Goal: Task Accomplishment & Management: Manage account settings

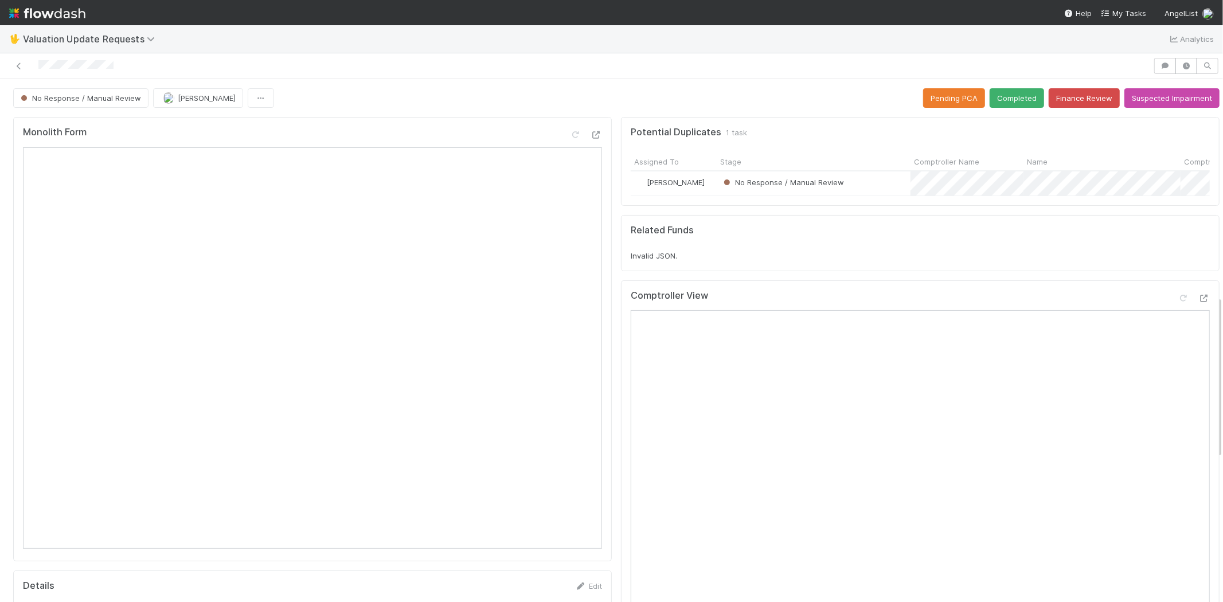
scroll to position [695, 0]
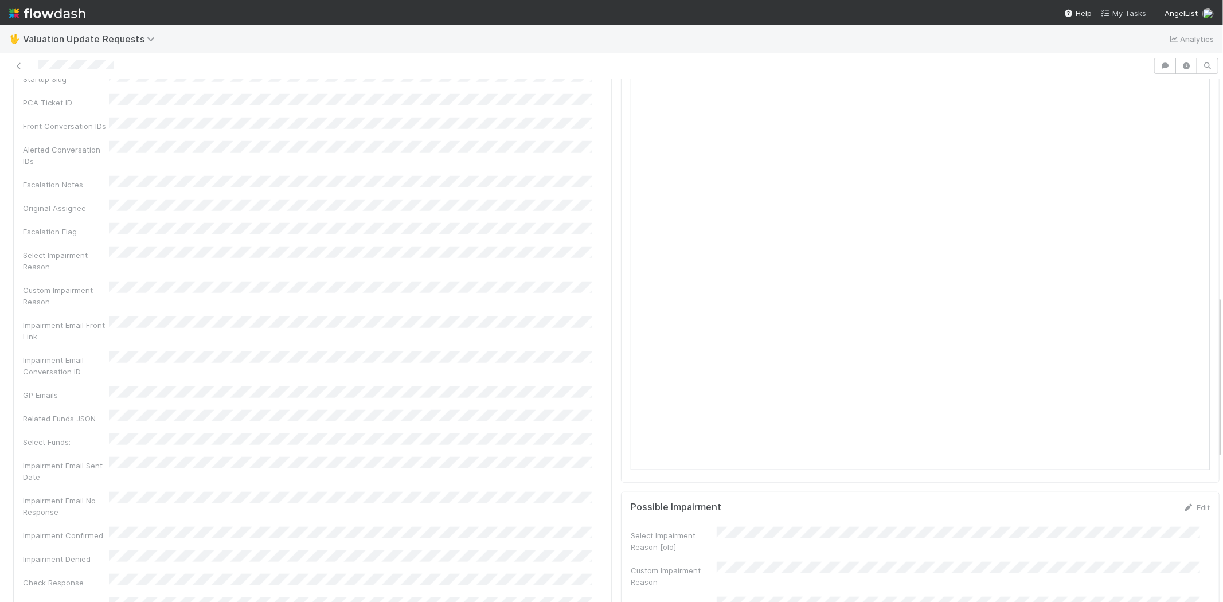
click at [1125, 10] on span "My Tasks" at bounding box center [1123, 13] width 45 height 9
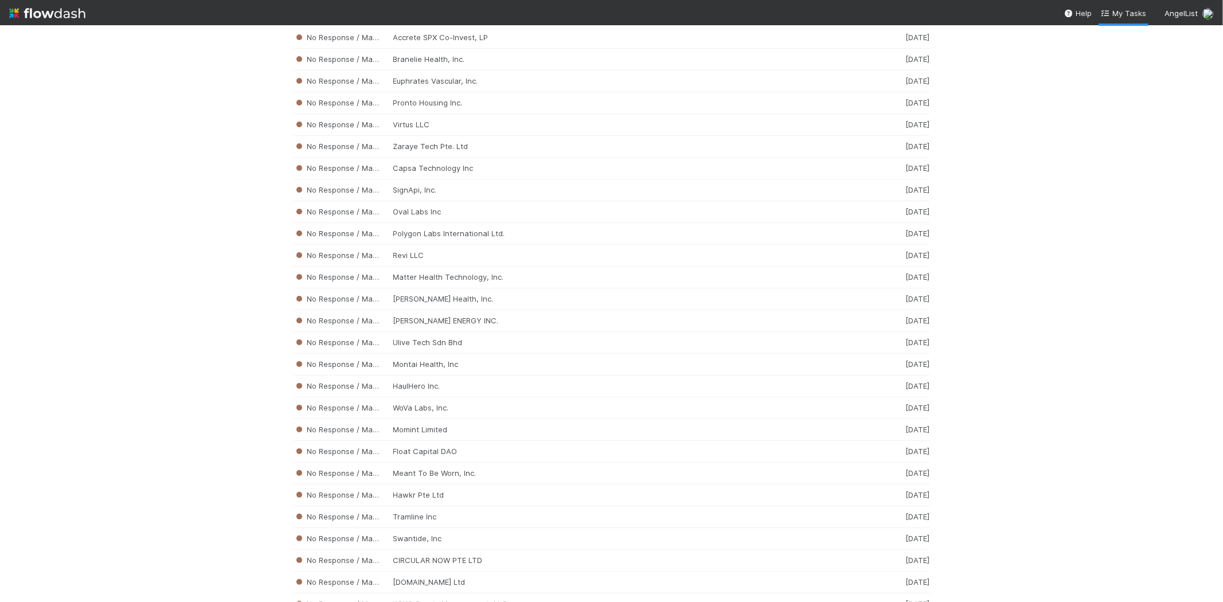
scroll to position [2933, 0]
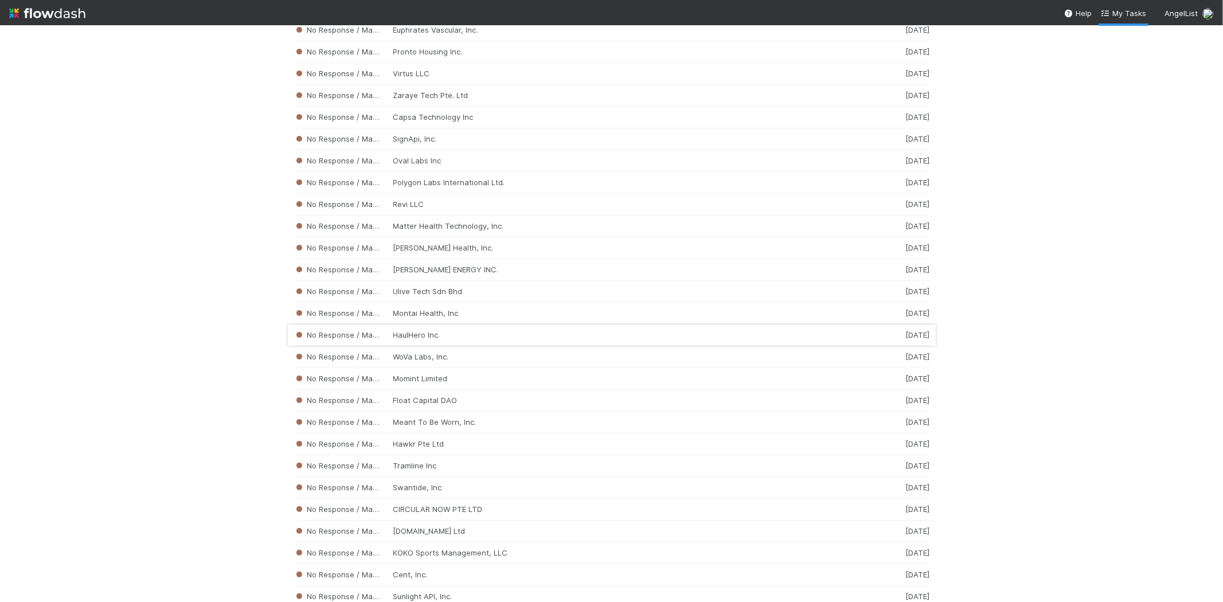
click at [421, 342] on div "No Response / Manual Review HaulHero Inc. 2 weeks ago" at bounding box center [612, 336] width 637 height 22
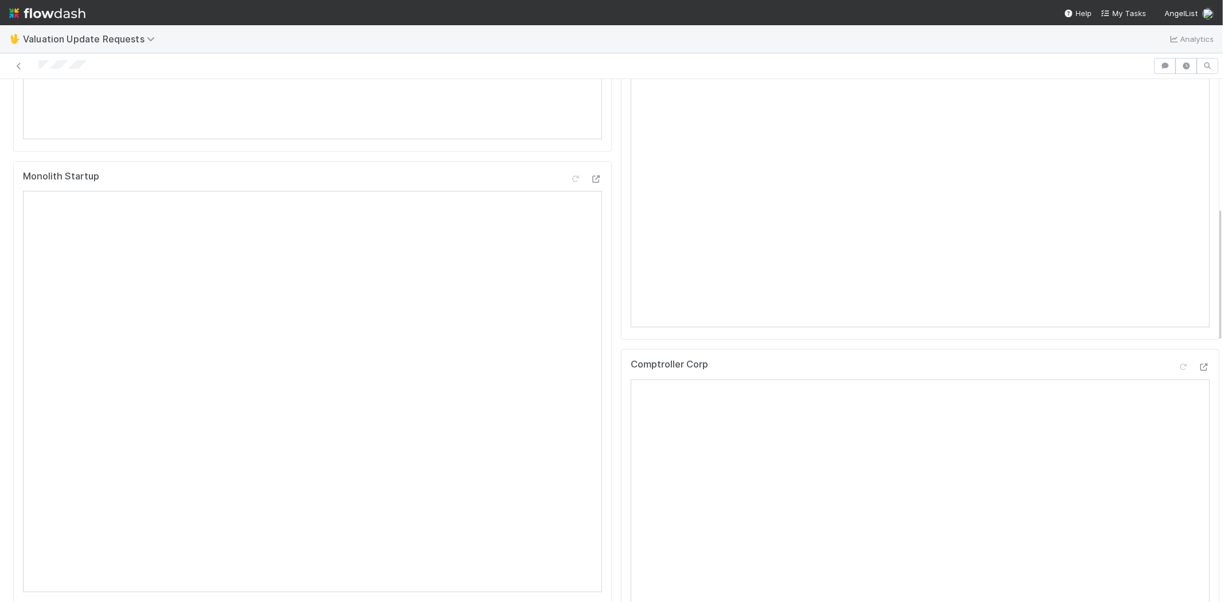
scroll to position [509, 0]
drag, startPoint x: 86, startPoint y: 65, endPoint x: 122, endPoint y: 50, distance: 38.8
click at [30, 61] on div at bounding box center [577, 66] width 1144 height 16
click at [112, 54] on div at bounding box center [611, 66] width 1223 height 26
click at [93, 67] on div at bounding box center [577, 66] width 1144 height 16
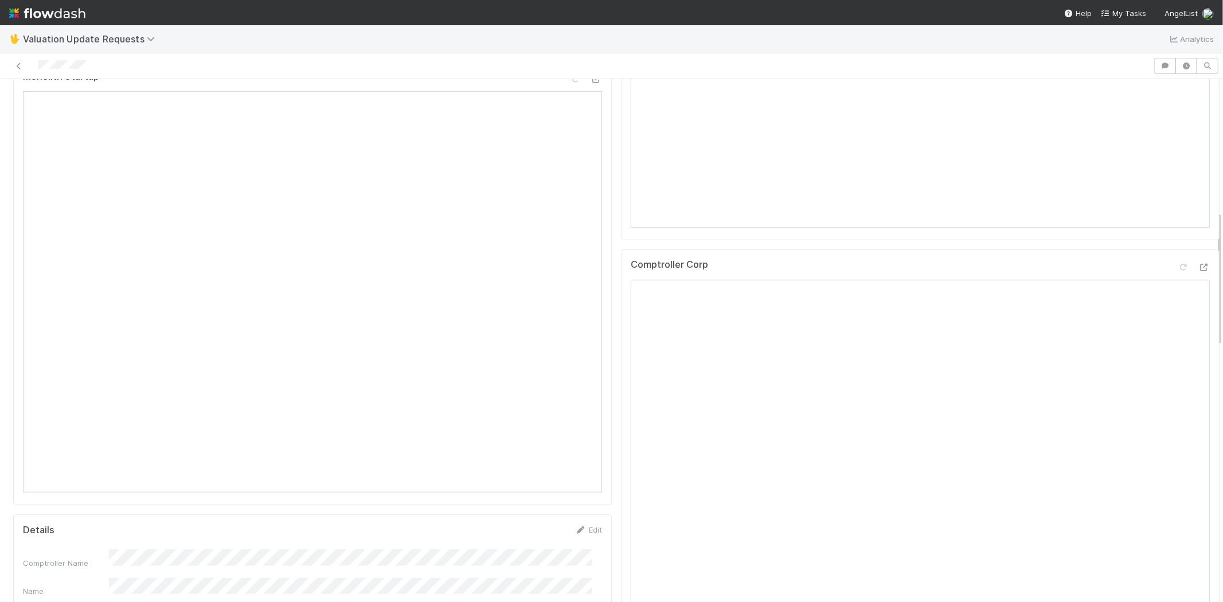
click at [96, 64] on div at bounding box center [577, 66] width 1144 height 16
click at [92, 64] on div at bounding box center [577, 66] width 1144 height 16
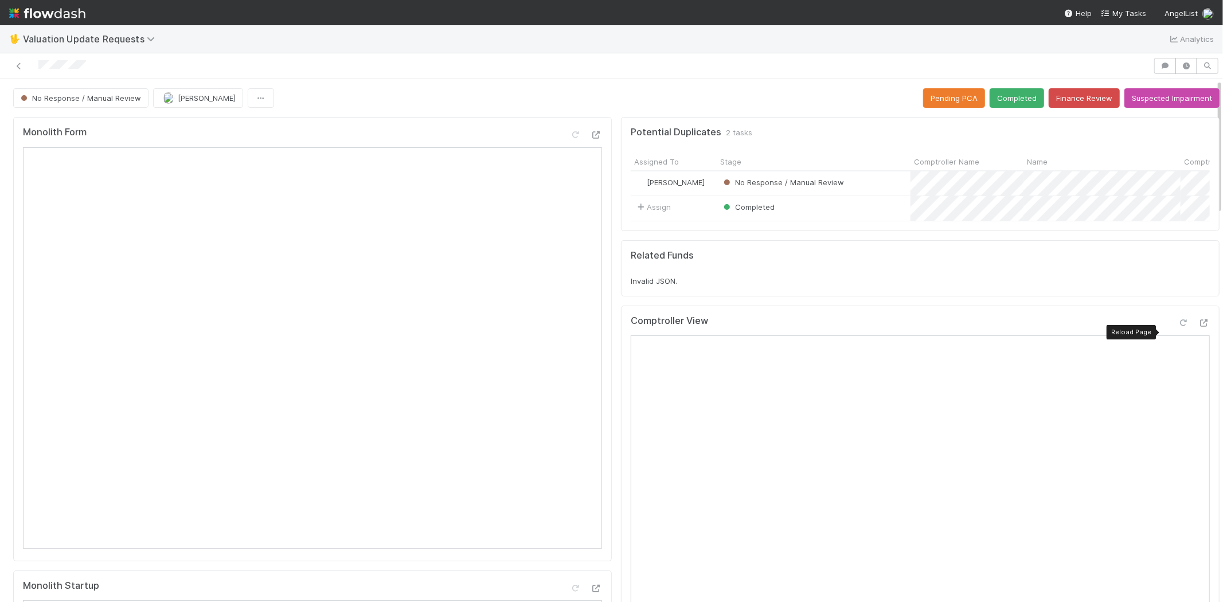
click at [1178, 327] on icon at bounding box center [1183, 322] width 11 height 7
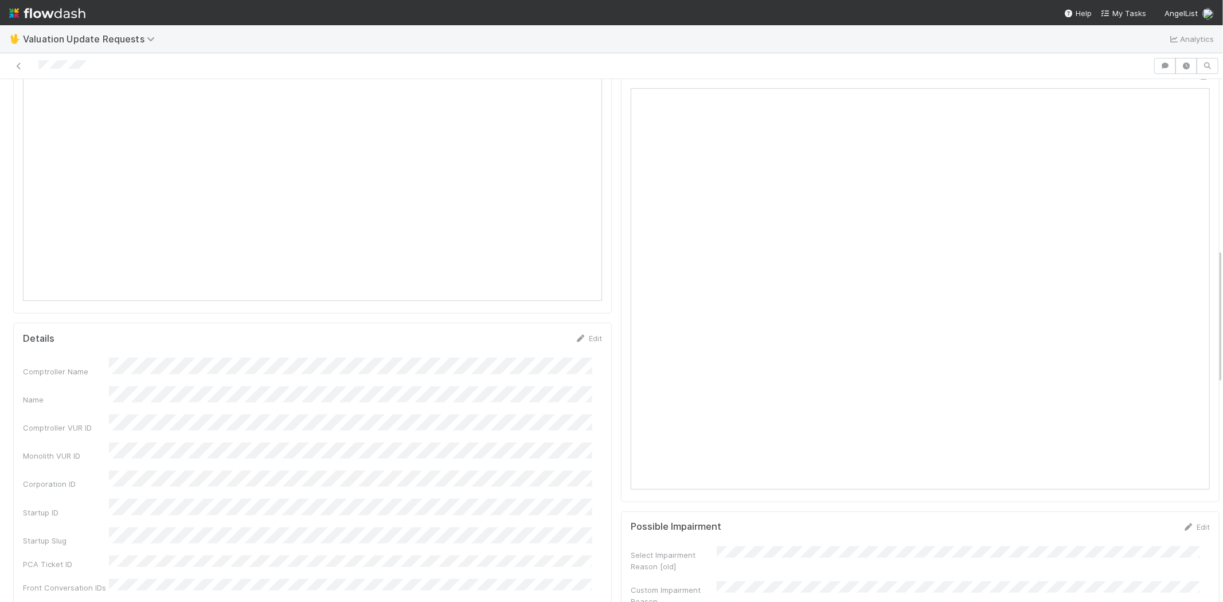
scroll to position [446, 0]
click at [1178, 334] on div at bounding box center [1183, 330] width 11 height 11
click at [1178, 247] on icon at bounding box center [1183, 247] width 11 height 7
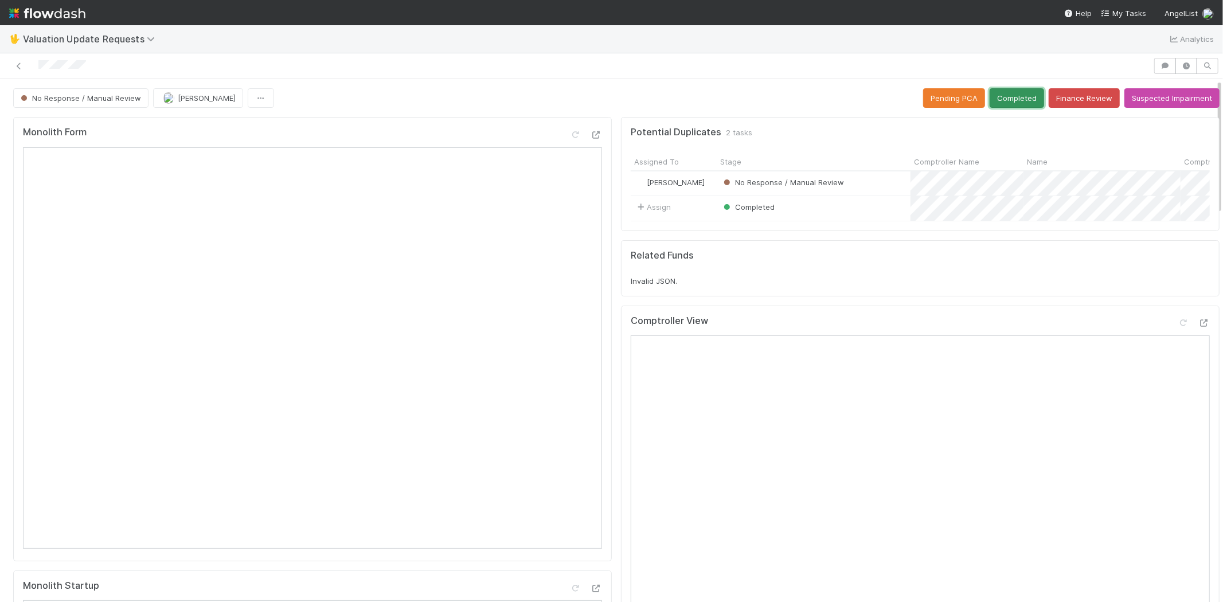
click at [1004, 93] on button "Completed" at bounding box center [1017, 97] width 54 height 19
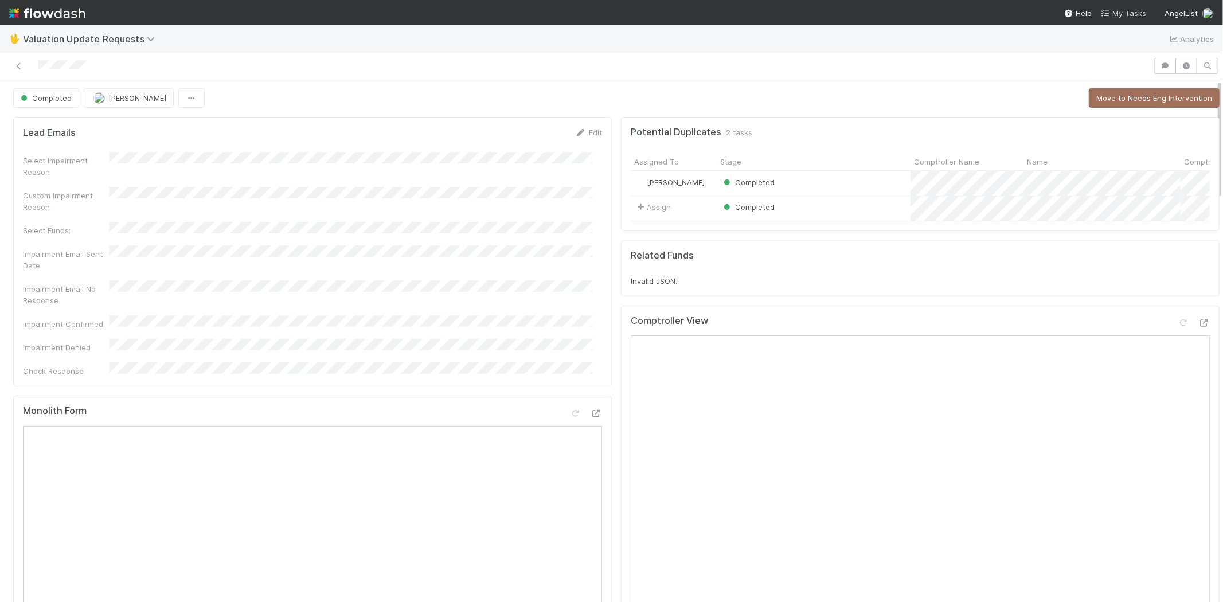
click at [1130, 12] on span "My Tasks" at bounding box center [1123, 13] width 45 height 9
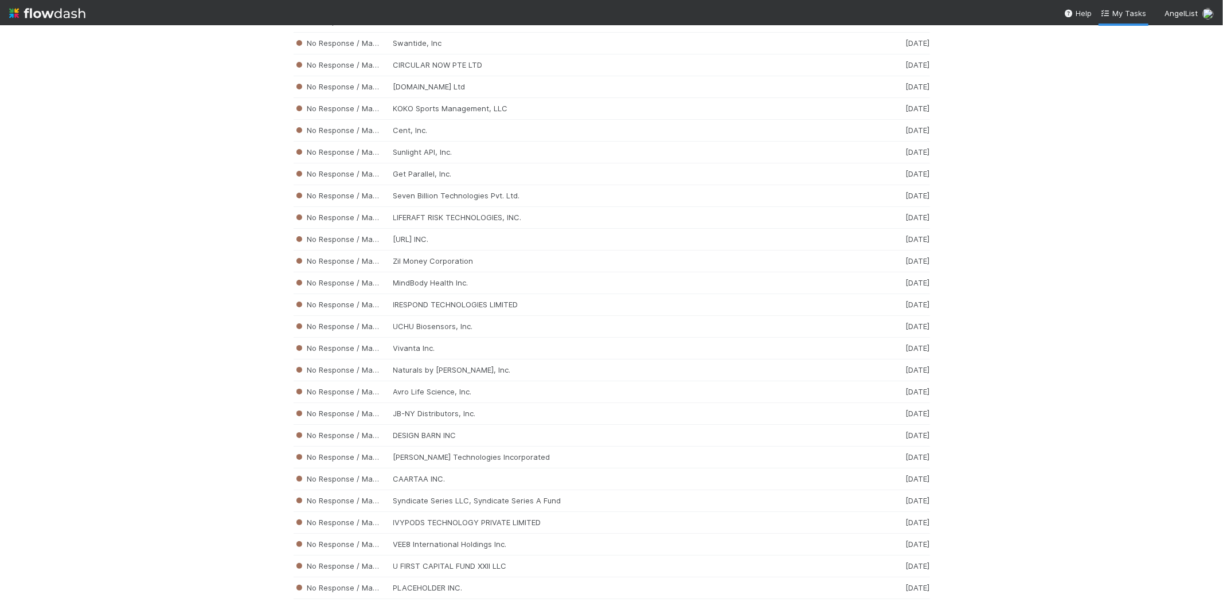
scroll to position [3551, 0]
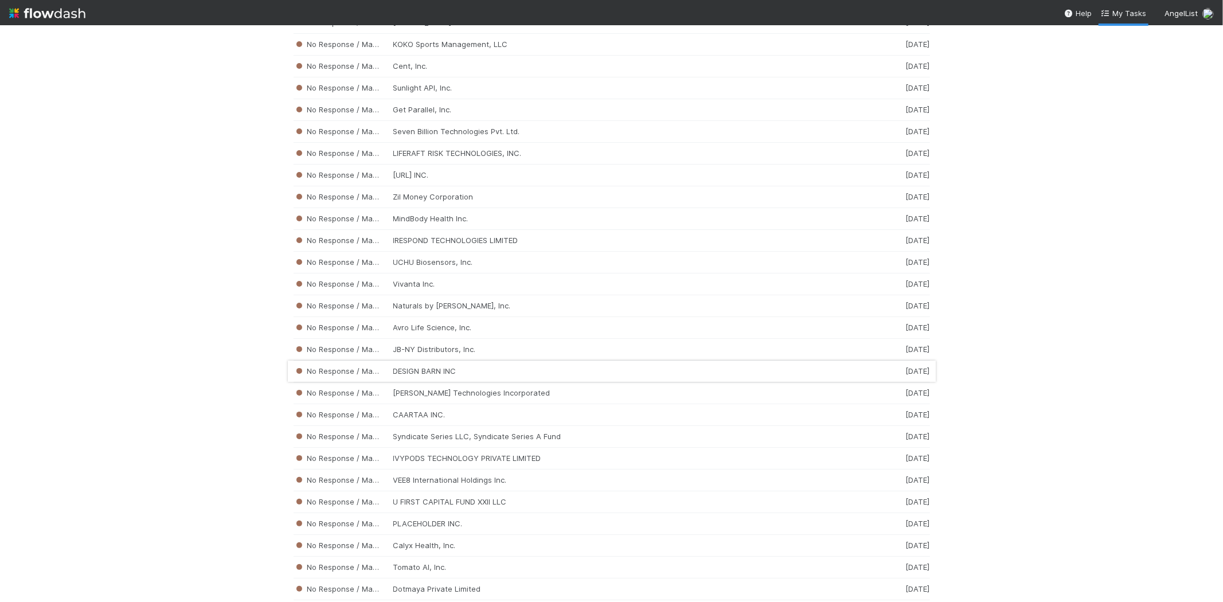
click at [439, 383] on div "No Response / Manual Review DESIGN BARN INC 2 weeks ago" at bounding box center [612, 372] width 637 height 22
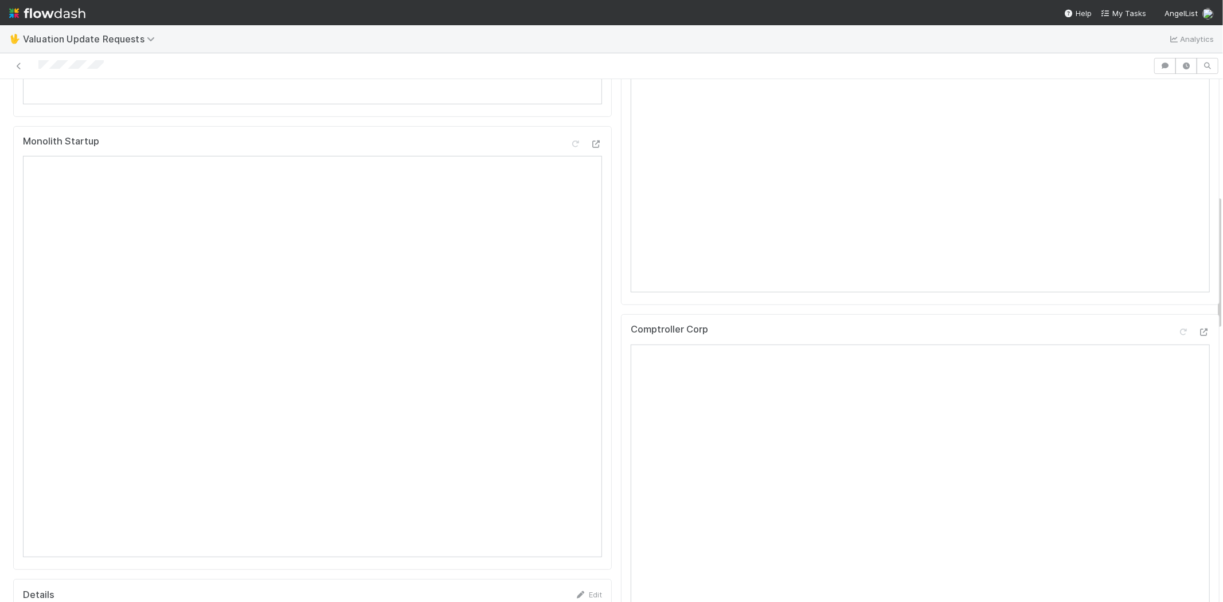
scroll to position [446, 0]
click at [38, 61] on div at bounding box center [577, 66] width 1144 height 16
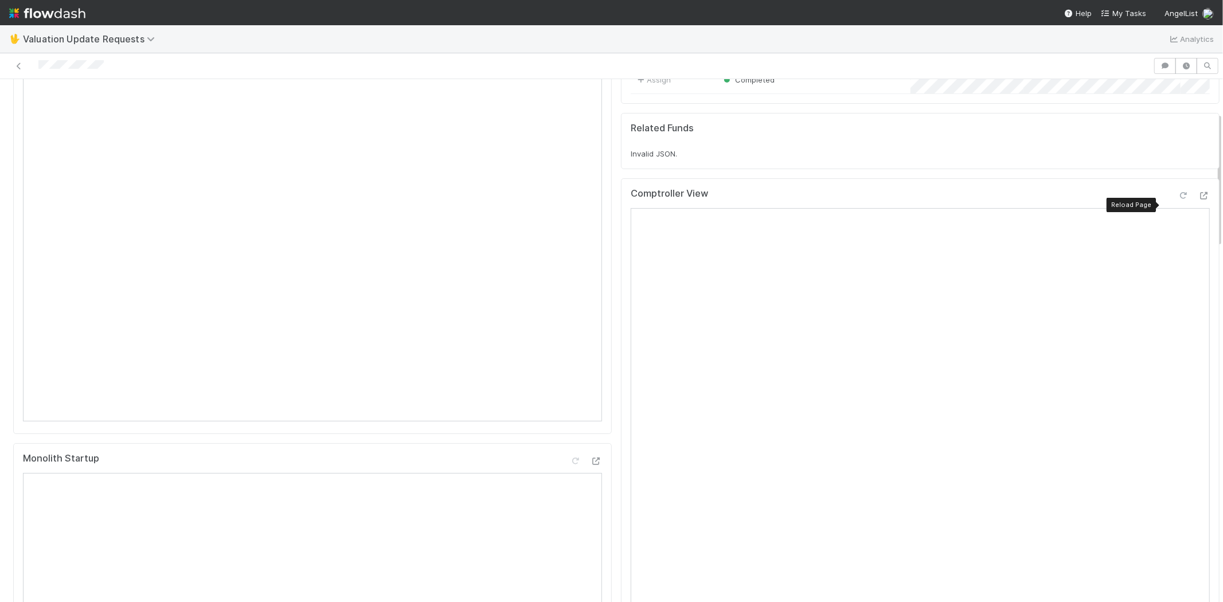
click at [1178, 200] on icon at bounding box center [1183, 195] width 11 height 7
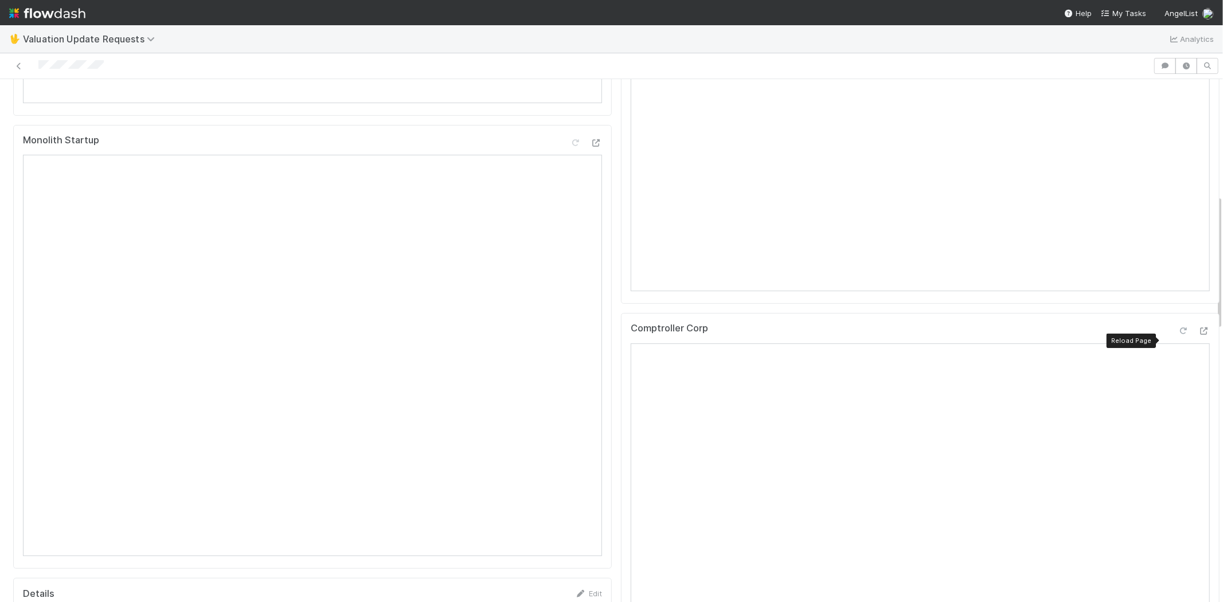
click at [1178, 335] on icon at bounding box center [1183, 330] width 11 height 7
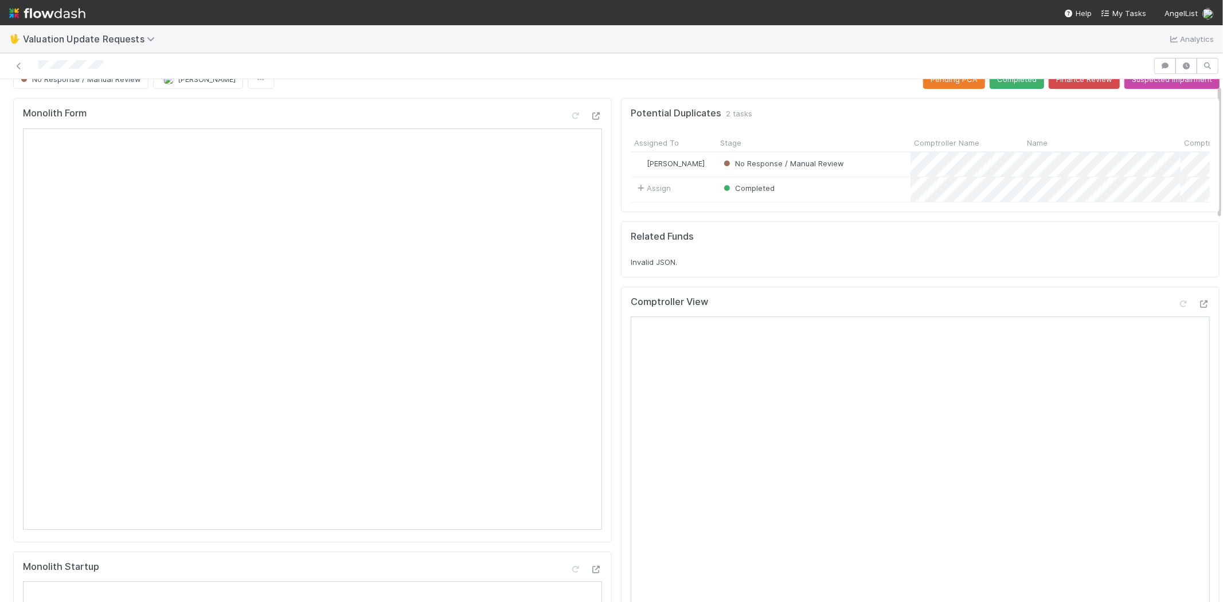
scroll to position [0, 0]
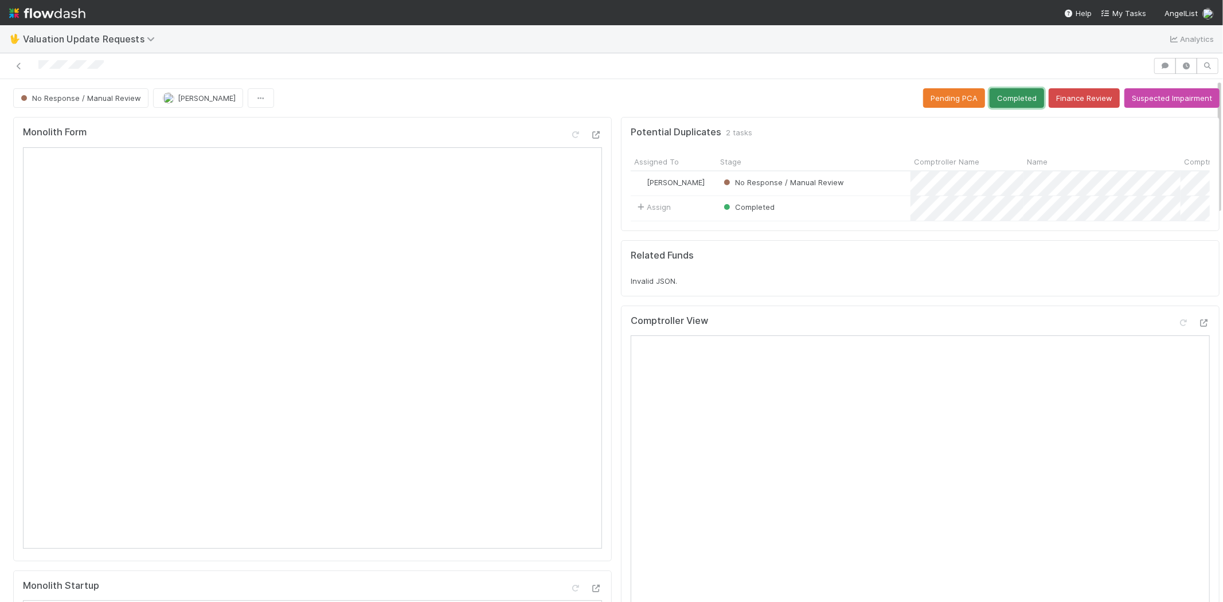
click at [1002, 88] on button "Completed" at bounding box center [1017, 97] width 54 height 19
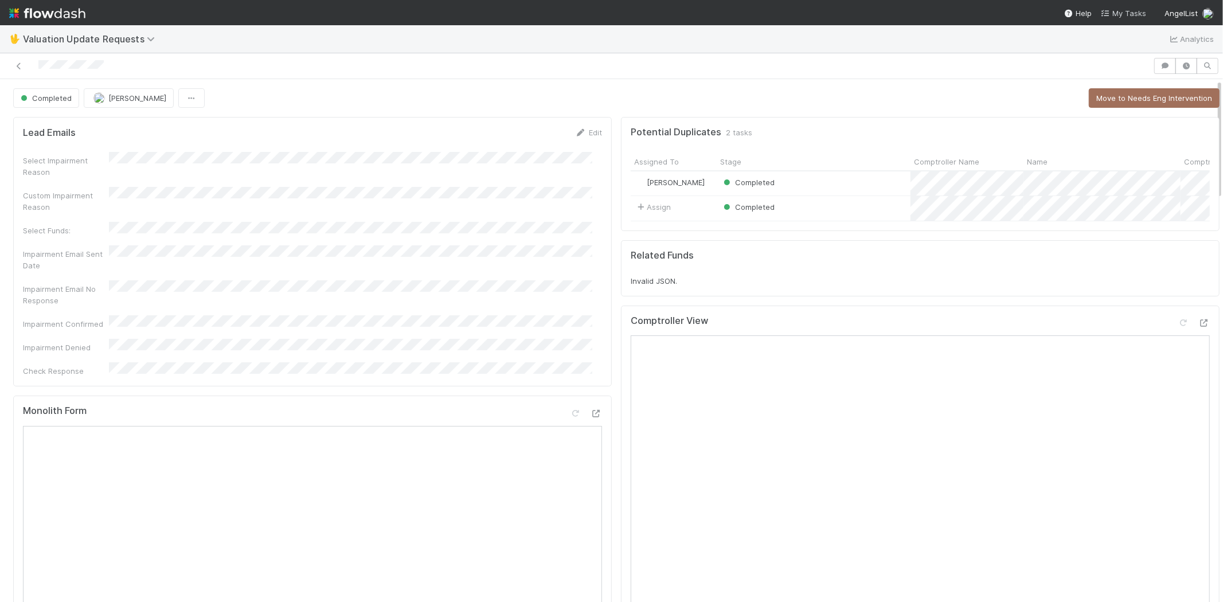
click at [1120, 9] on span "My Tasks" at bounding box center [1123, 13] width 45 height 9
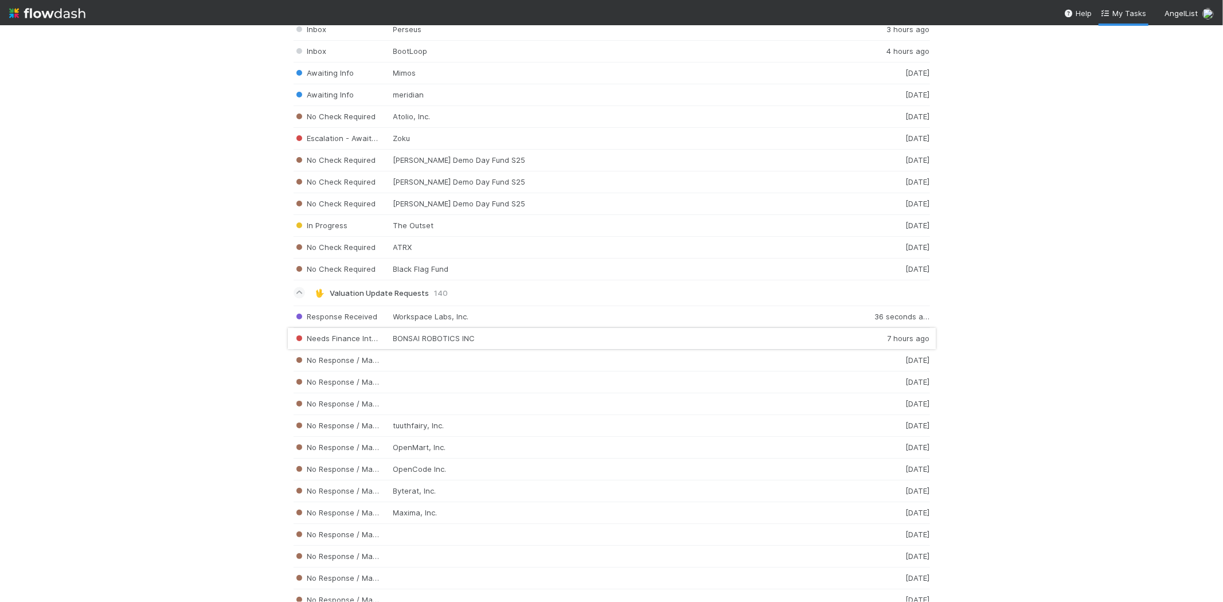
scroll to position [1730, 0]
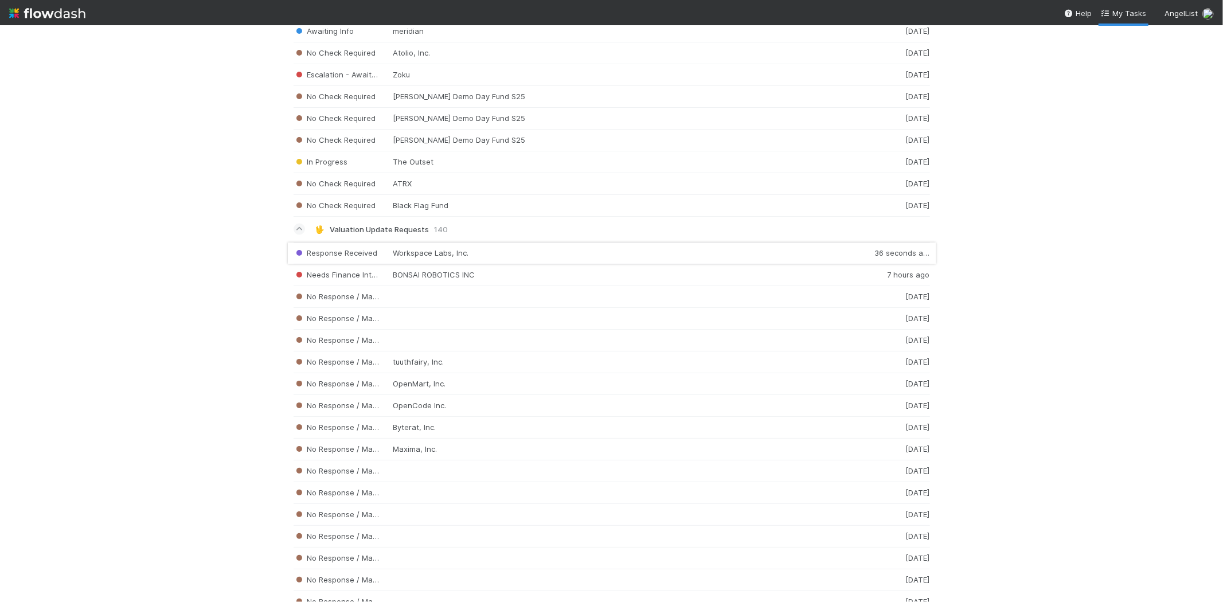
click at [509, 252] on div "Response Received Workspace Labs, Inc. 36 seconds ago" at bounding box center [612, 253] width 637 height 22
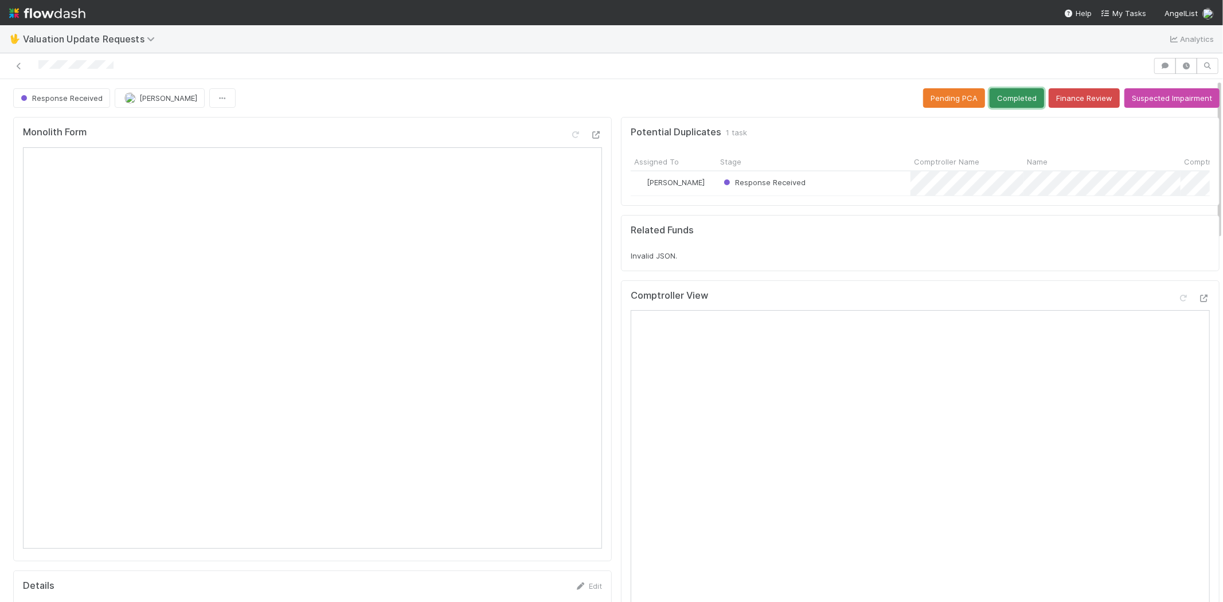
click at [1013, 100] on button "Completed" at bounding box center [1017, 97] width 54 height 19
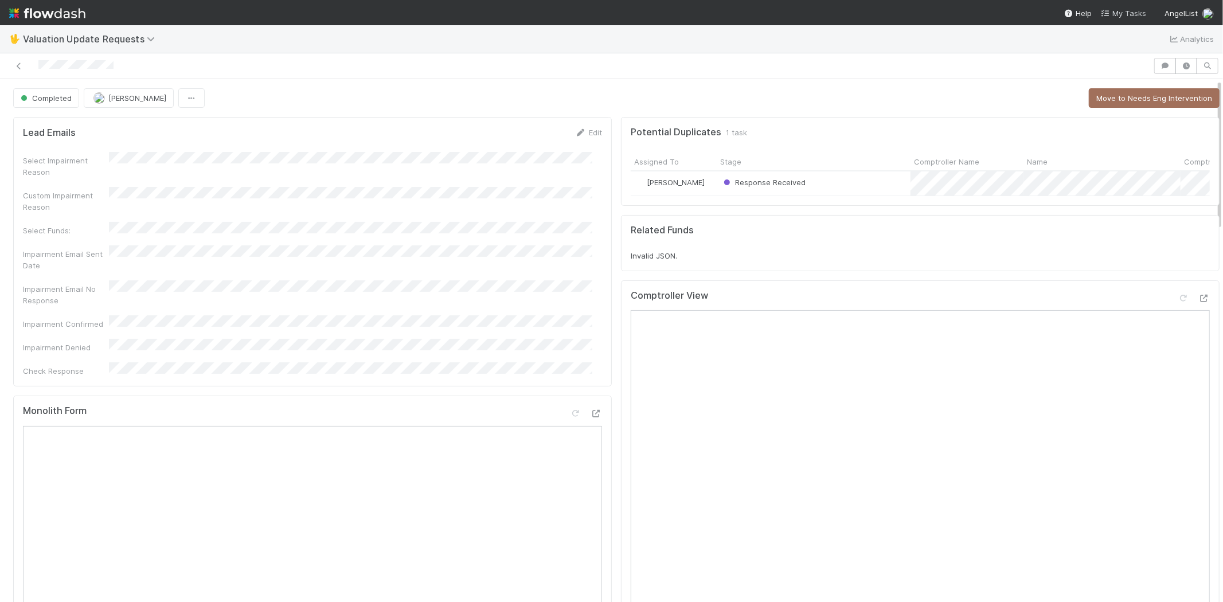
click at [1115, 7] on link "My Tasks" at bounding box center [1123, 12] width 45 height 11
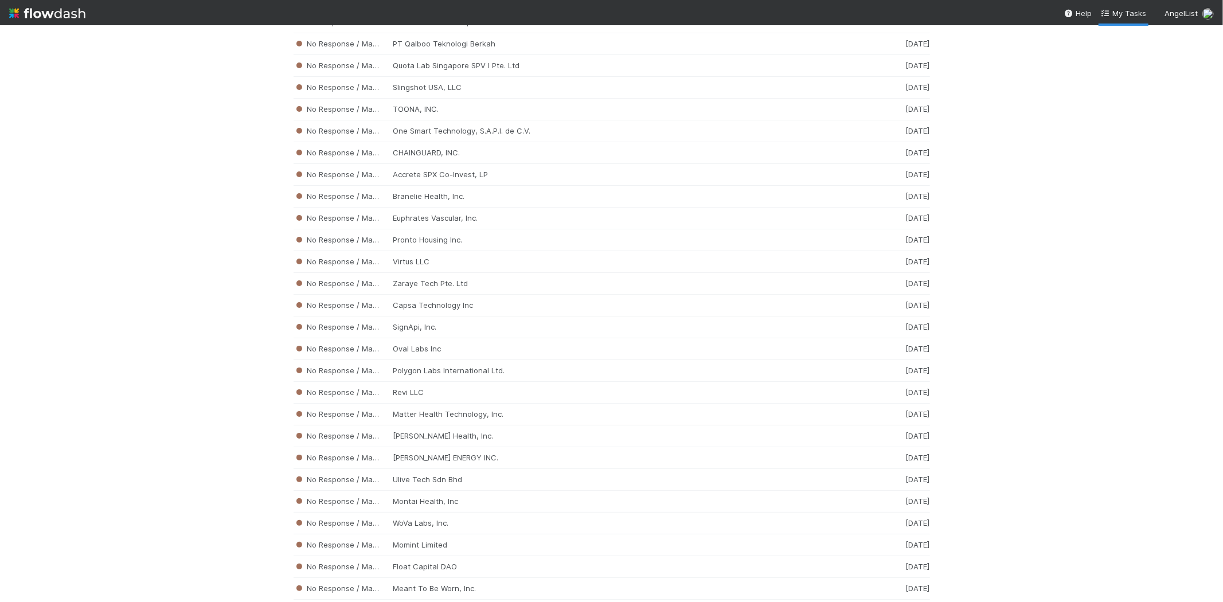
scroll to position [2905, 0]
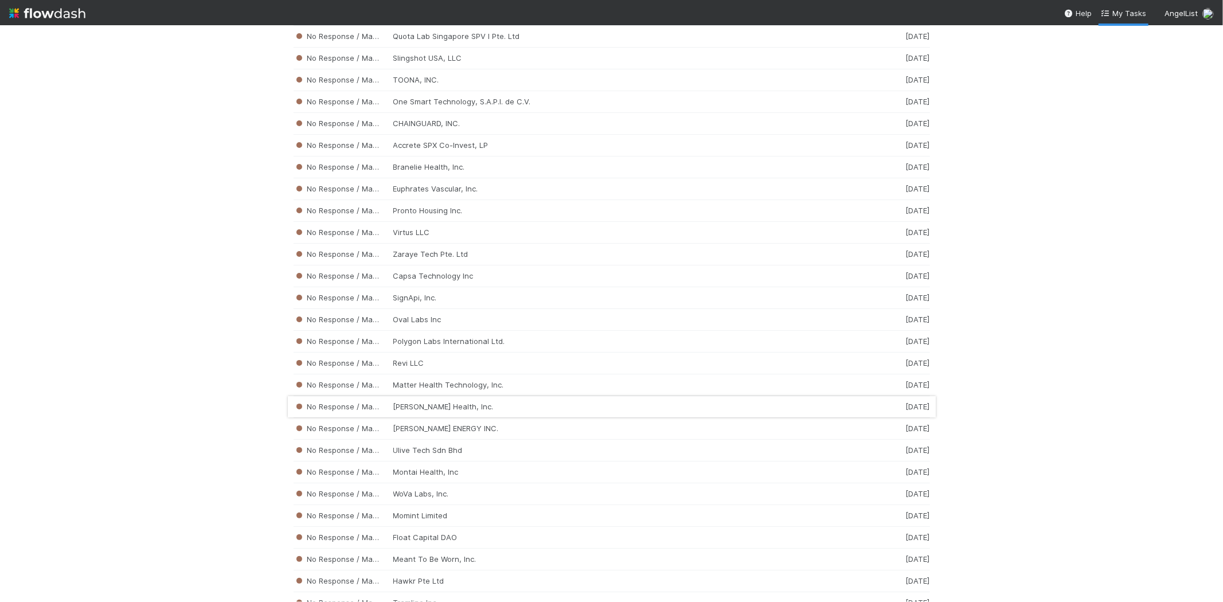
click at [445, 414] on div "No Response / Manual Review Valerie Health, Inc. 2 weeks ago" at bounding box center [612, 407] width 637 height 22
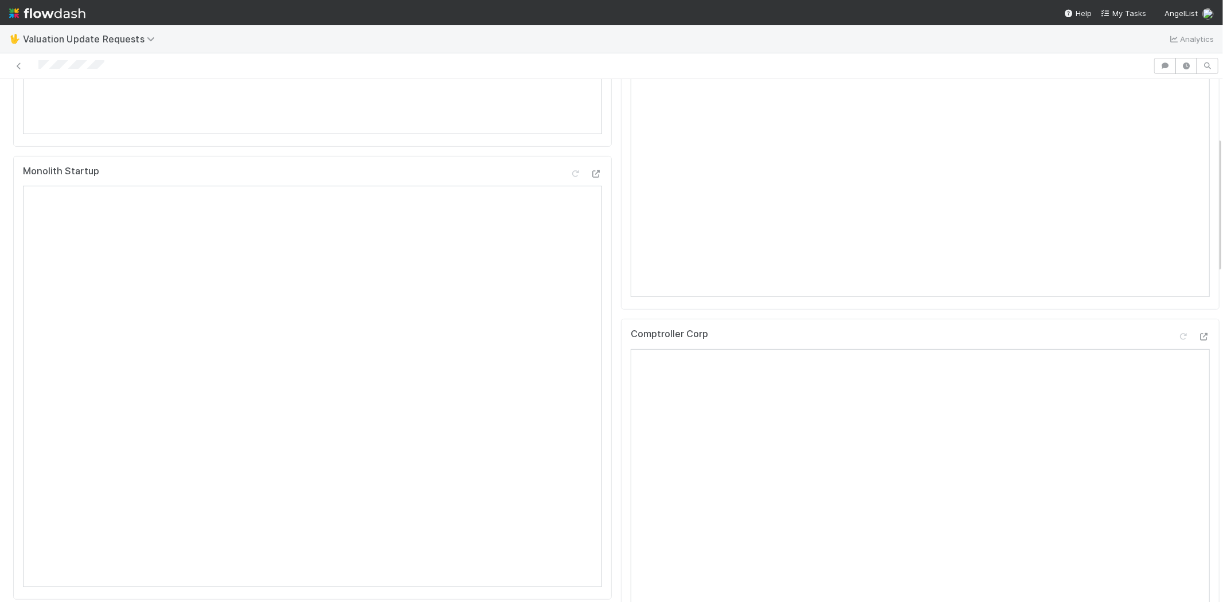
scroll to position [446, 0]
click at [38, 64] on div at bounding box center [577, 66] width 1144 height 16
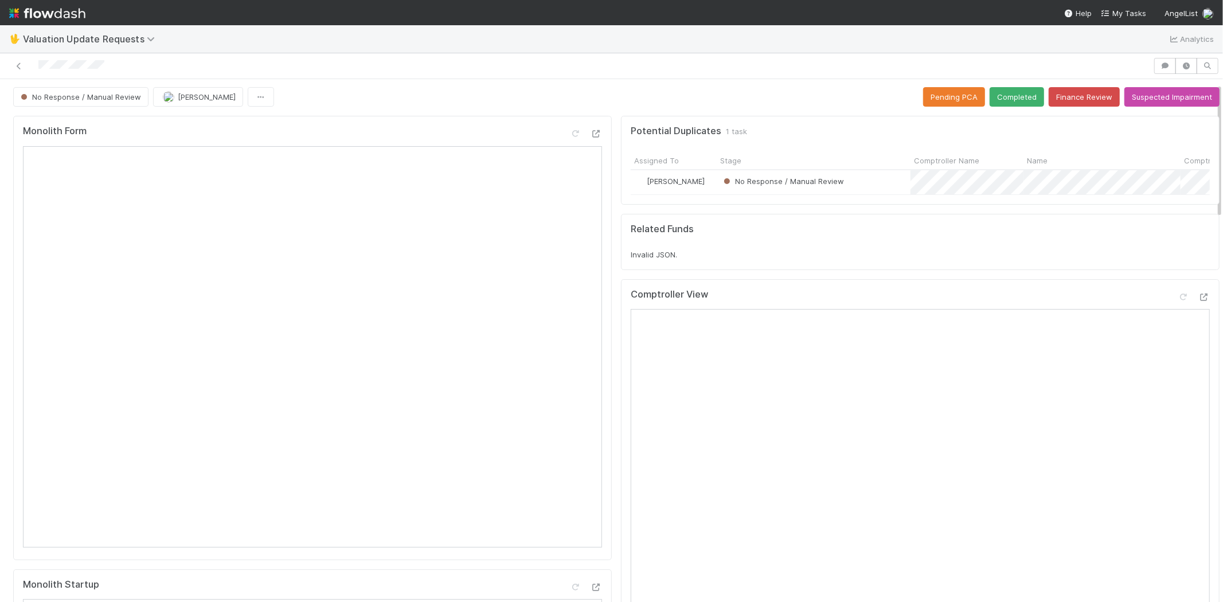
scroll to position [0, 0]
click at [1178, 302] on div at bounding box center [1183, 297] width 11 height 11
click at [1178, 302] on icon at bounding box center [1183, 298] width 11 height 7
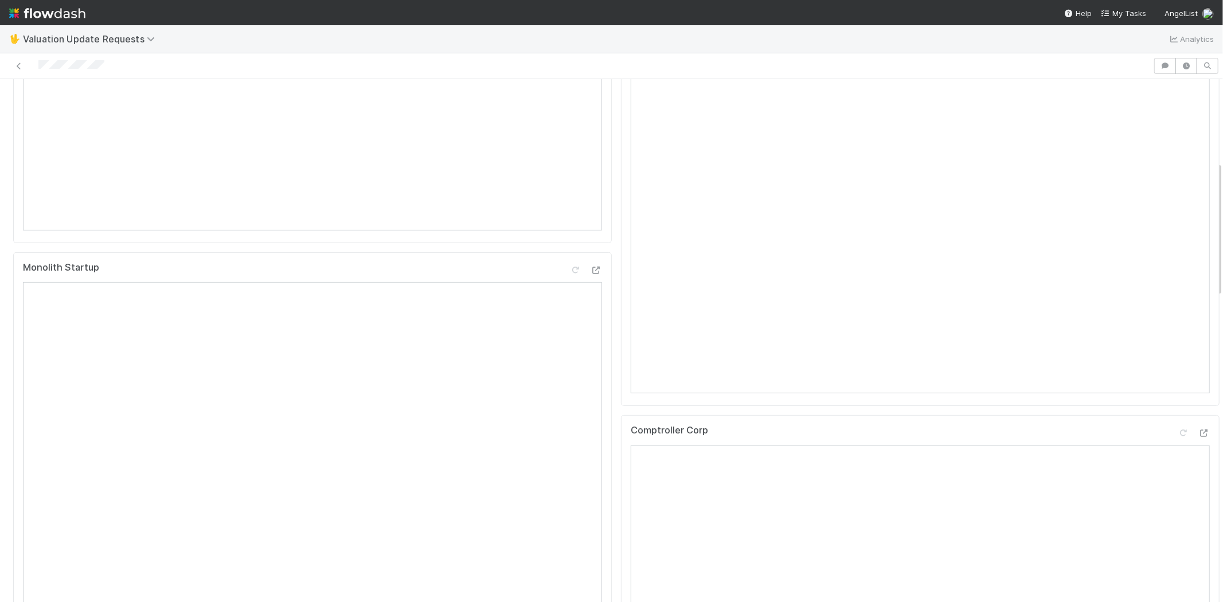
scroll to position [446, 0]
click at [1178, 310] on icon at bounding box center [1183, 305] width 11 height 7
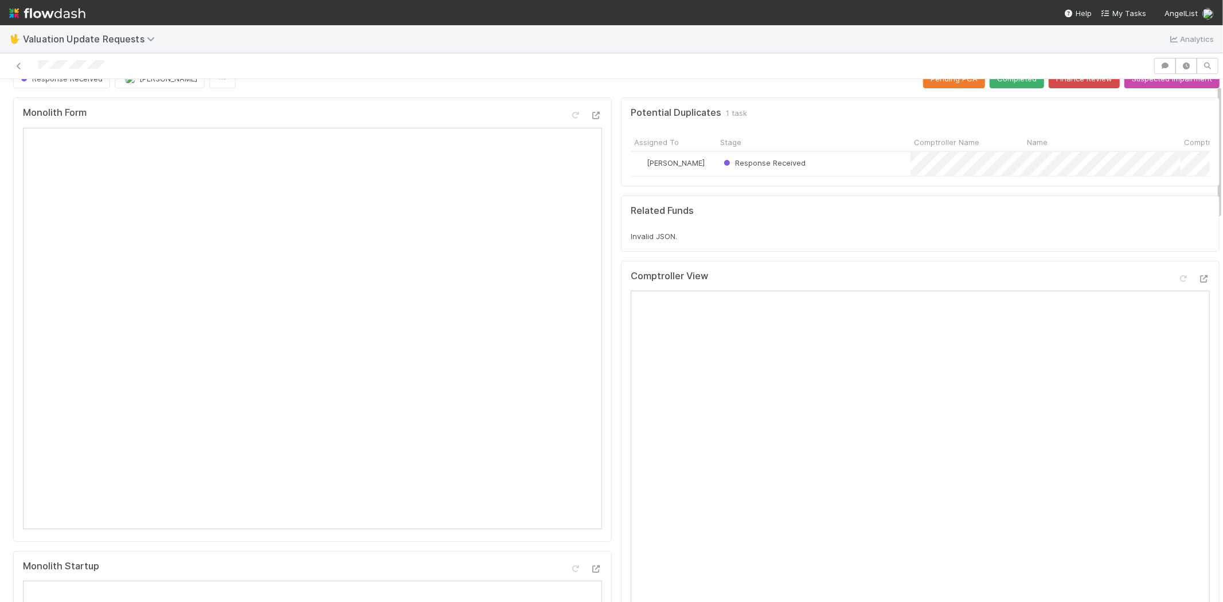
scroll to position [0, 0]
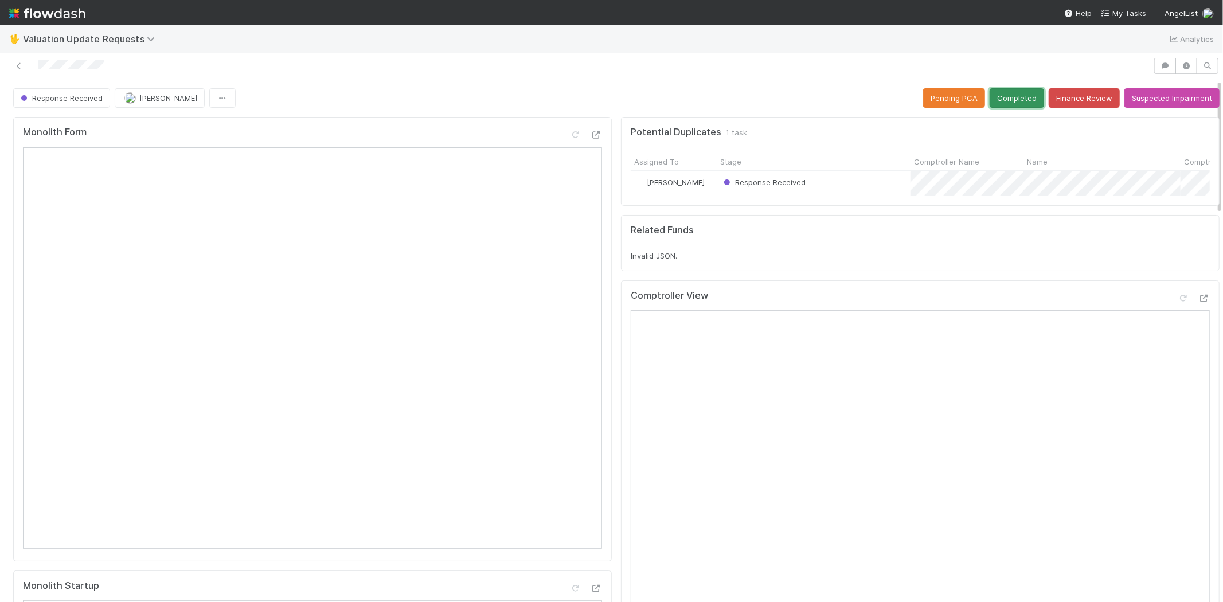
click at [1005, 91] on button "Completed" at bounding box center [1017, 97] width 54 height 19
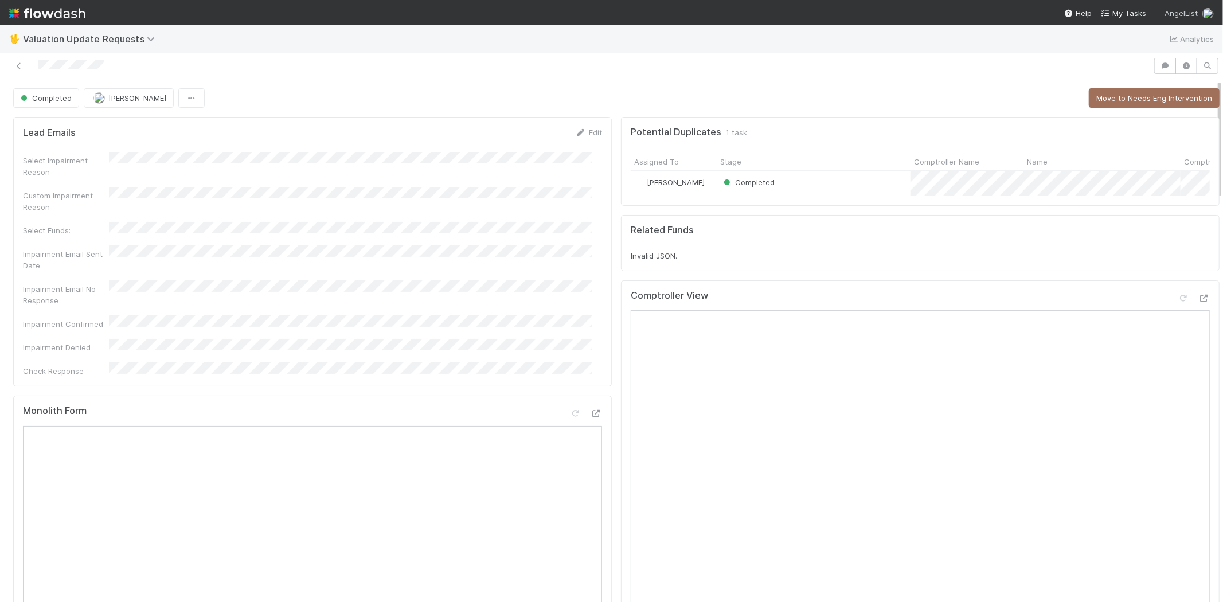
click at [1131, 13] on span "My Tasks" at bounding box center [1123, 13] width 45 height 9
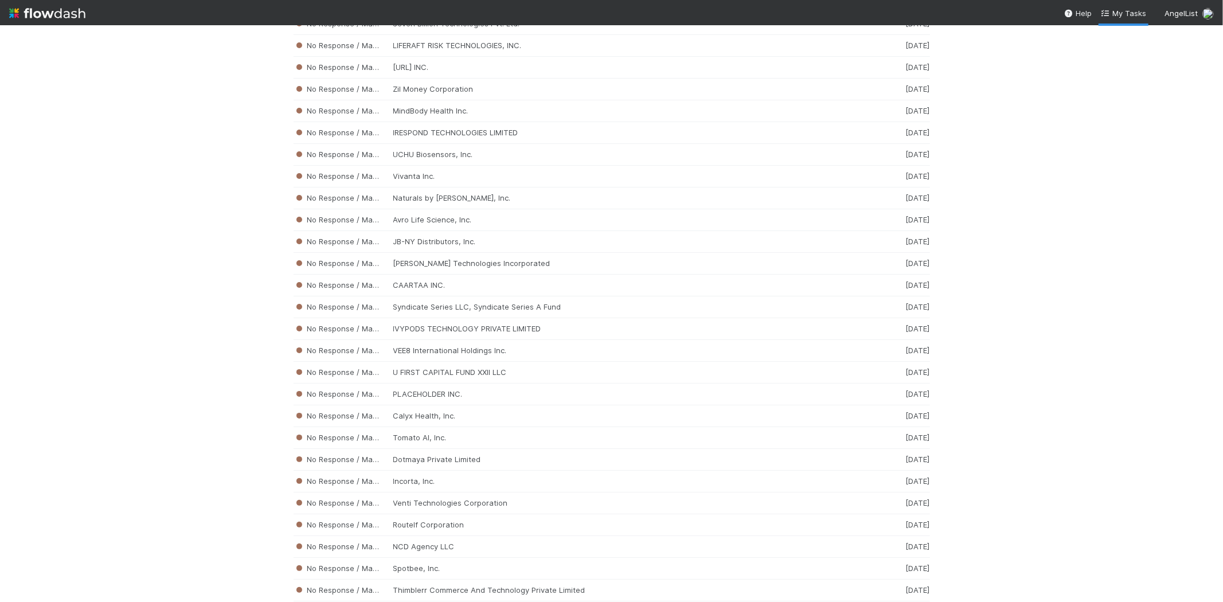
scroll to position [3665, 0]
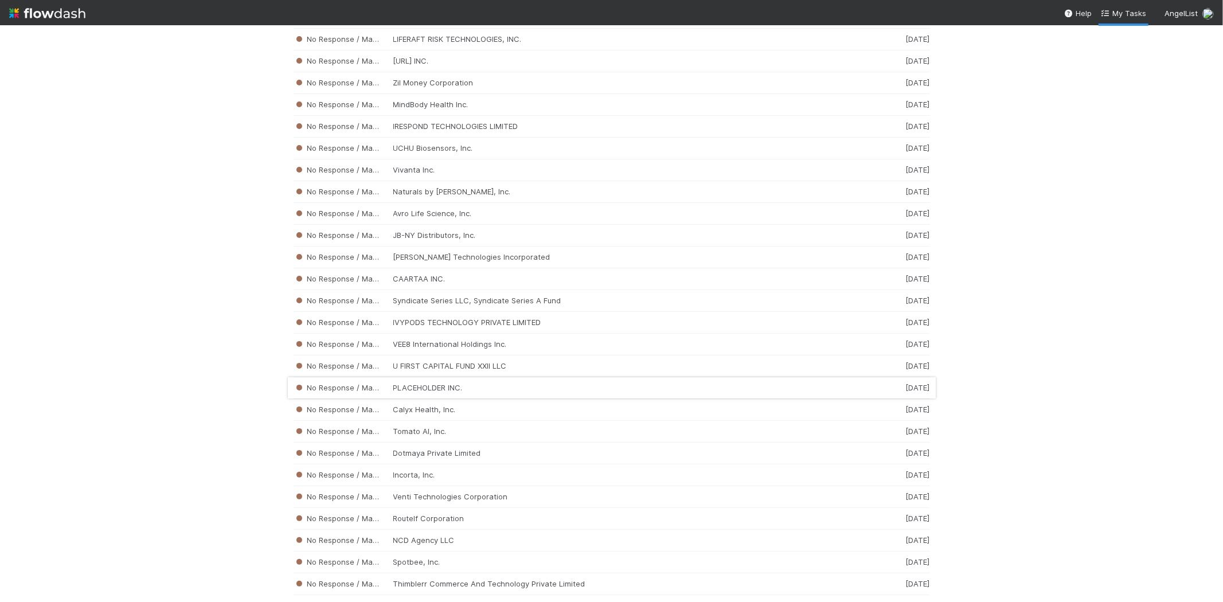
click at [446, 399] on div "No Response / Manual Review PLACEHOLDER INC. 2 weeks ago" at bounding box center [612, 388] width 637 height 22
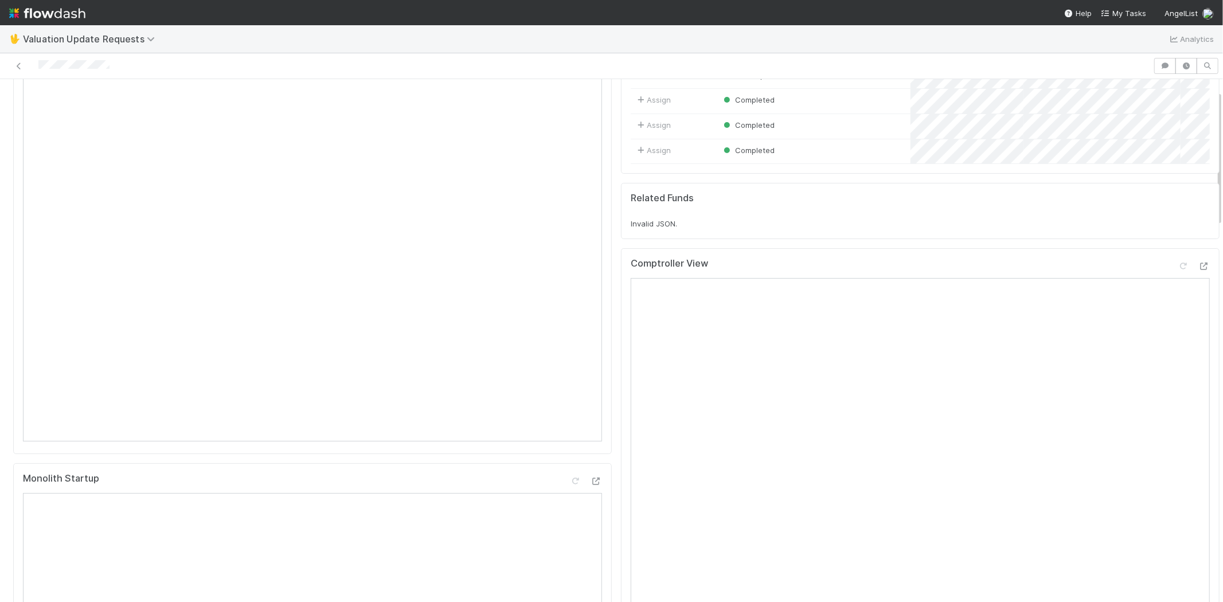
scroll to position [318, 0]
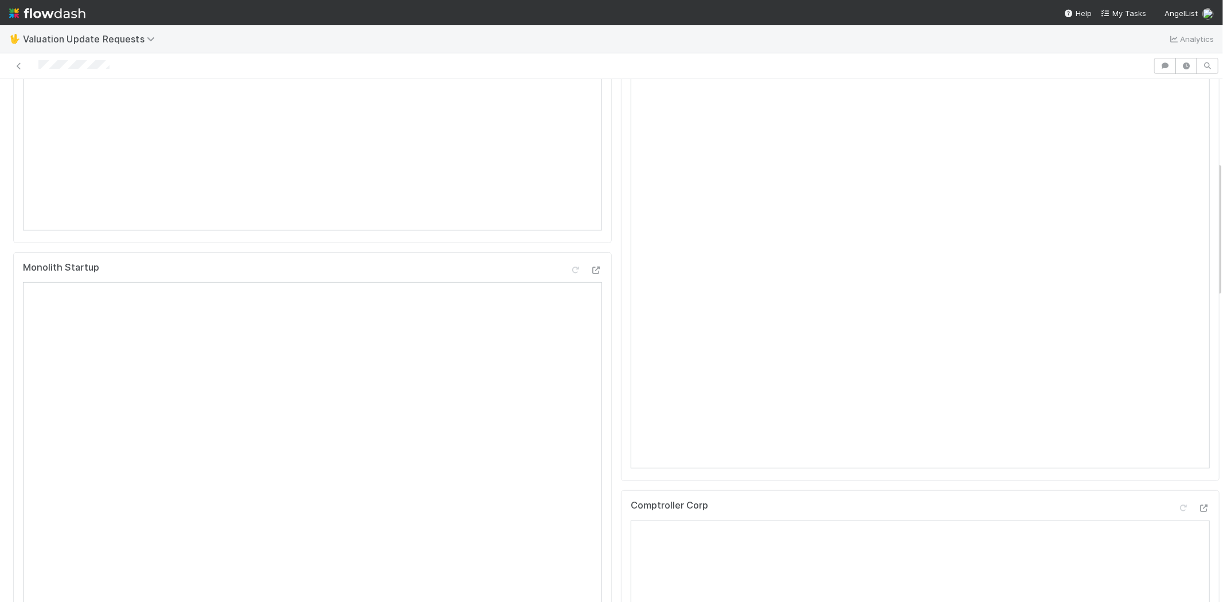
drag, startPoint x: 125, startPoint y: 69, endPoint x: 36, endPoint y: 65, distance: 89.0
click at [36, 65] on div at bounding box center [577, 66] width 1144 height 16
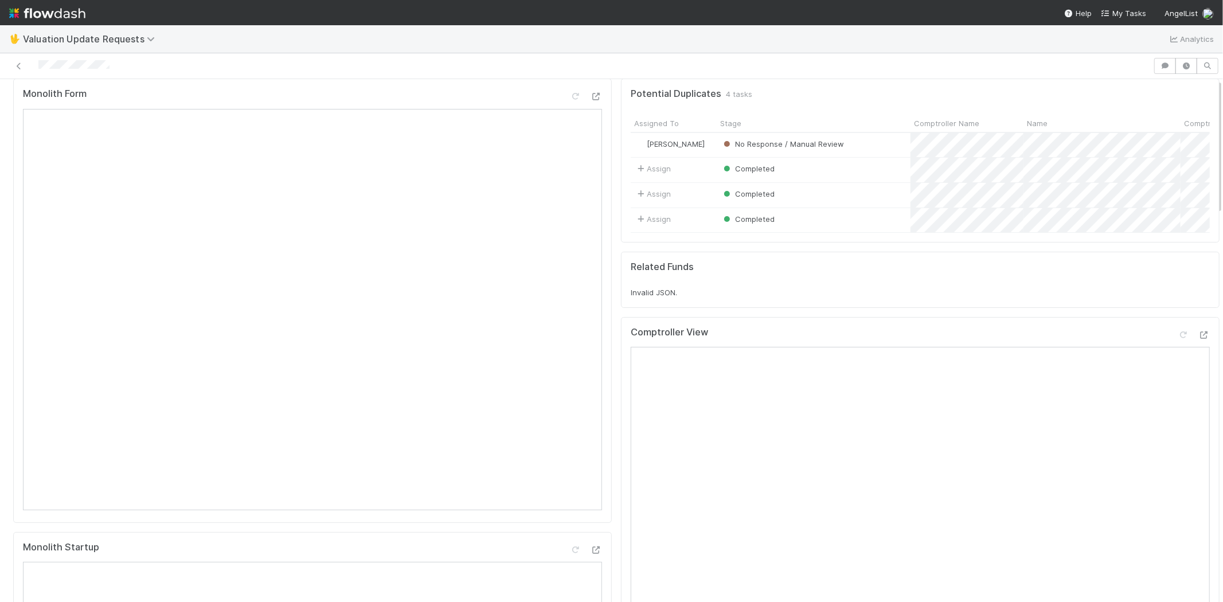
scroll to position [0, 0]
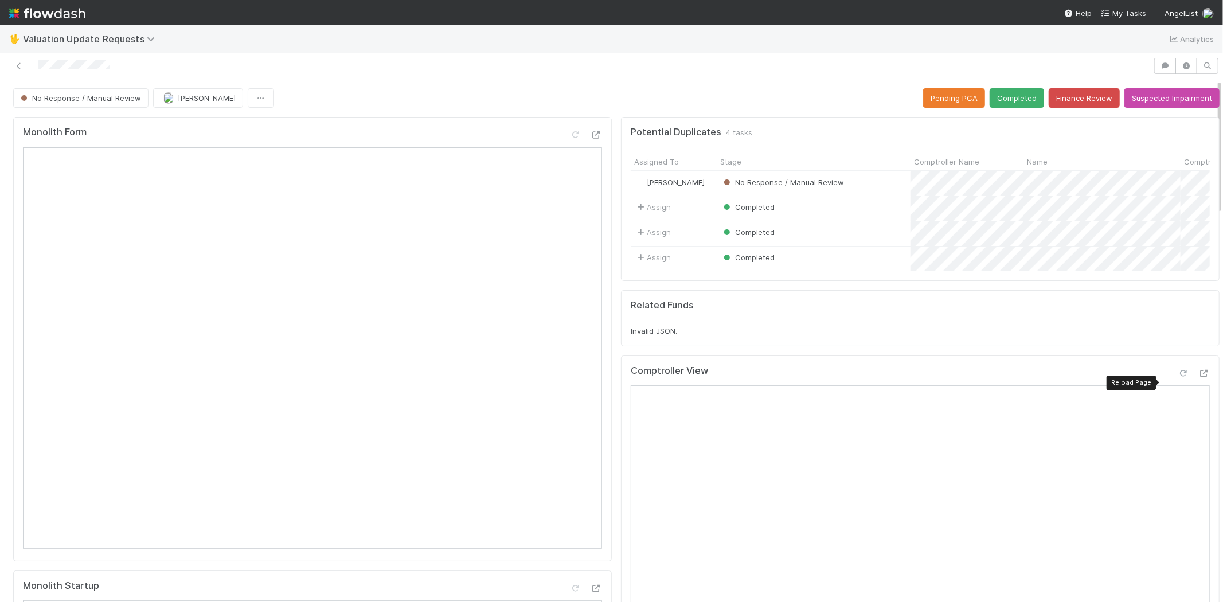
click at [1178, 377] on icon at bounding box center [1183, 373] width 11 height 7
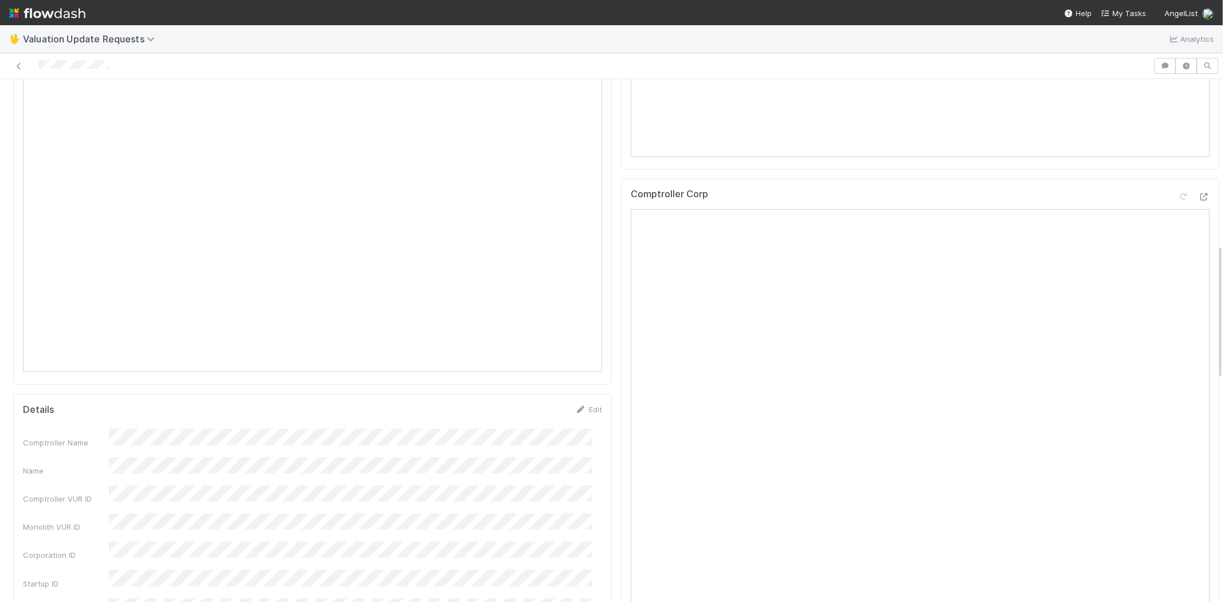
scroll to position [637, 0]
click at [1178, 193] on icon at bounding box center [1183, 189] width 11 height 7
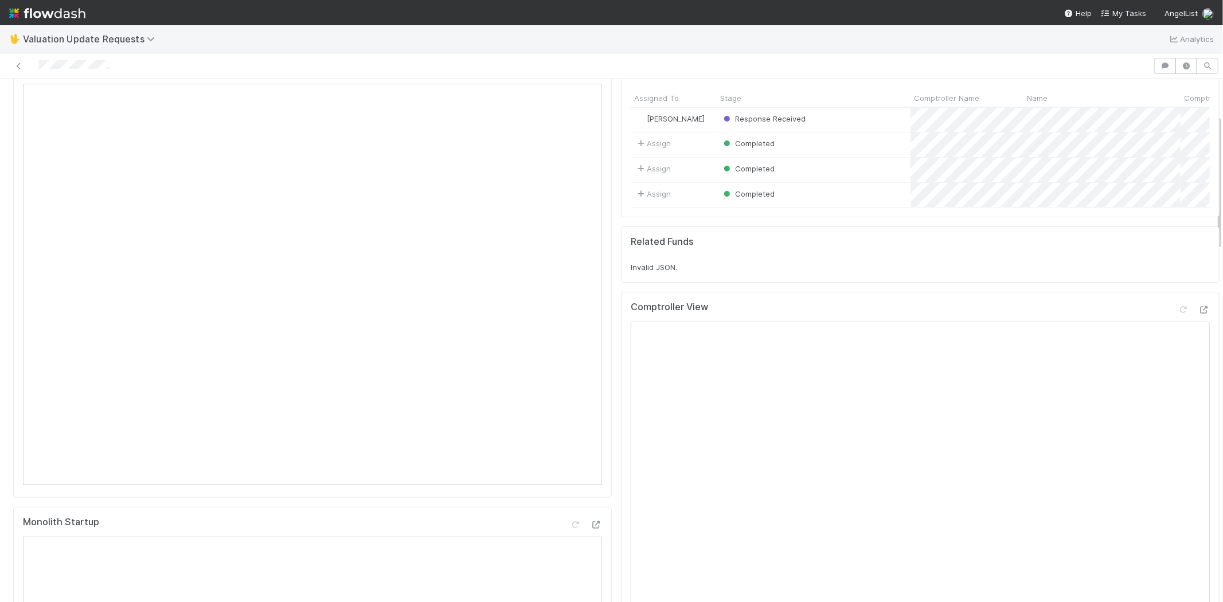
scroll to position [0, 0]
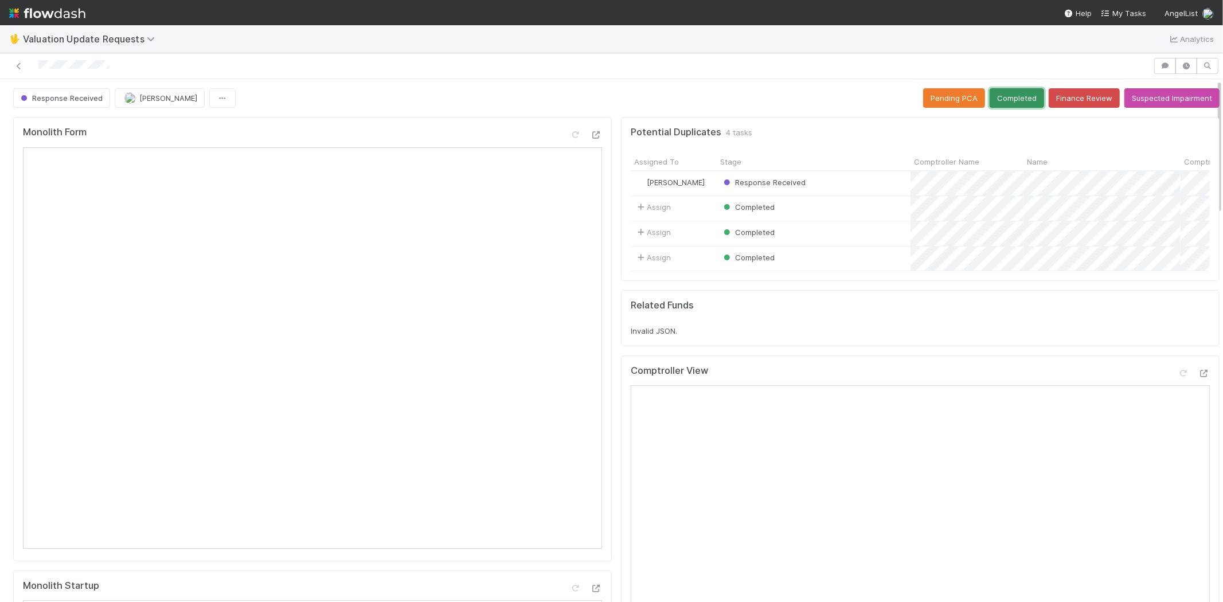
click at [990, 88] on button "Completed" at bounding box center [1017, 97] width 54 height 19
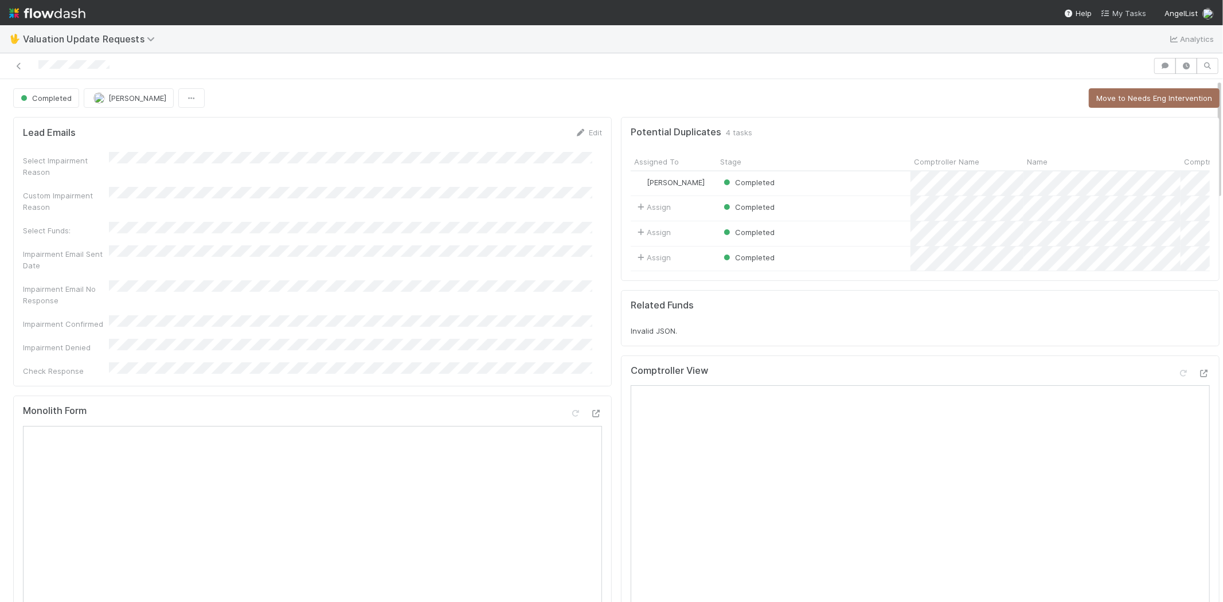
click at [1119, 10] on span "My Tasks" at bounding box center [1123, 13] width 45 height 9
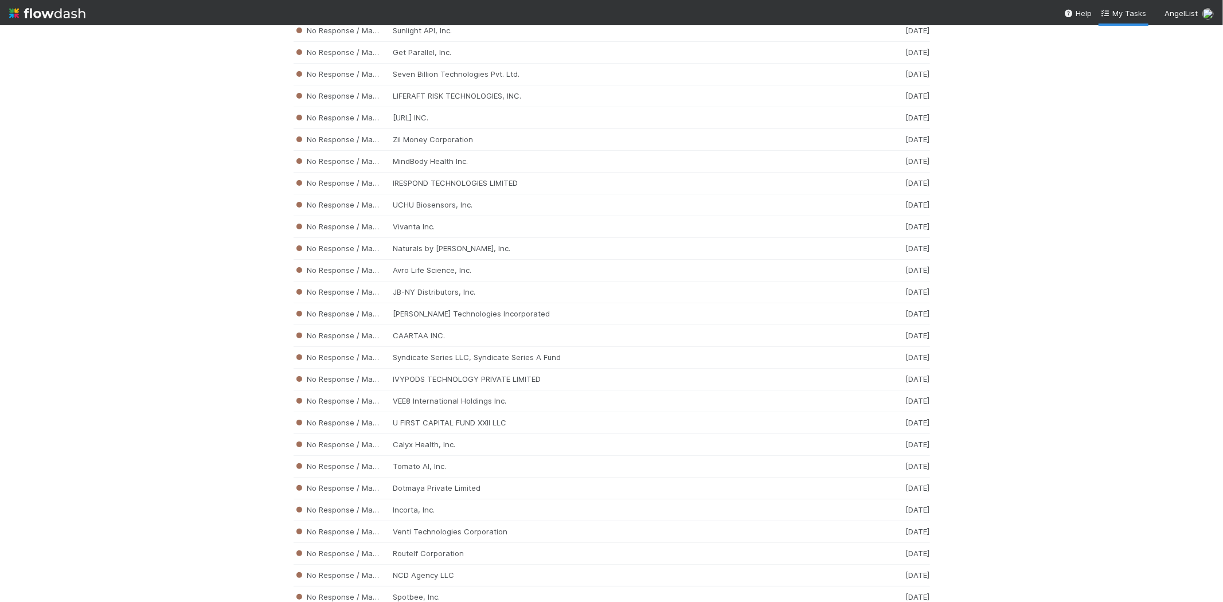
scroll to position [3653, 0]
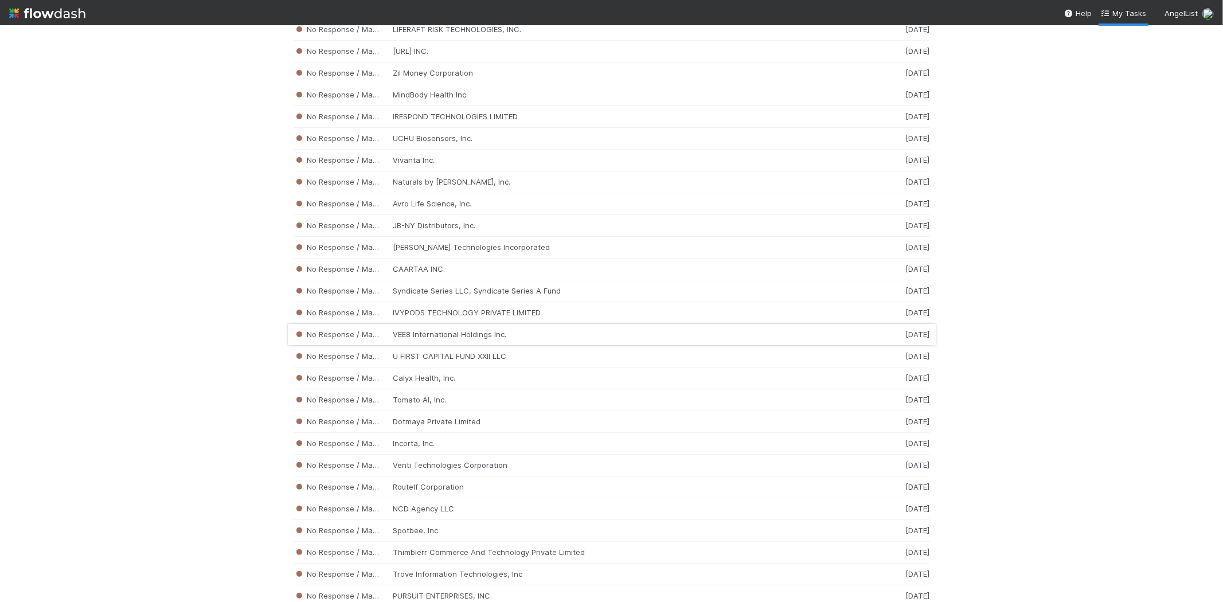
click at [410, 346] on div "No Response / Manual Review VEE8 International Holdings Inc. 2 weeks ago" at bounding box center [612, 335] width 637 height 22
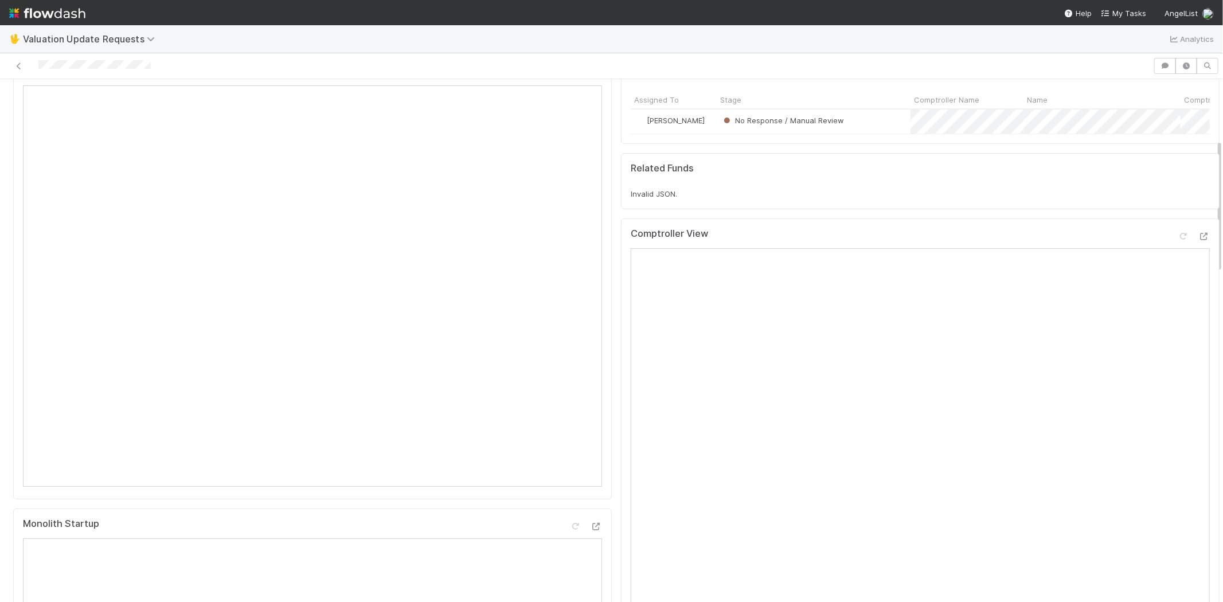
scroll to position [382, 0]
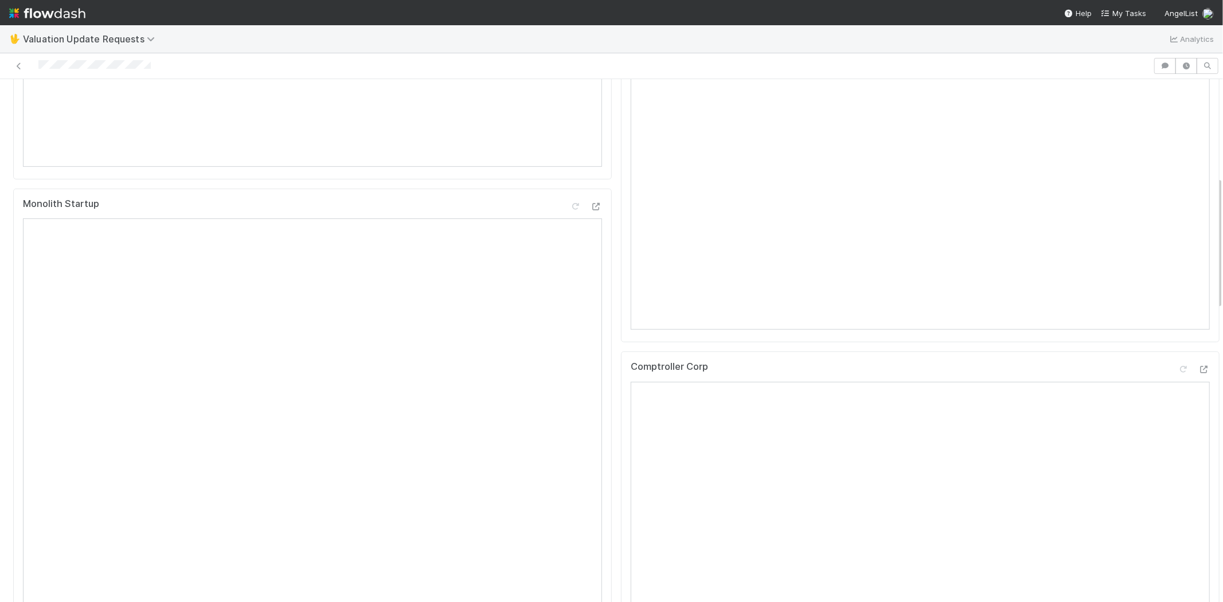
click at [40, 64] on div at bounding box center [577, 66] width 1144 height 16
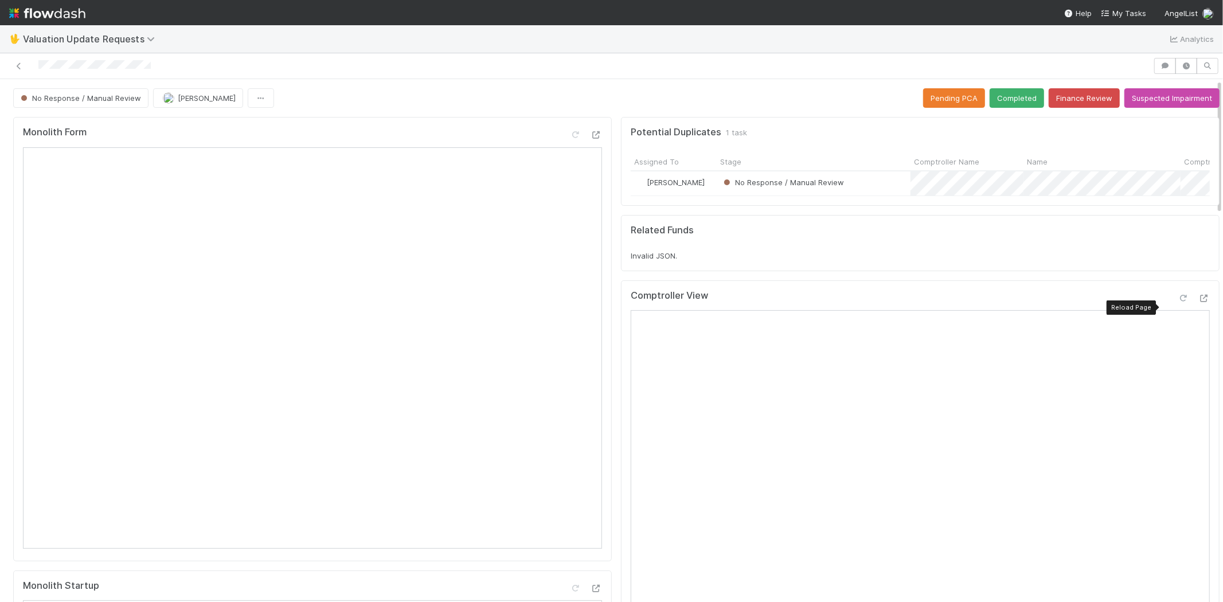
click at [1178, 302] on icon at bounding box center [1183, 298] width 11 height 7
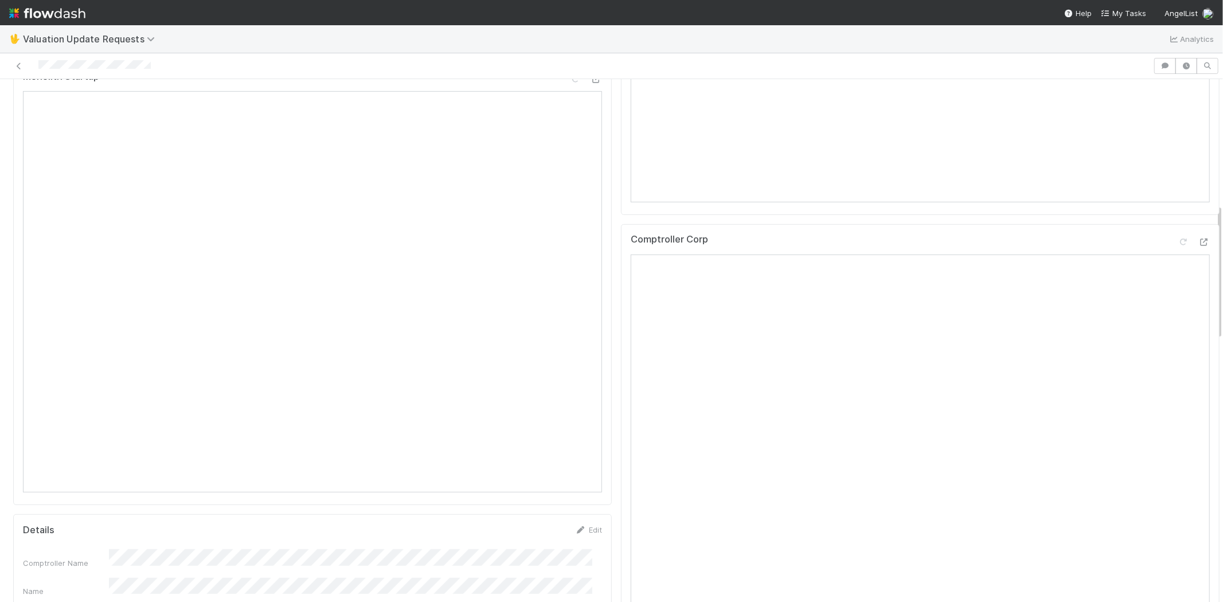
scroll to position [446, 0]
click at [1178, 310] on icon at bounding box center [1183, 305] width 11 height 7
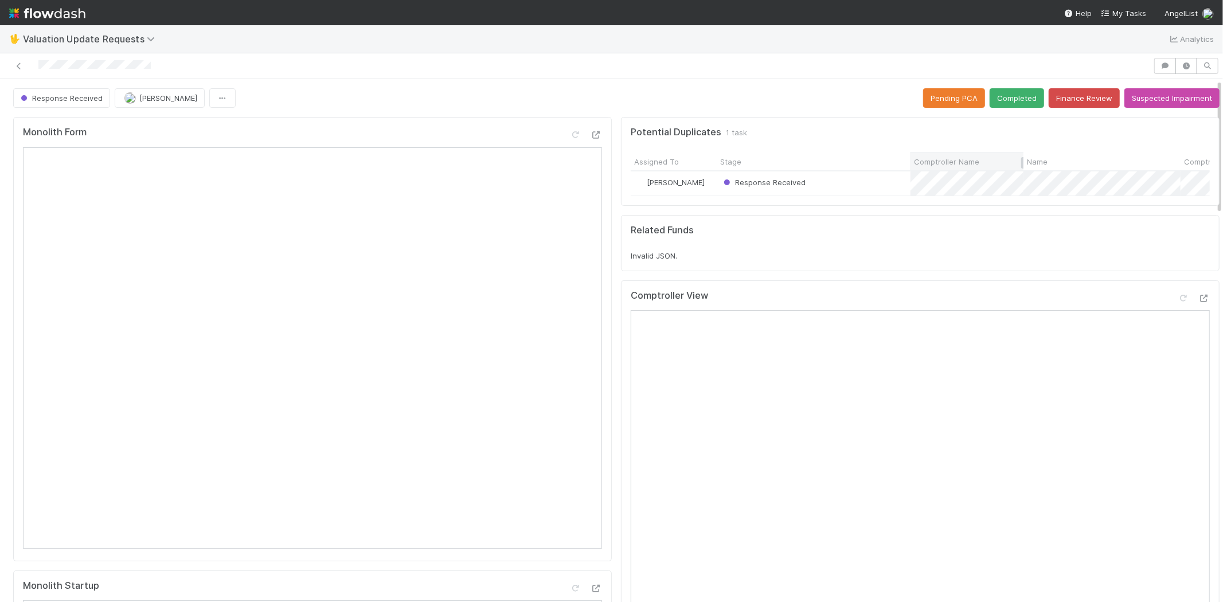
scroll to position [0, 0]
click at [994, 100] on button "Completed" at bounding box center [1017, 97] width 54 height 19
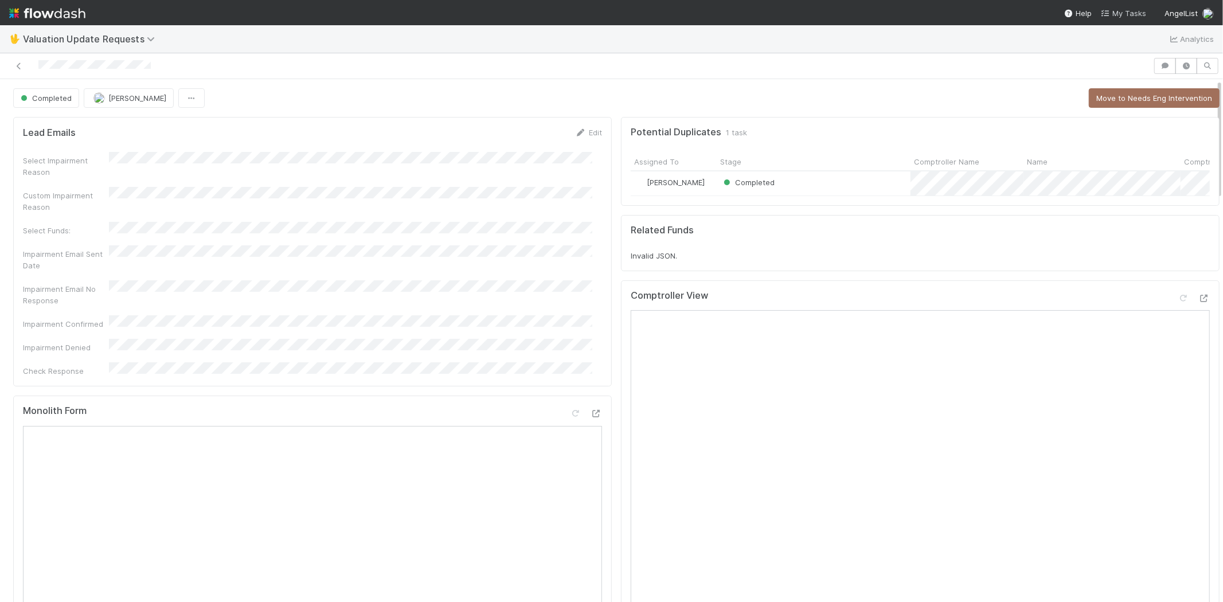
click at [1130, 14] on span "My Tasks" at bounding box center [1123, 13] width 45 height 9
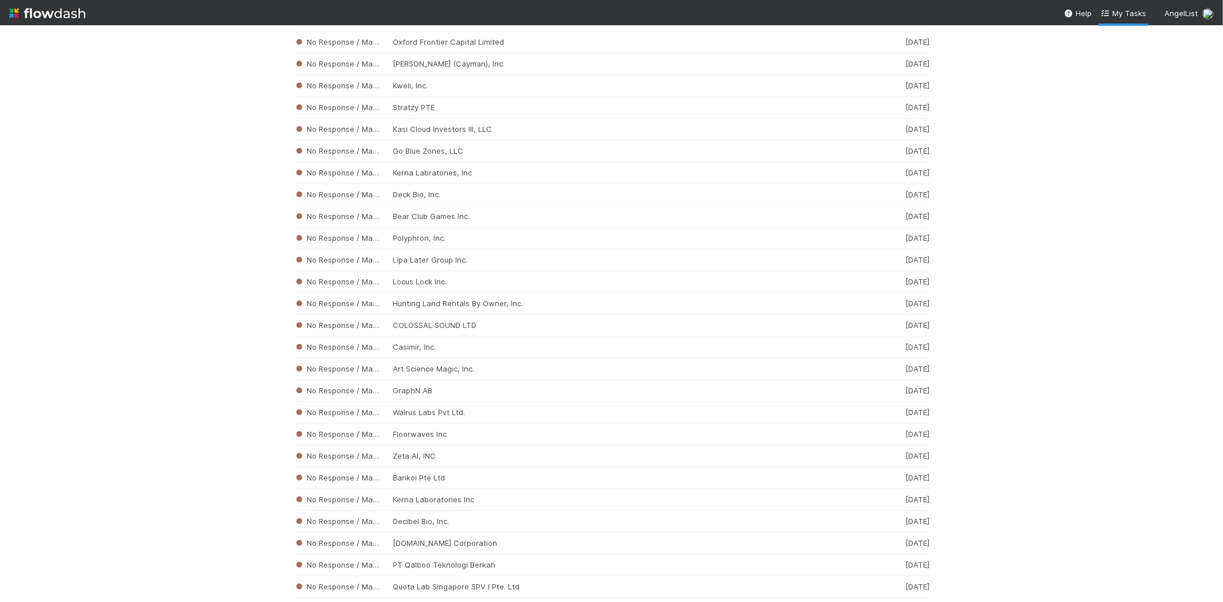
scroll to position [2421, 0]
click at [439, 335] on div "No Response / Manual Review GraphN AB 2 weeks ago" at bounding box center [612, 325] width 637 height 22
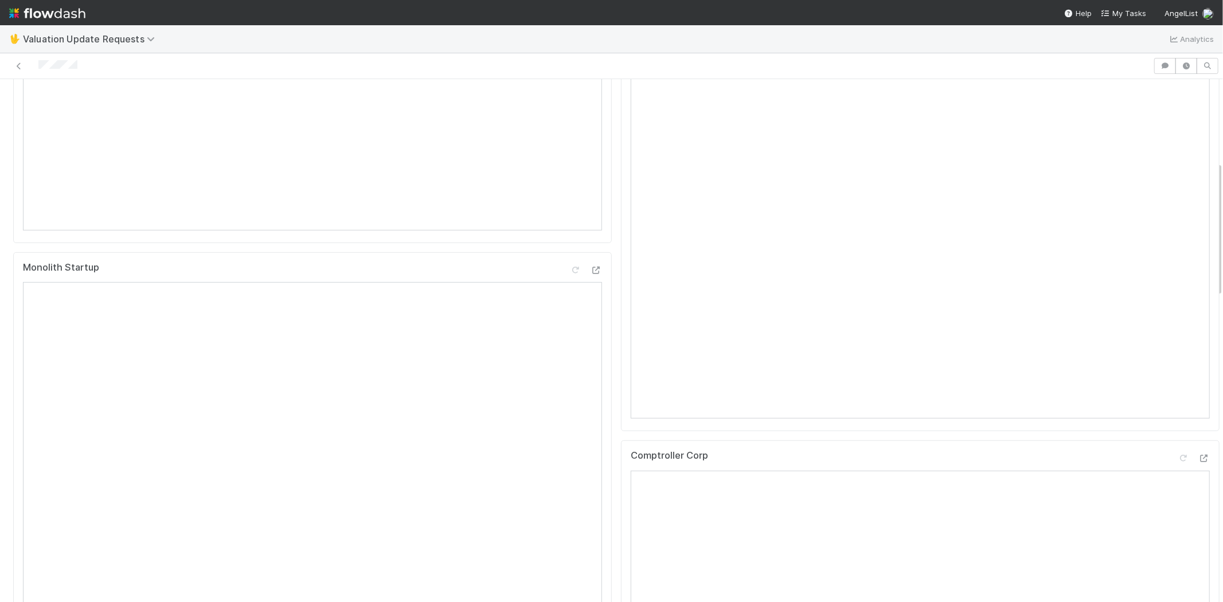
scroll to position [191, 0]
drag, startPoint x: 96, startPoint y: 67, endPoint x: 37, endPoint y: 68, distance: 59.1
click at [37, 68] on div at bounding box center [577, 66] width 1144 height 16
click at [40, 64] on div at bounding box center [577, 66] width 1144 height 16
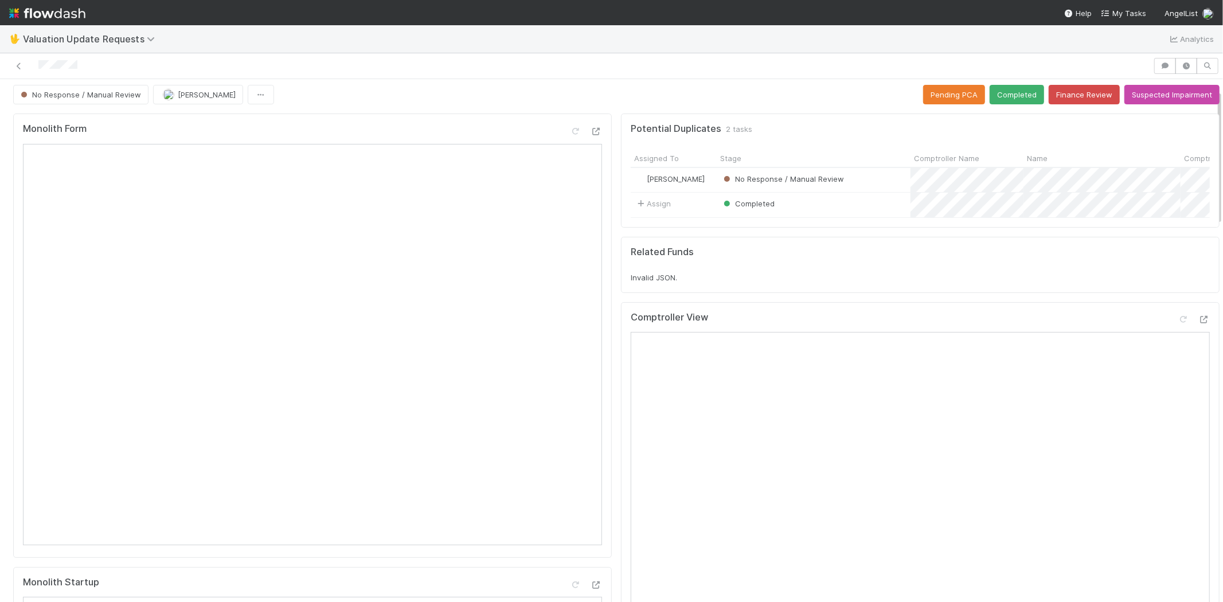
scroll to position [0, 0]
click at [1178, 327] on icon at bounding box center [1183, 322] width 11 height 7
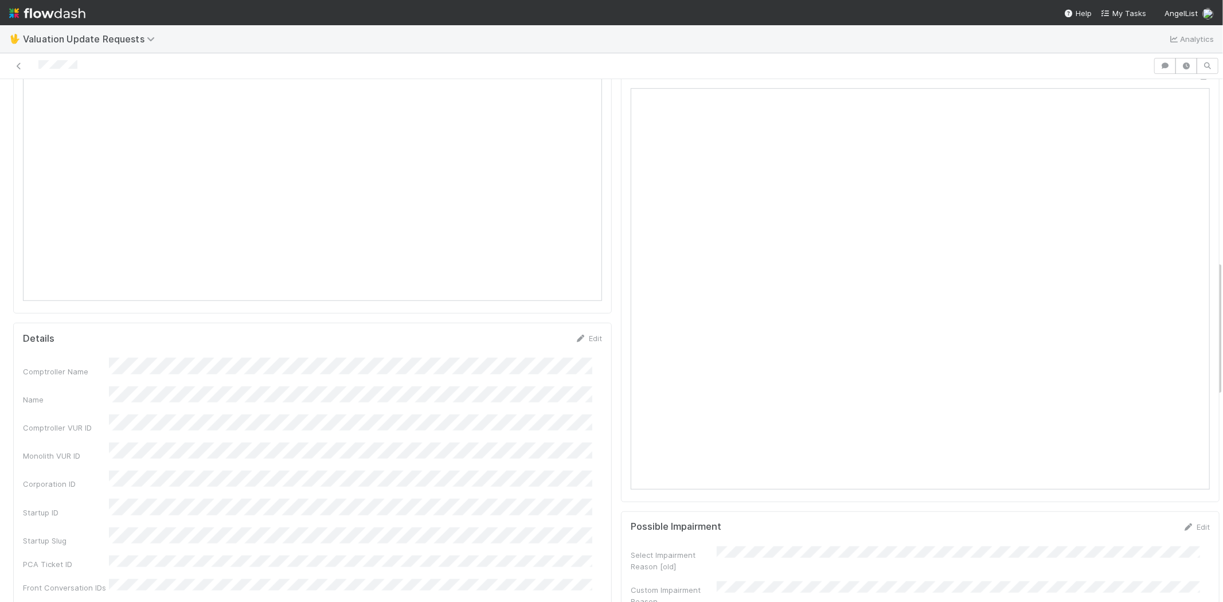
scroll to position [573, 0]
click at [1178, 207] on icon at bounding box center [1183, 203] width 11 height 7
click at [103, 63] on div at bounding box center [577, 66] width 1144 height 16
click at [38, 68] on div at bounding box center [577, 66] width 1144 height 16
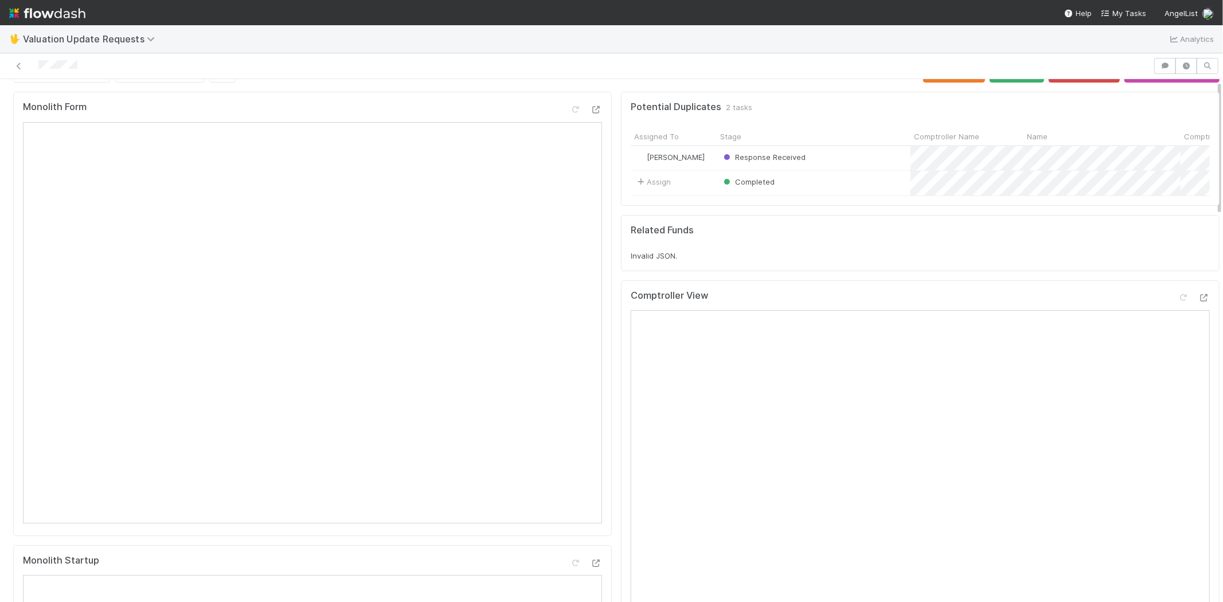
scroll to position [0, 0]
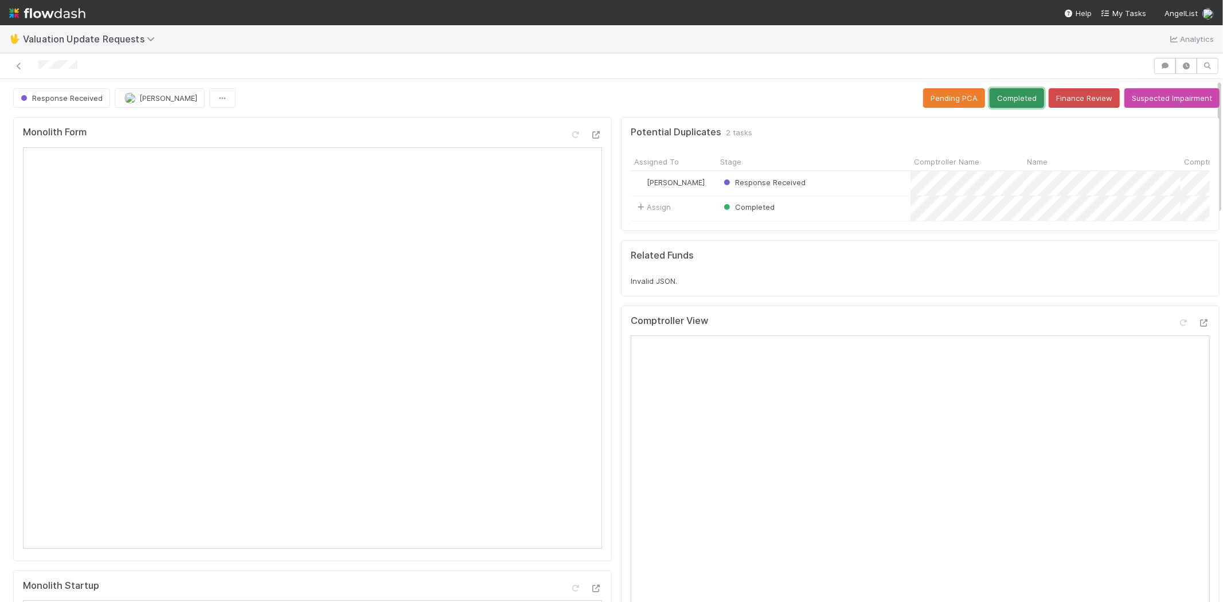
click at [1002, 89] on button "Completed" at bounding box center [1017, 97] width 54 height 19
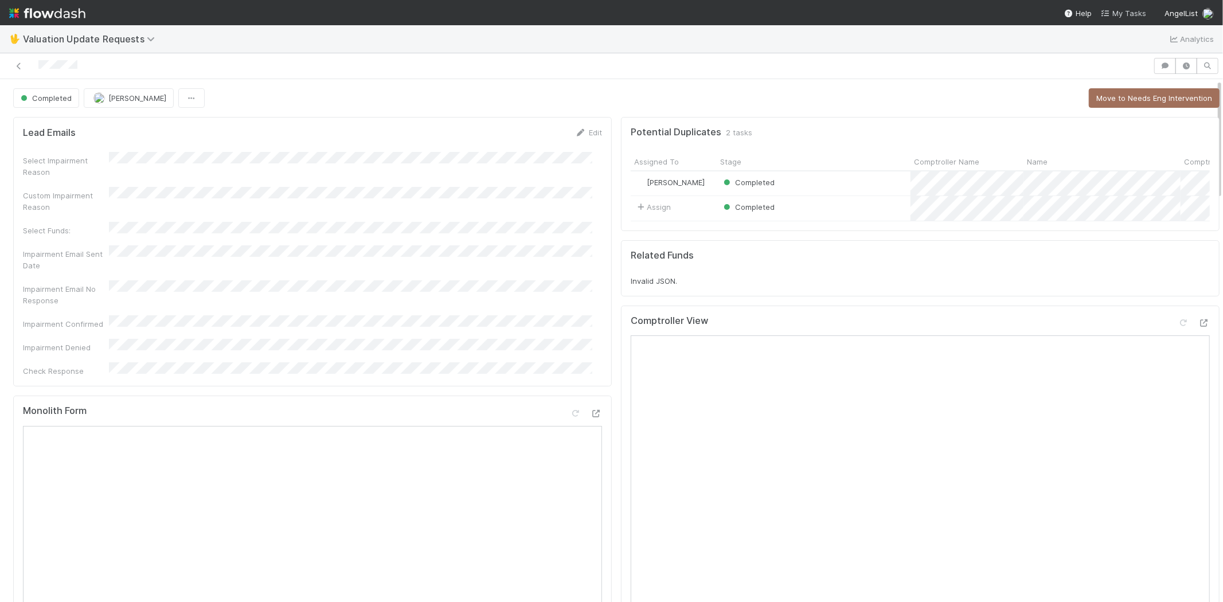
click at [1126, 13] on span "My Tasks" at bounding box center [1123, 13] width 45 height 9
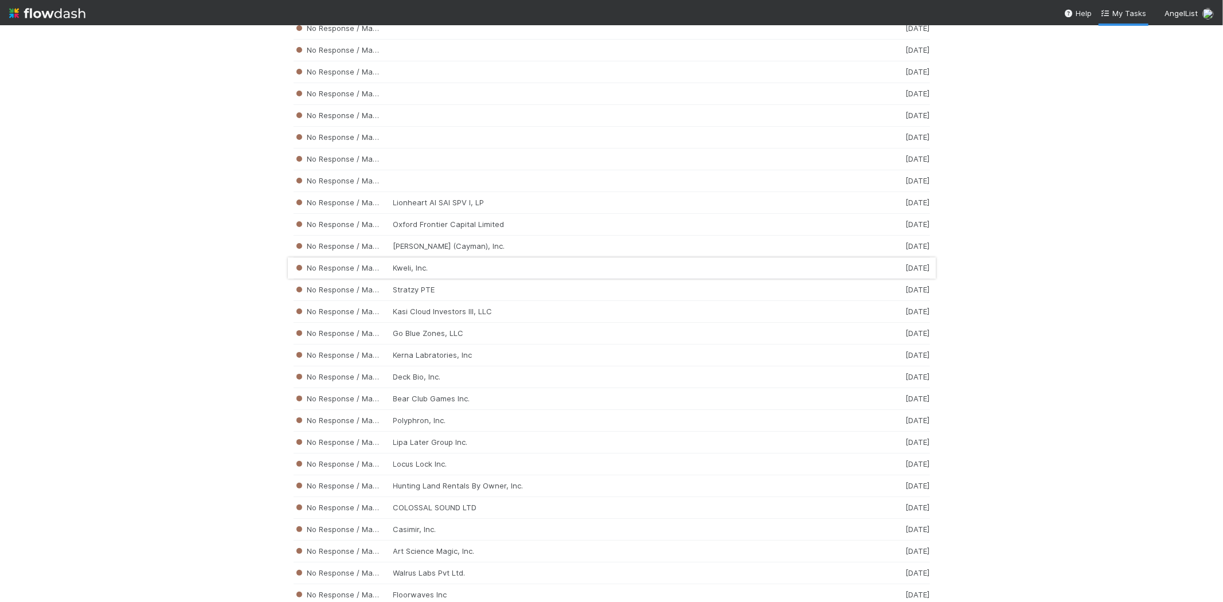
scroll to position [2176, 0]
click at [453, 361] on div "No Response / Manual Review Kerna Labratories, Inc 2 weeks ago" at bounding box center [612, 352] width 637 height 22
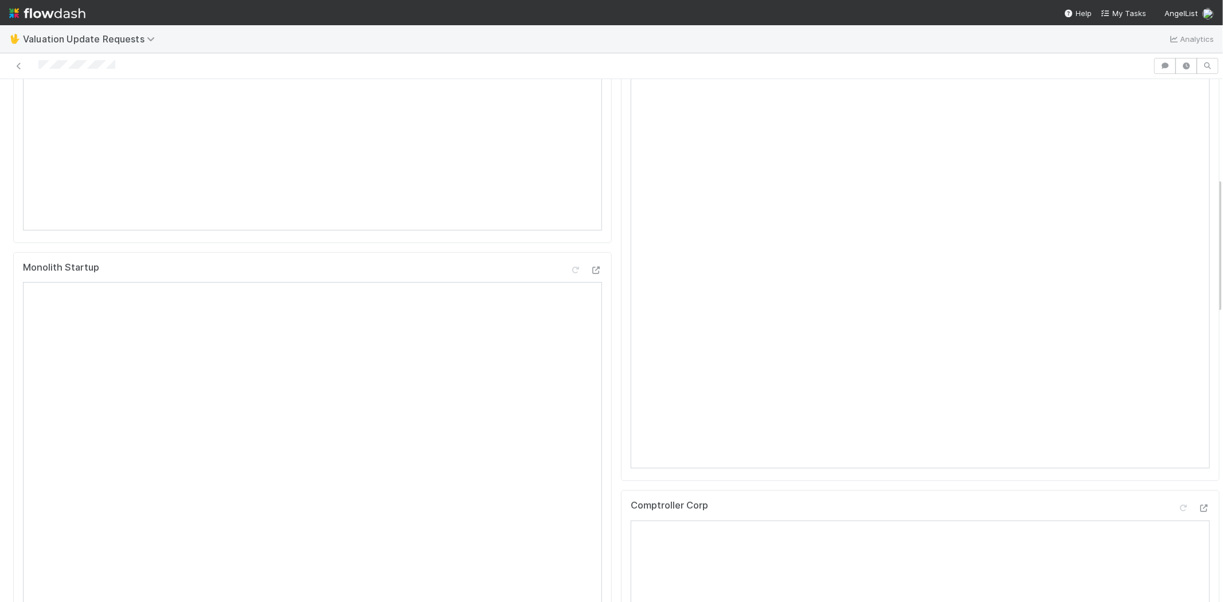
scroll to position [509, 0]
drag, startPoint x: 132, startPoint y: 64, endPoint x: 32, endPoint y: 63, distance: 100.4
click at [30, 63] on div at bounding box center [577, 66] width 1144 height 16
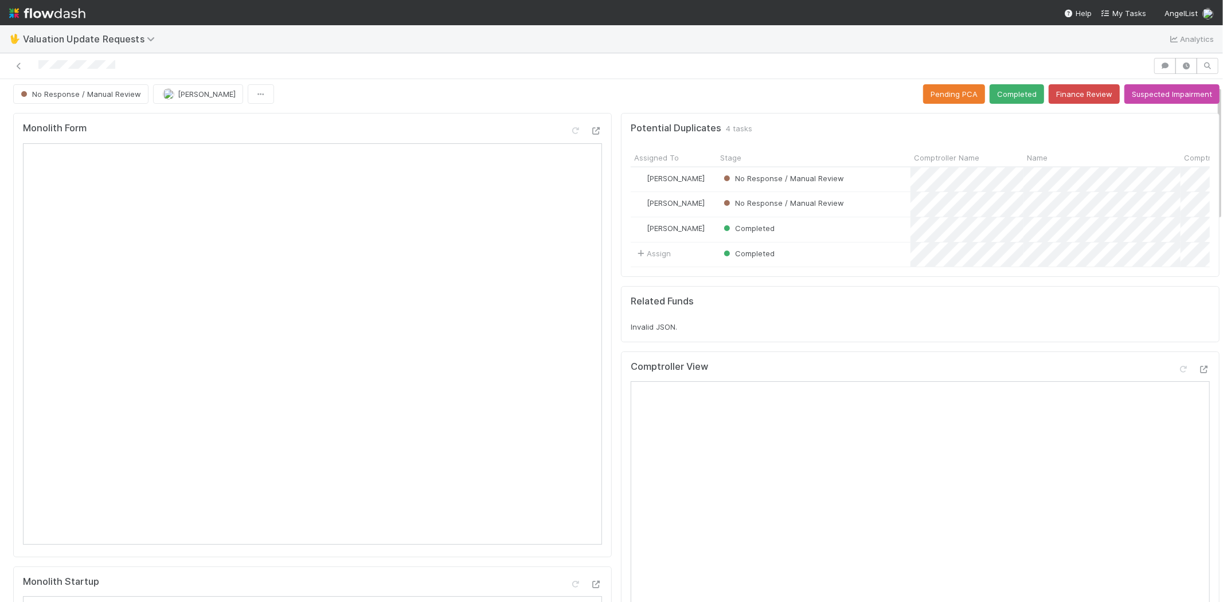
scroll to position [0, 0]
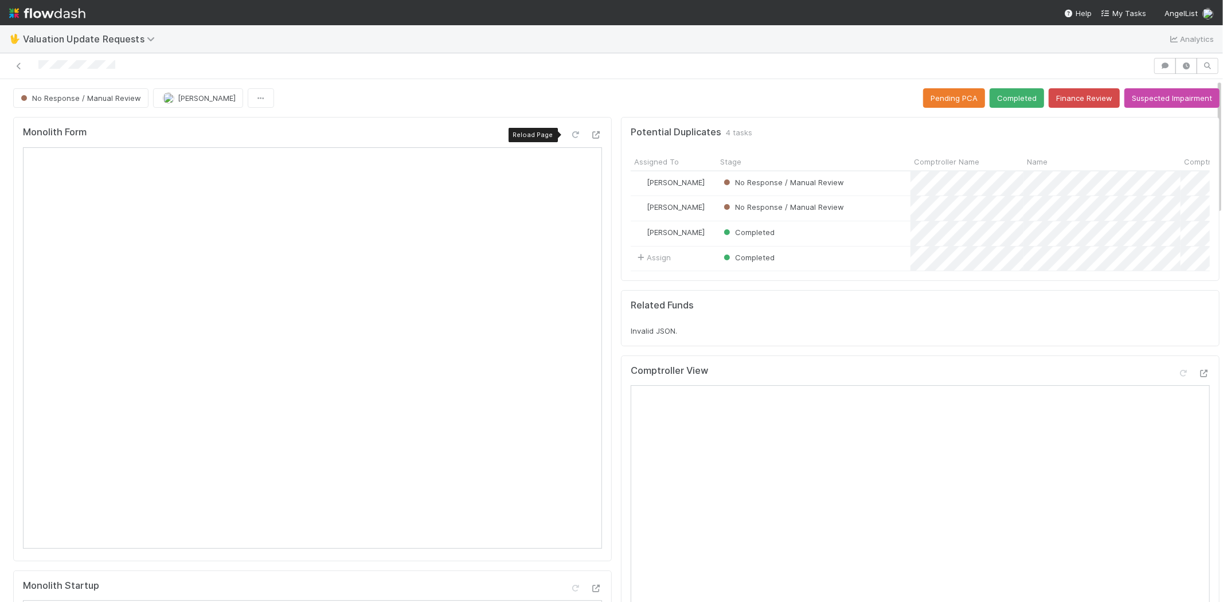
click at [570, 134] on icon at bounding box center [575, 134] width 11 height 7
click at [1059, 99] on button "Finance Review" at bounding box center [1084, 97] width 71 height 19
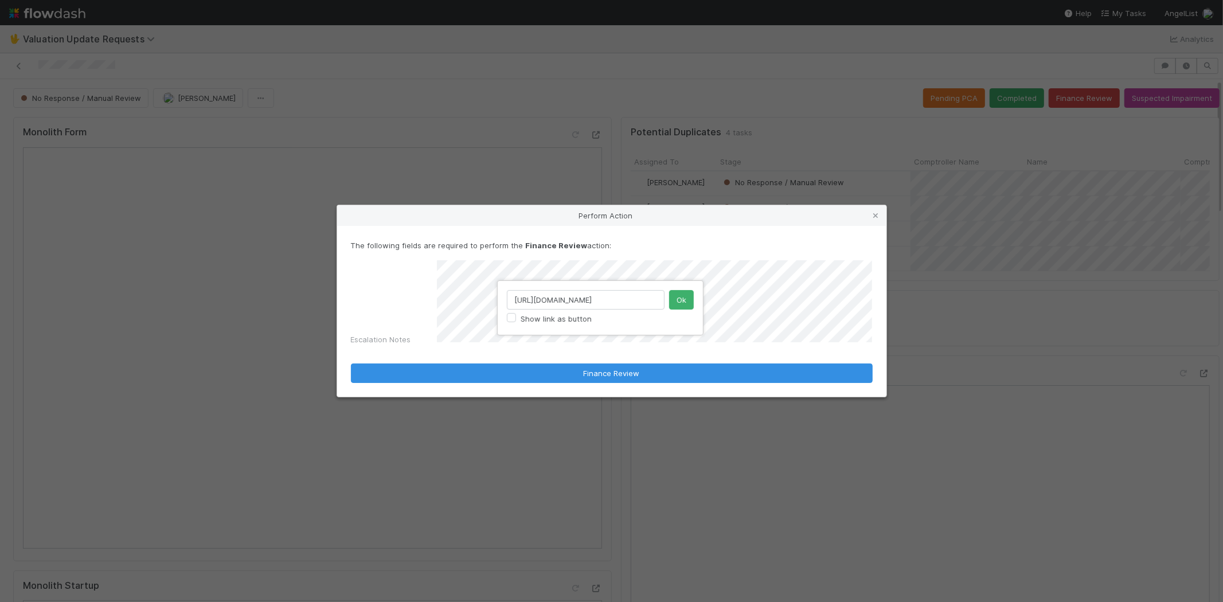
scroll to position [0, 116]
click at [506, 271] on div "https://www.crunchbase.com/funding_round/kerna-labs-seed--acaef394 Show link as…" at bounding box center [611, 301] width 1223 height 602
click at [525, 300] on input "https://www.crunchbase.com/funding_round/kerna-labs-seed--acaef394" at bounding box center [586, 299] width 158 height 19
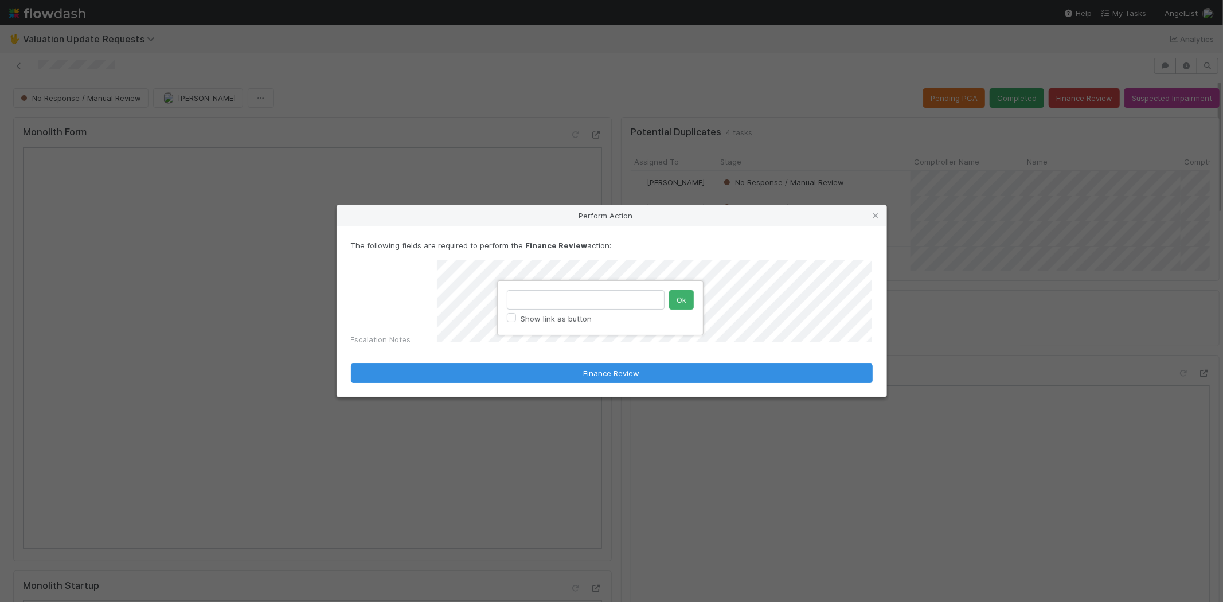
scroll to position [0, 0]
click at [681, 300] on button "Ok" at bounding box center [681, 299] width 25 height 19
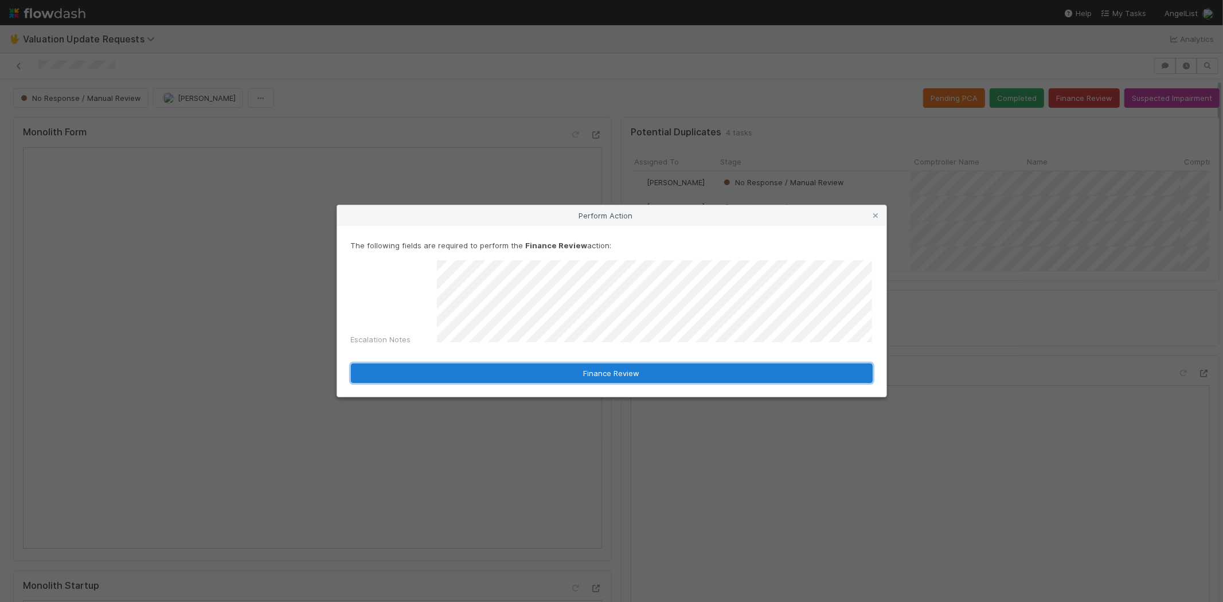
click at [588, 370] on button "Finance Review" at bounding box center [612, 373] width 522 height 19
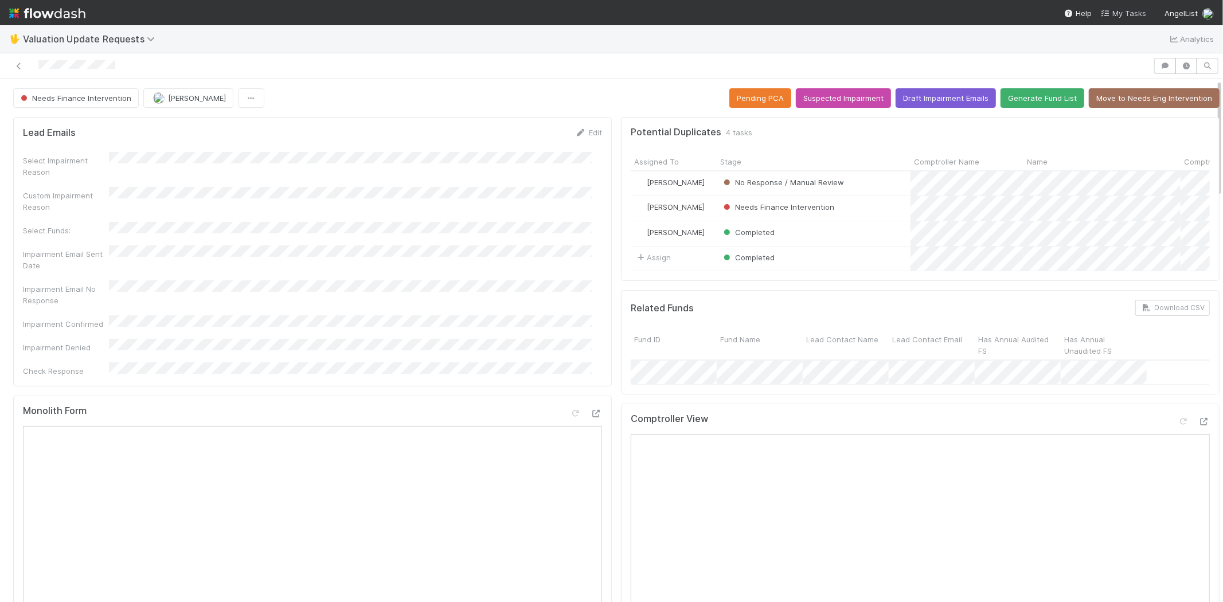
click at [1113, 12] on icon at bounding box center [1106, 13] width 11 height 7
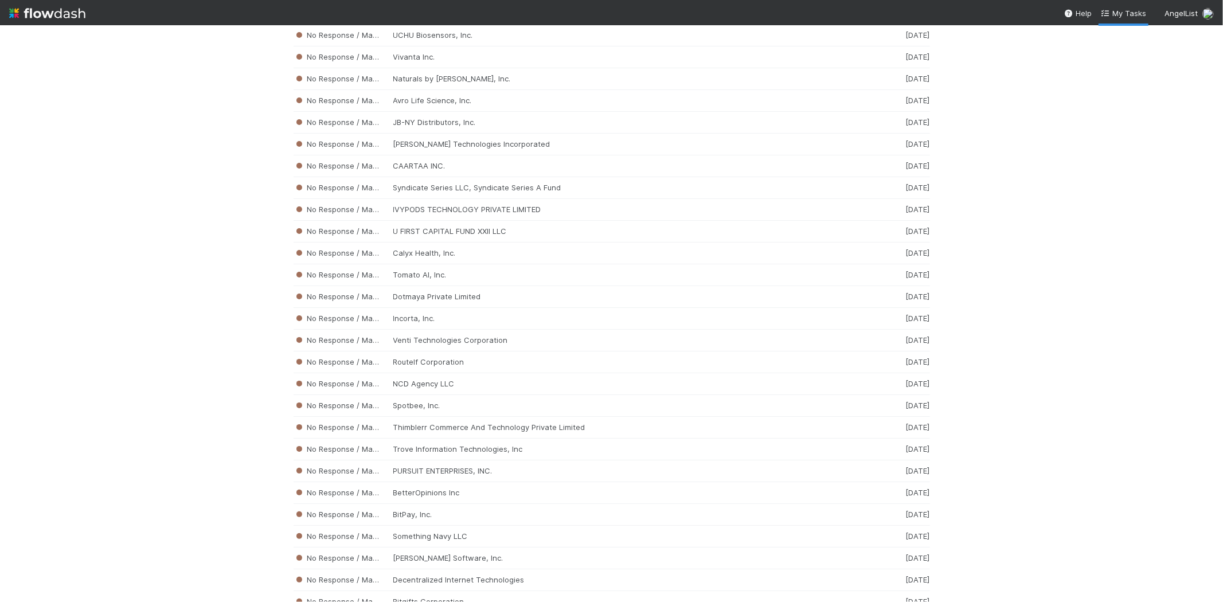
scroll to position [3740, 0]
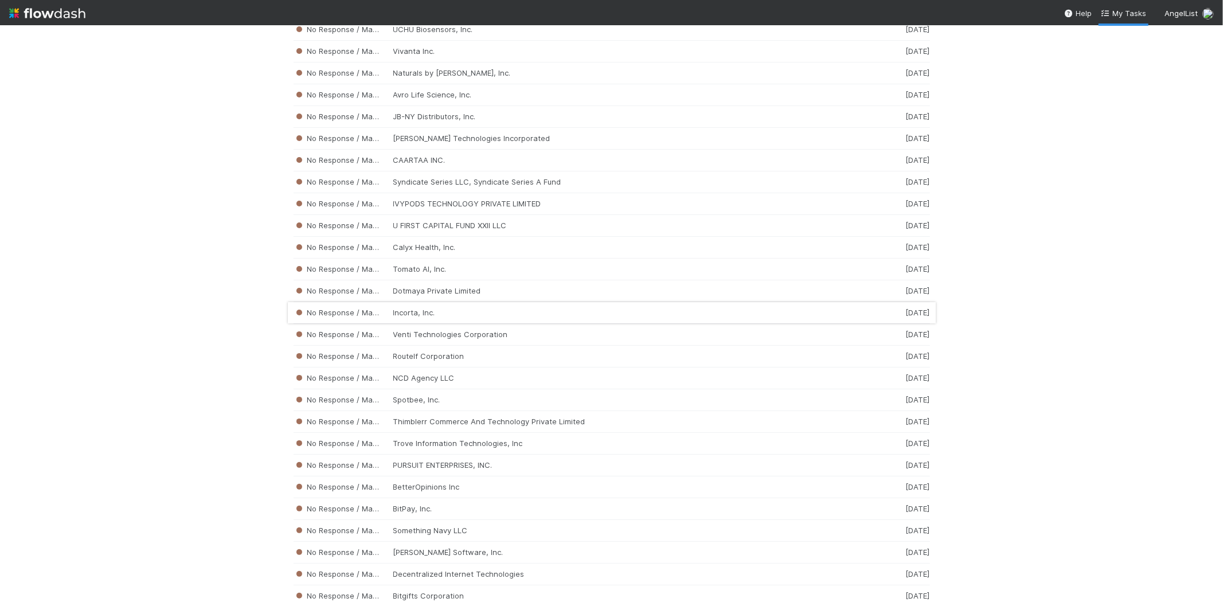
click at [463, 322] on div "No Response / Manual Review Incorta, Inc. 2 weeks ago" at bounding box center [612, 313] width 637 height 22
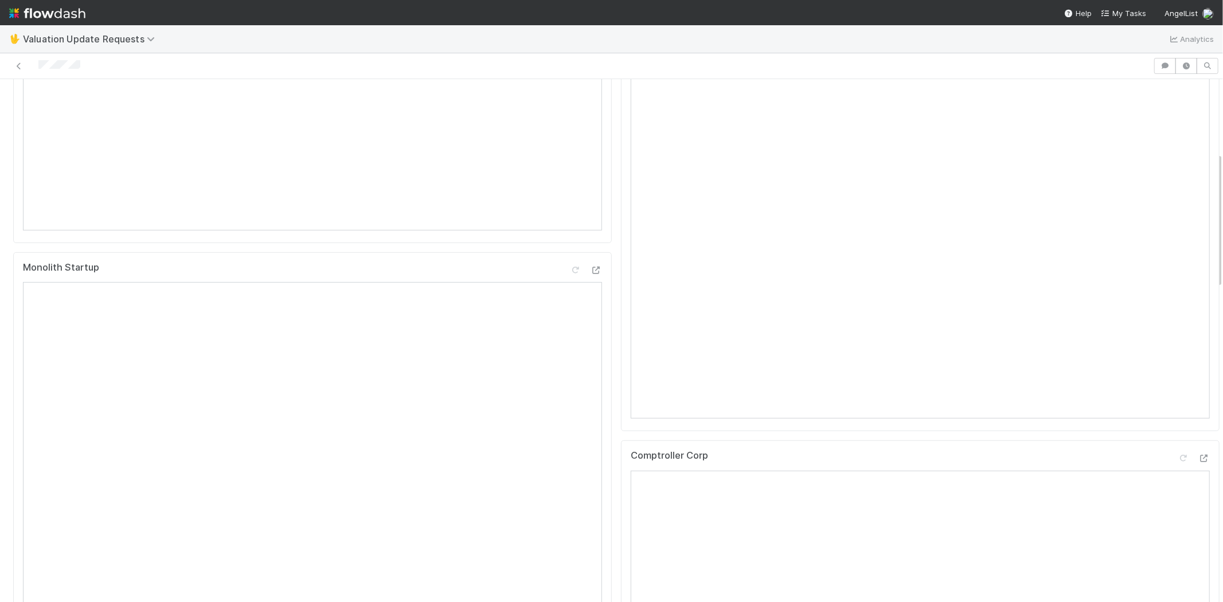
scroll to position [191, 0]
drag, startPoint x: 84, startPoint y: 64, endPoint x: 155, endPoint y: 27, distance: 79.5
click at [35, 65] on div at bounding box center [577, 66] width 1144 height 16
click at [106, 64] on div at bounding box center [577, 66] width 1144 height 16
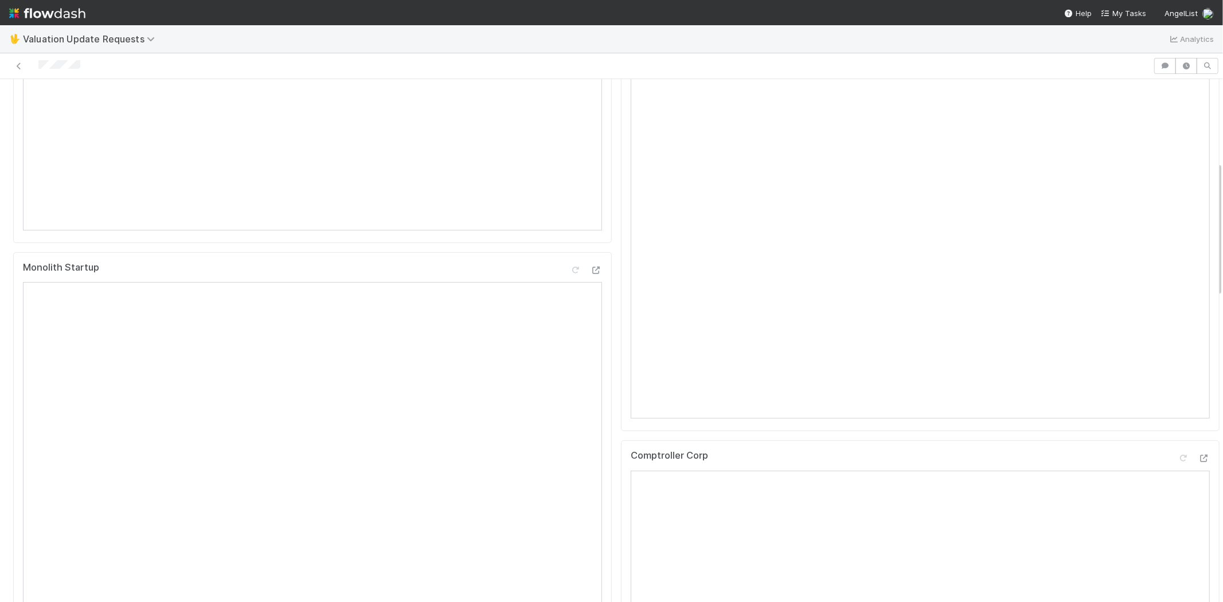
drag, startPoint x: 87, startPoint y: 67, endPoint x: 37, endPoint y: 61, distance: 50.2
click at [37, 61] on div at bounding box center [577, 66] width 1144 height 16
click at [1178, 136] on icon at bounding box center [1183, 131] width 11 height 7
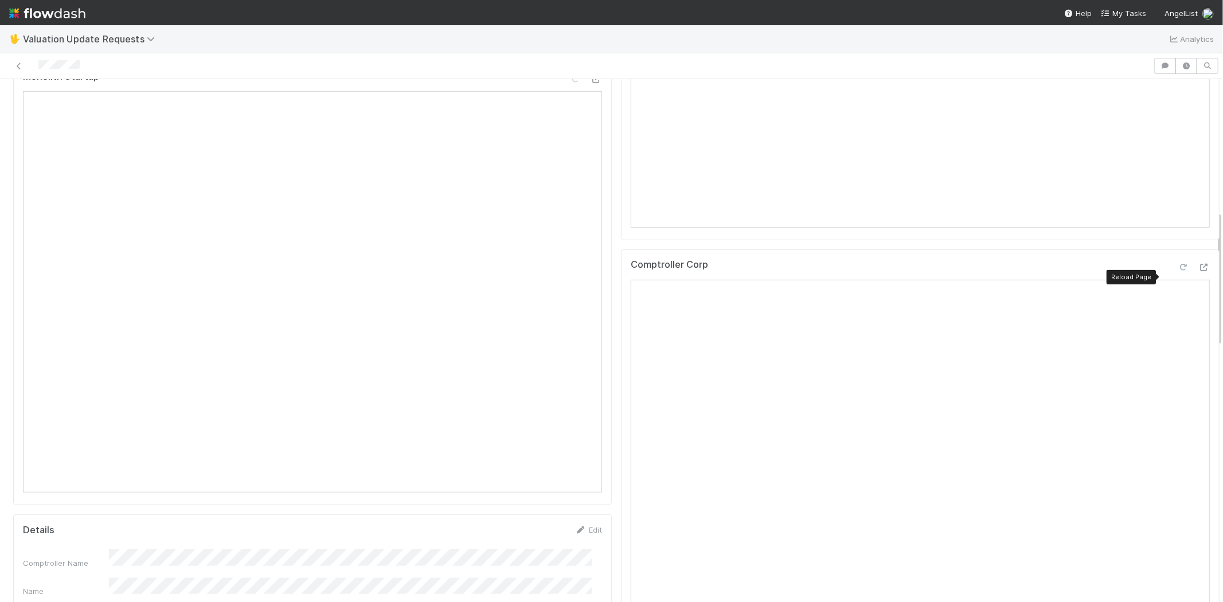
click at [1178, 271] on icon at bounding box center [1183, 267] width 11 height 7
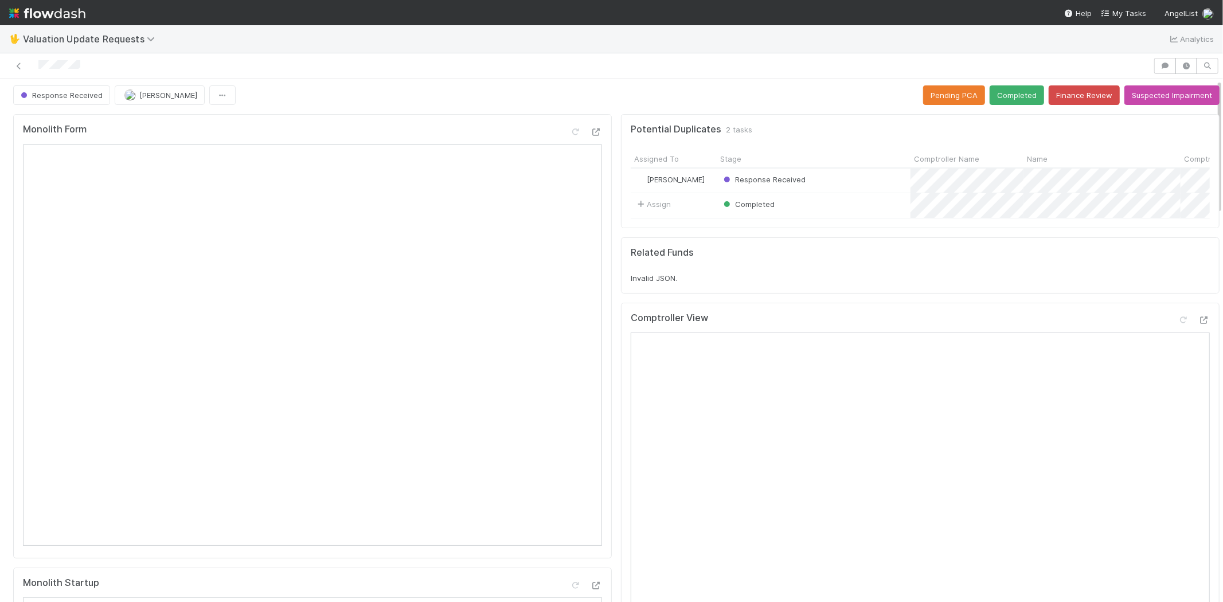
scroll to position [0, 0]
click at [996, 88] on button "Completed" at bounding box center [1017, 97] width 54 height 19
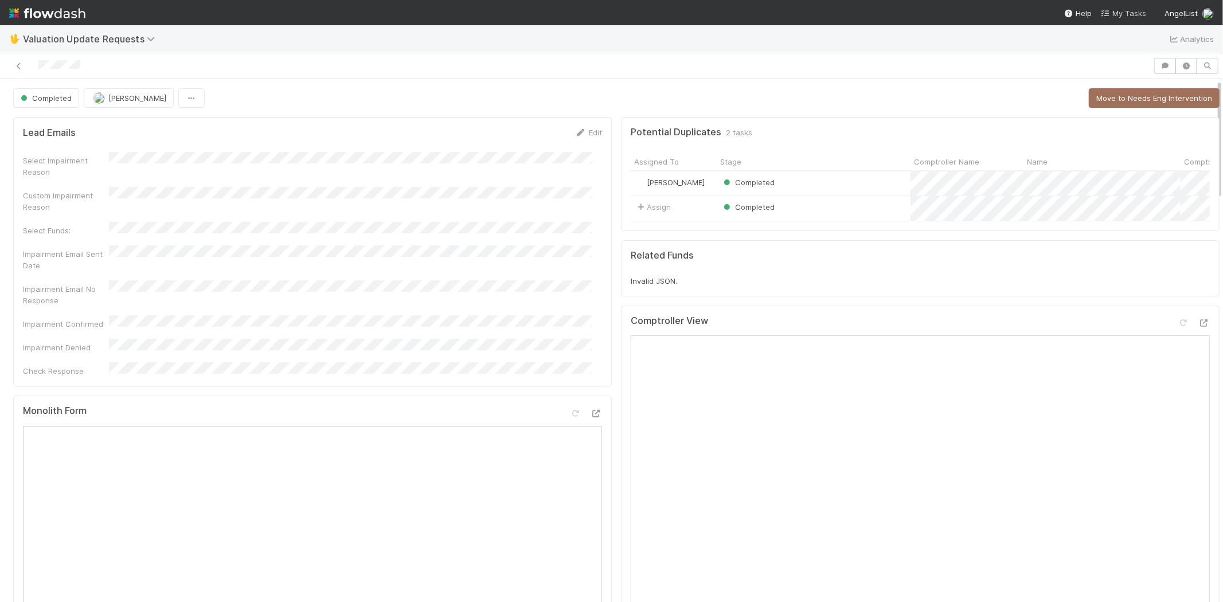
click at [1142, 13] on span "My Tasks" at bounding box center [1123, 13] width 45 height 9
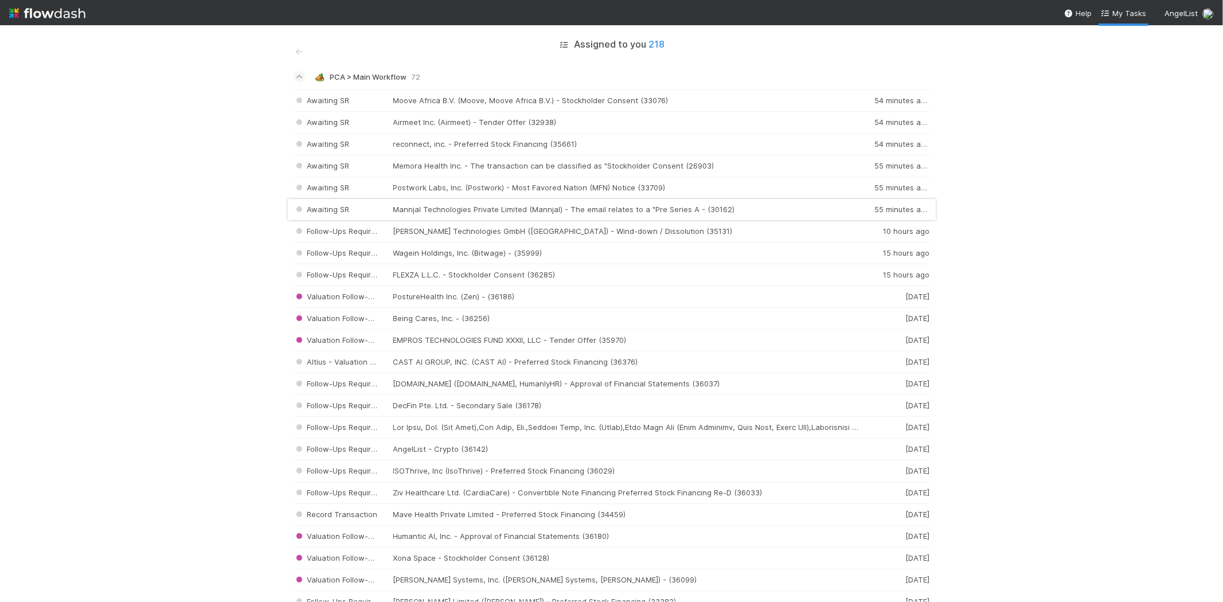
click at [654, 209] on div "Awaiting SR Mannjal Technologies Private Limited (Mannjal) - The email relates …" at bounding box center [612, 210] width 637 height 22
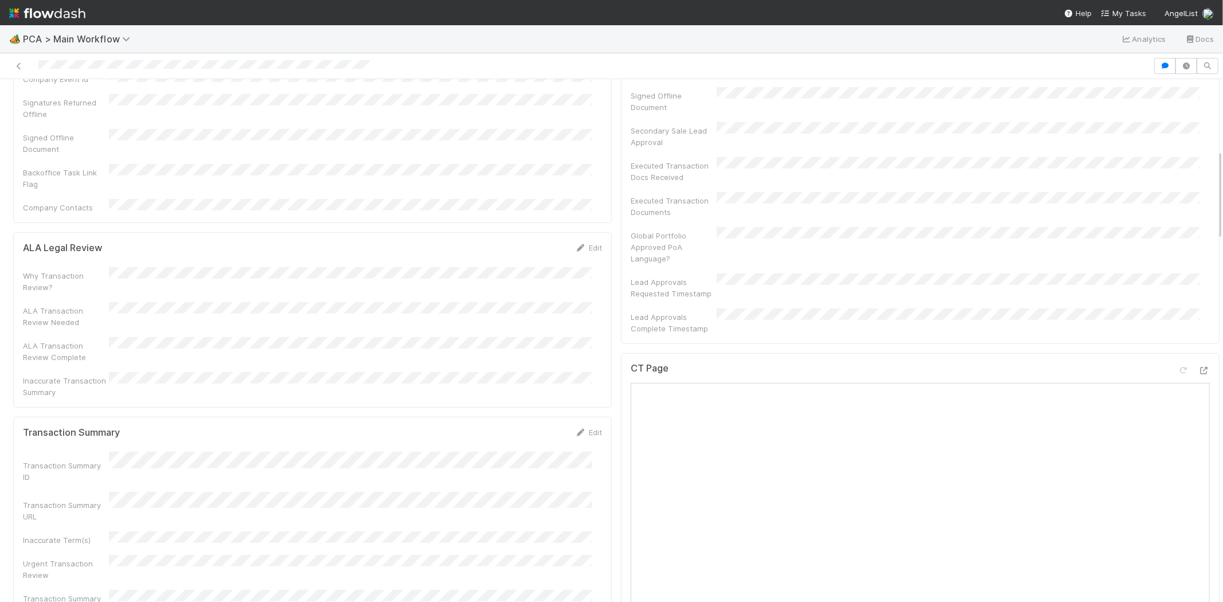
scroll to position [255, 0]
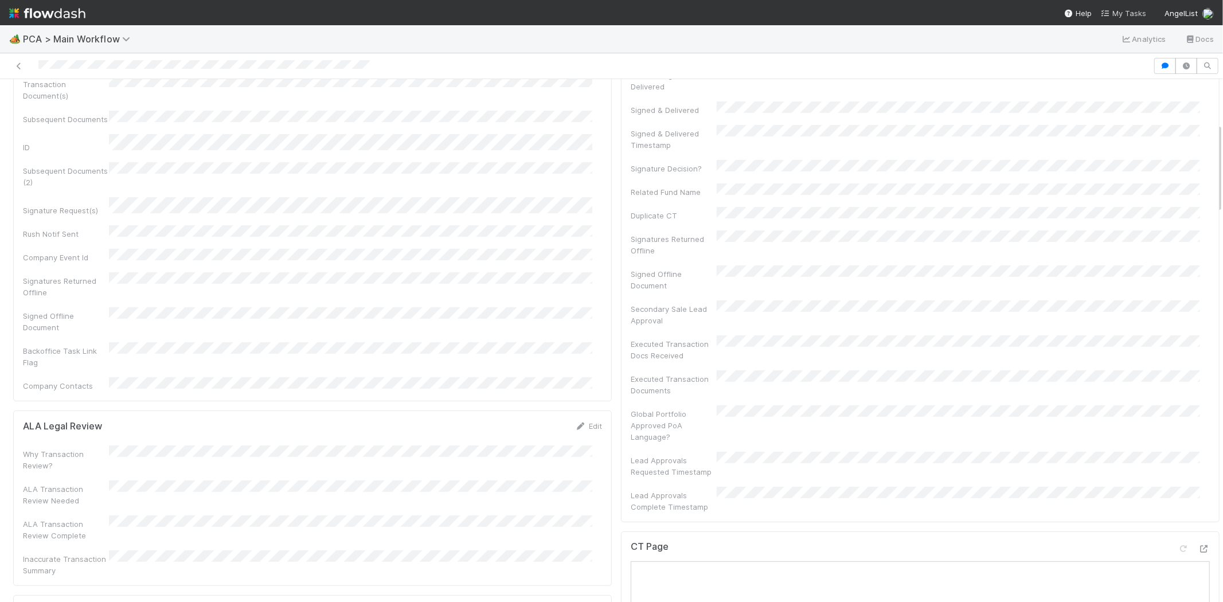
click at [1136, 14] on span "My Tasks" at bounding box center [1123, 13] width 45 height 9
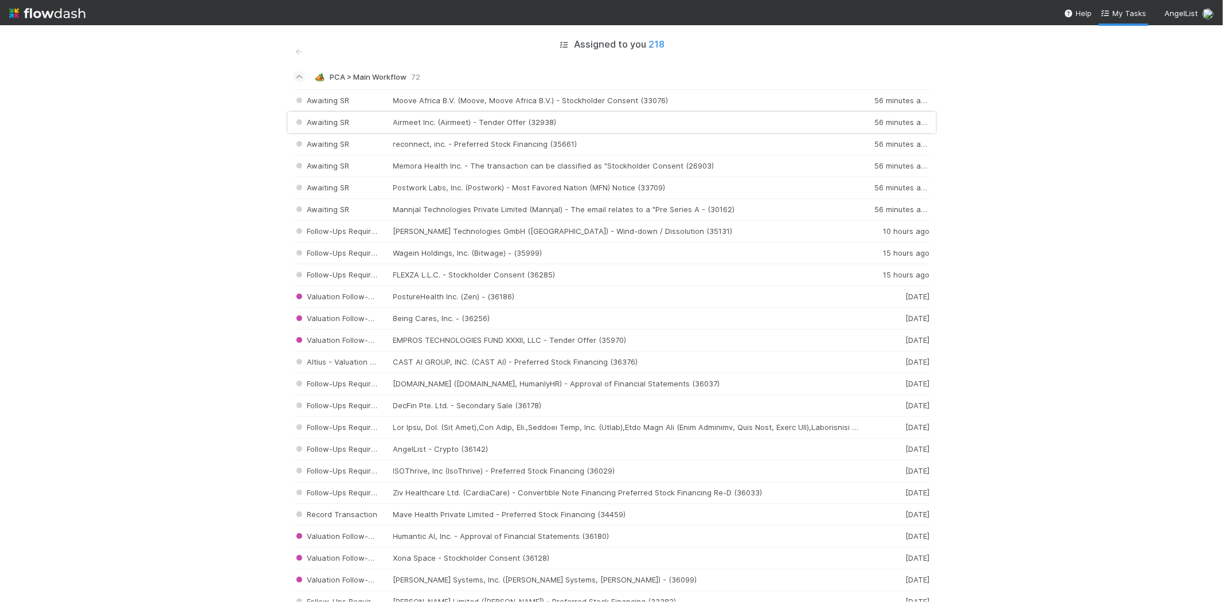
click at [524, 122] on div "Awaiting SR Airmeet Inc. (Airmeet) - Tender Offer (32938) 56 minutes ago" at bounding box center [612, 123] width 637 height 22
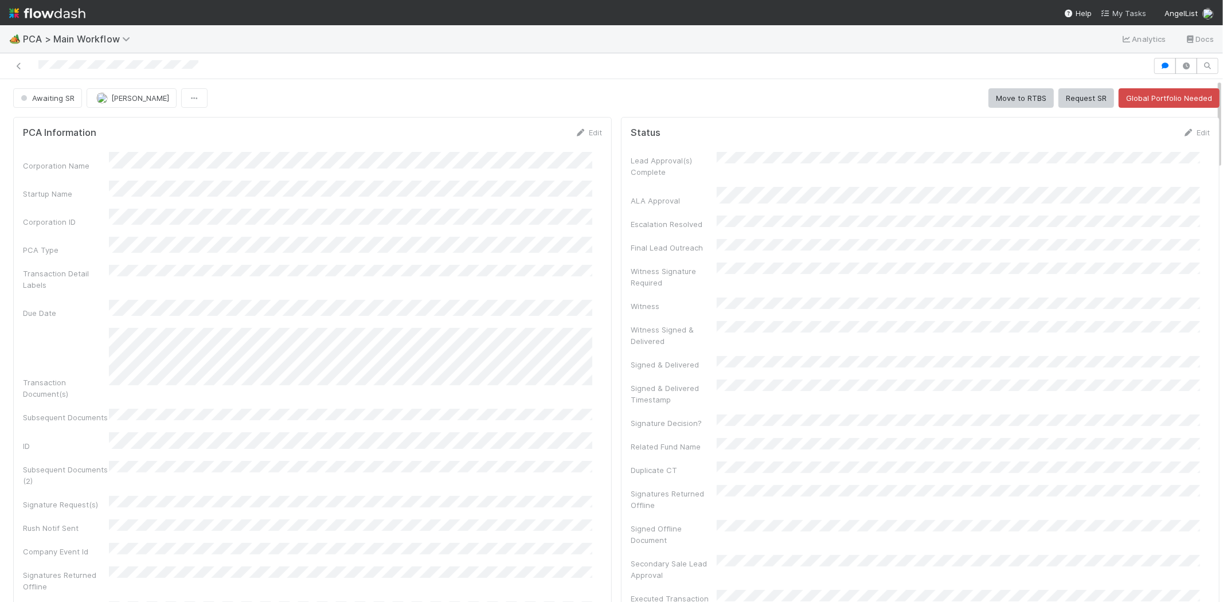
click at [1131, 12] on span "My Tasks" at bounding box center [1123, 13] width 45 height 9
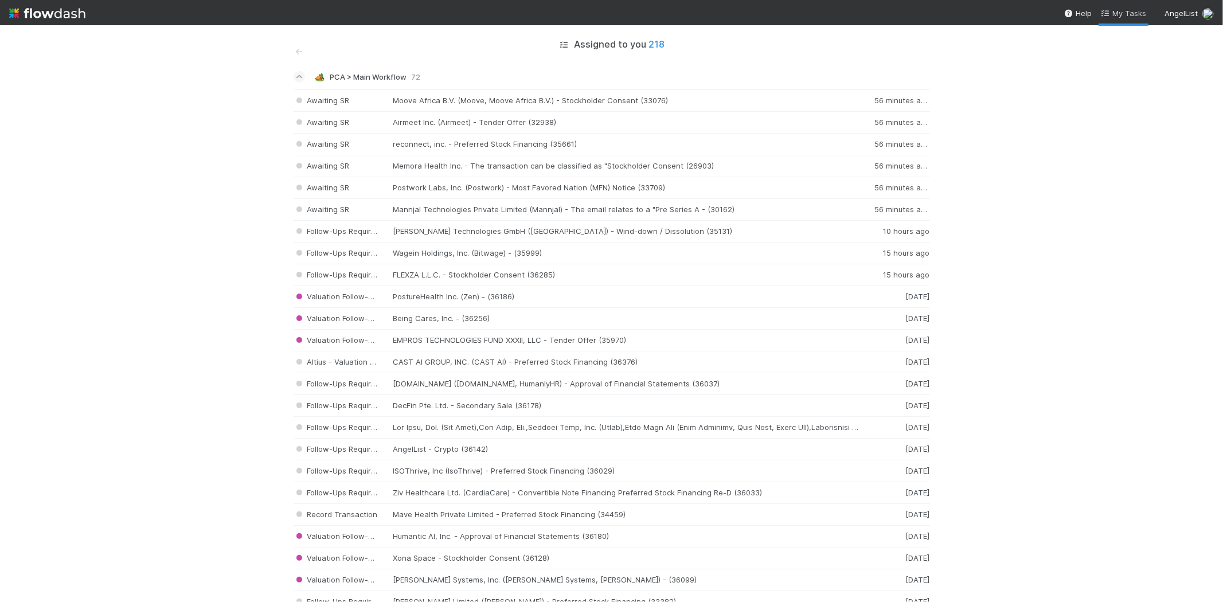
click at [1132, 9] on span "My Tasks" at bounding box center [1123, 13] width 45 height 9
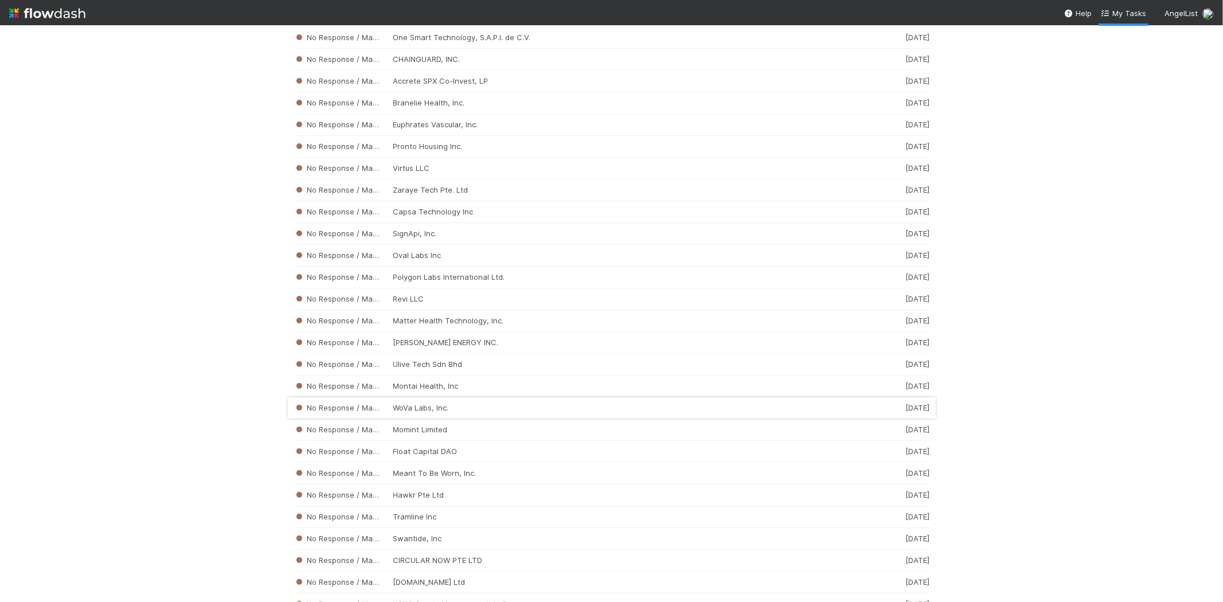
scroll to position [2959, 0]
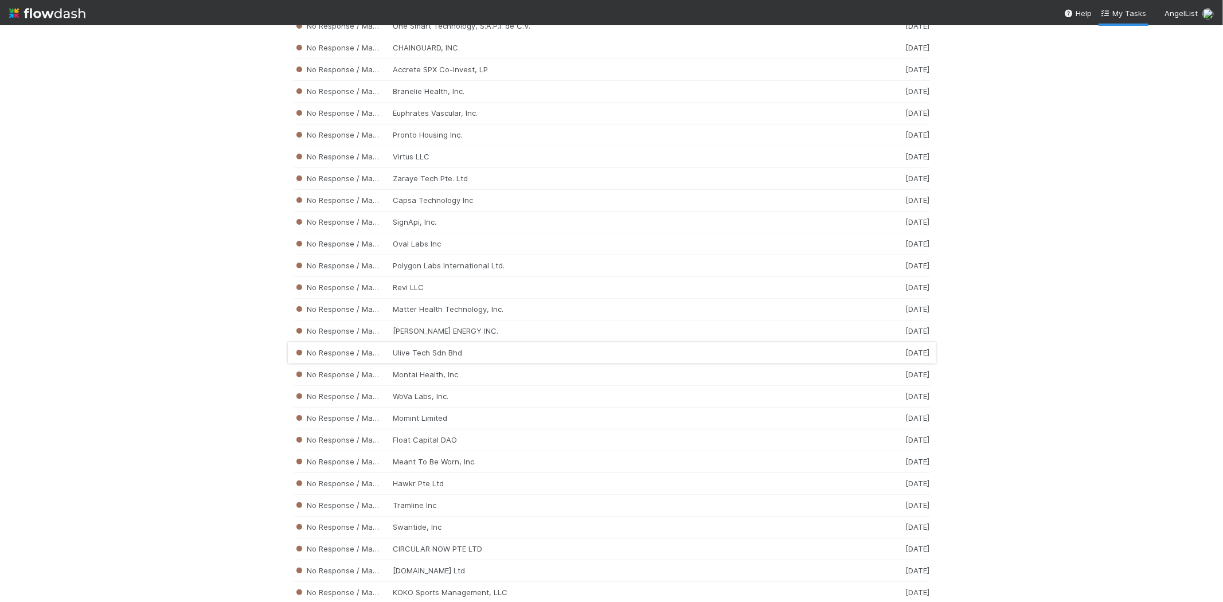
click at [520, 364] on div "No Response / Manual Review Ulive Tech Sdn Bhd 2 weeks ago" at bounding box center [612, 353] width 637 height 22
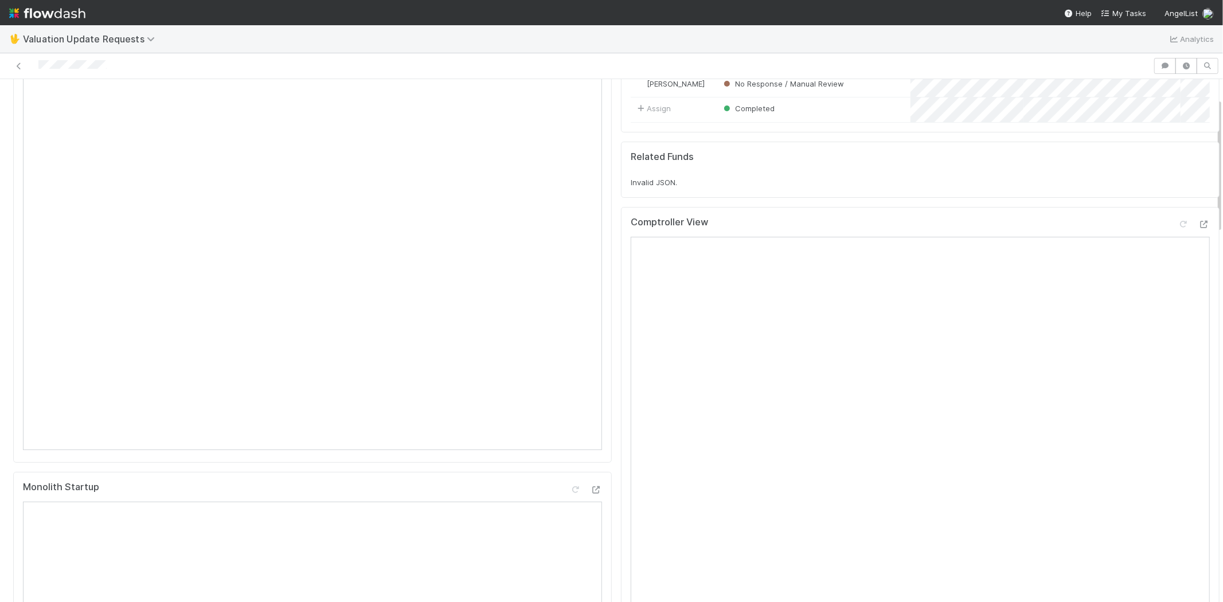
scroll to position [64, 0]
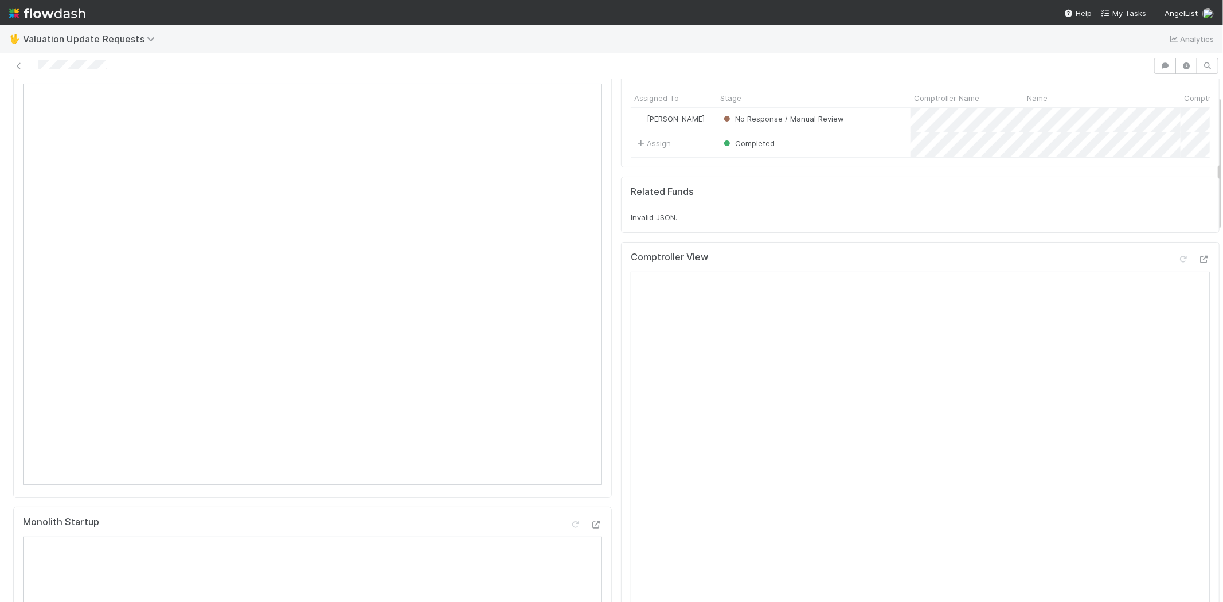
drag, startPoint x: 132, startPoint y: 72, endPoint x: 33, endPoint y: 64, distance: 100.1
click at [33, 64] on div at bounding box center [577, 66] width 1144 height 16
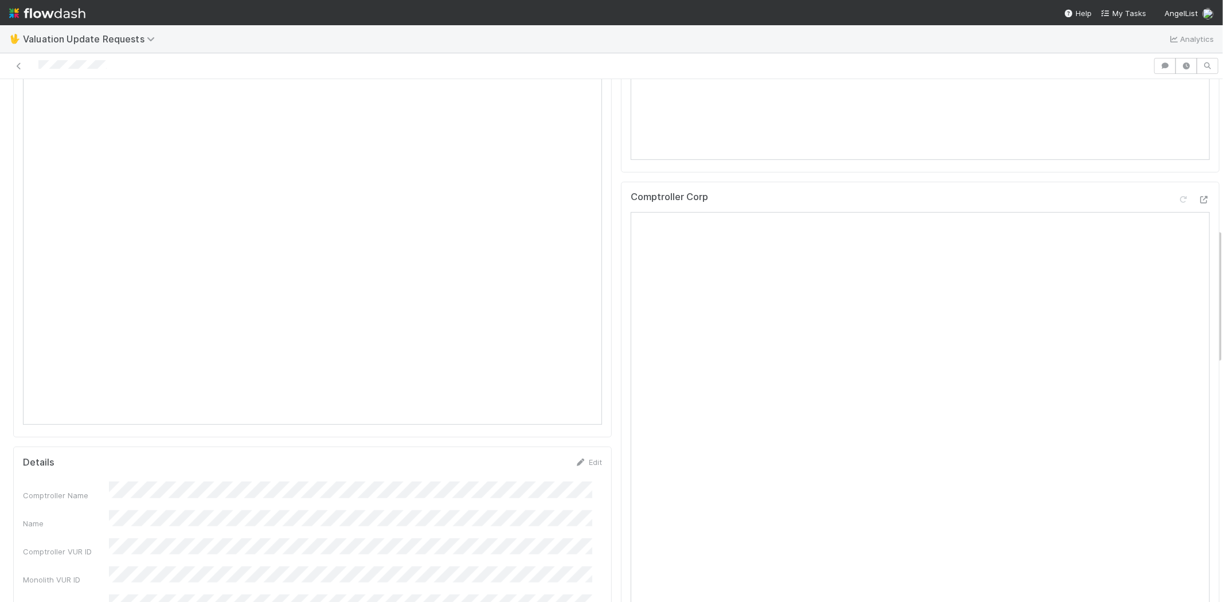
scroll to position [509, 0]
click at [142, 66] on div at bounding box center [577, 66] width 1144 height 16
drag, startPoint x: 118, startPoint y: 67, endPoint x: 38, endPoint y: 60, distance: 80.0
click at [38, 60] on div at bounding box center [577, 66] width 1144 height 16
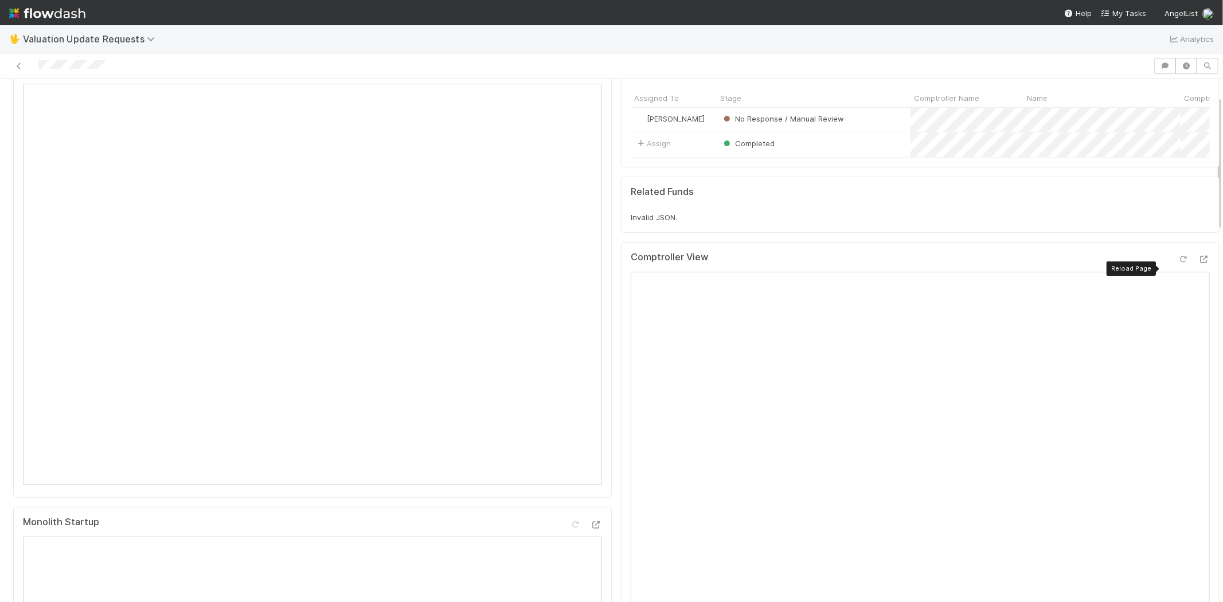
click at [1178, 263] on icon at bounding box center [1183, 259] width 11 height 7
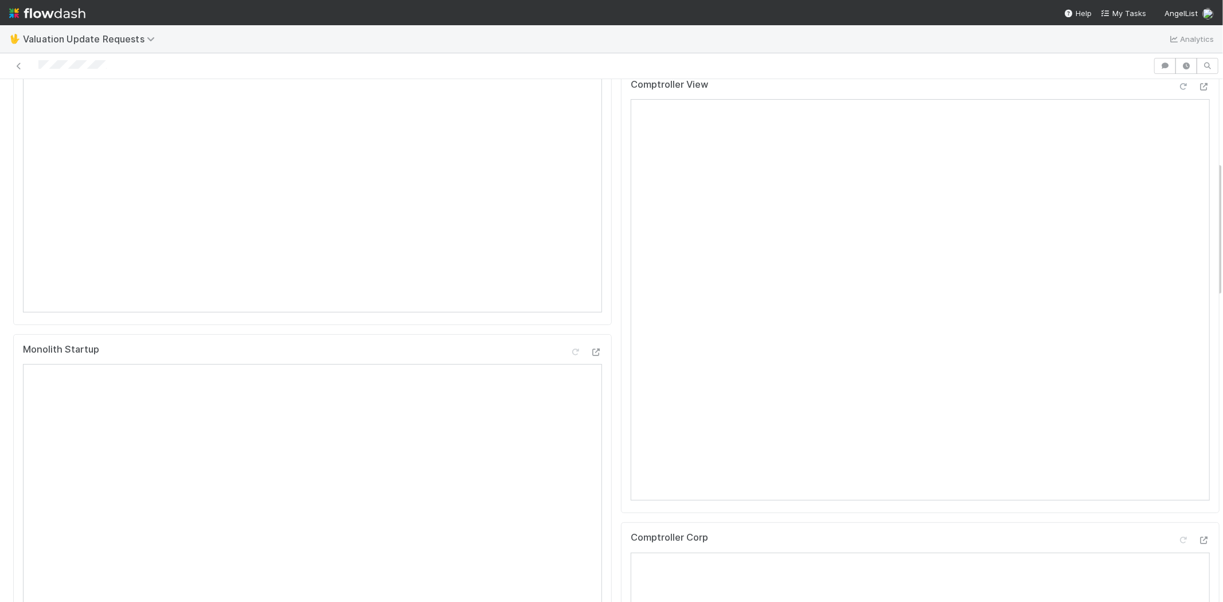
scroll to position [318, 0]
click at [1178, 462] on icon at bounding box center [1183, 458] width 11 height 7
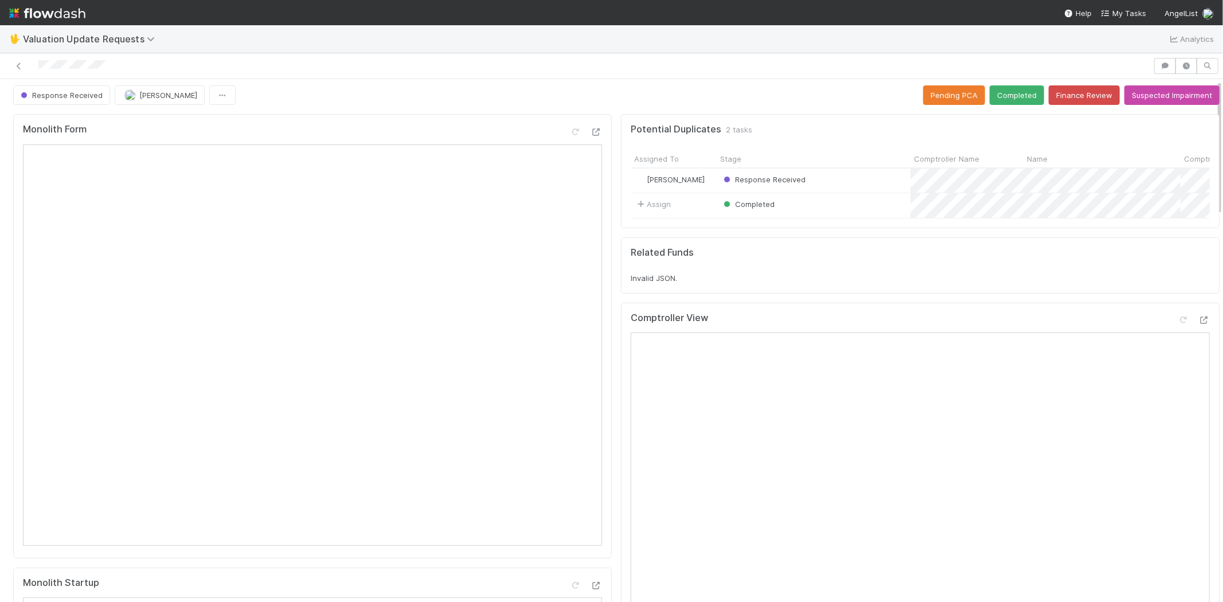
scroll to position [0, 0]
click at [1004, 88] on button "Completed" at bounding box center [1017, 97] width 54 height 19
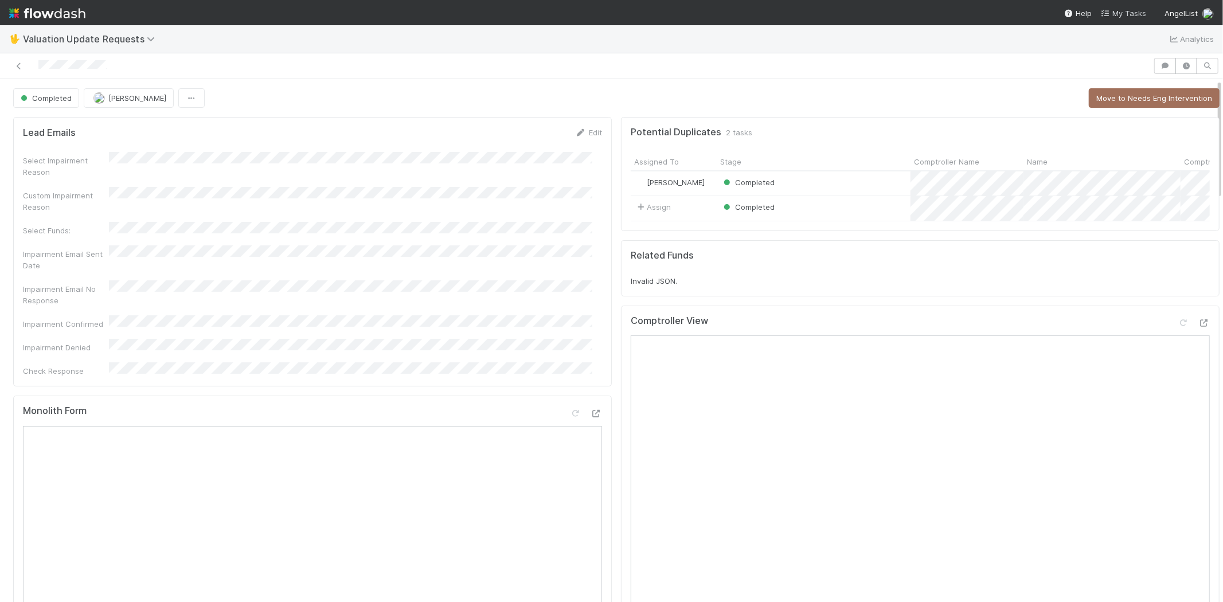
click at [1126, 14] on span "My Tasks" at bounding box center [1123, 13] width 45 height 9
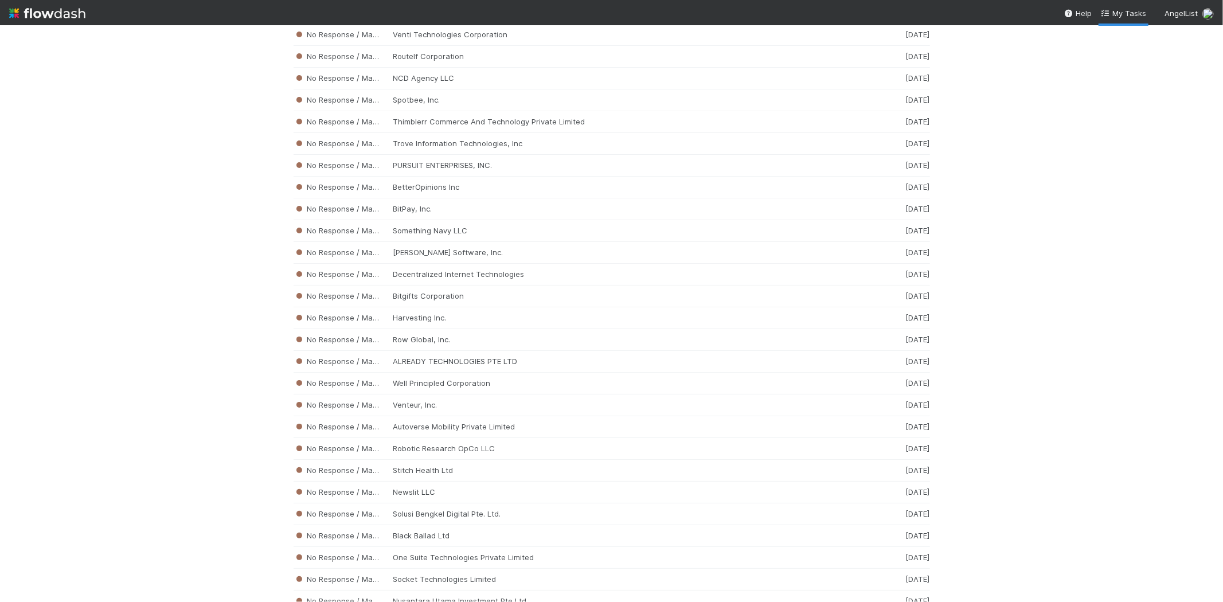
scroll to position [4024, 0]
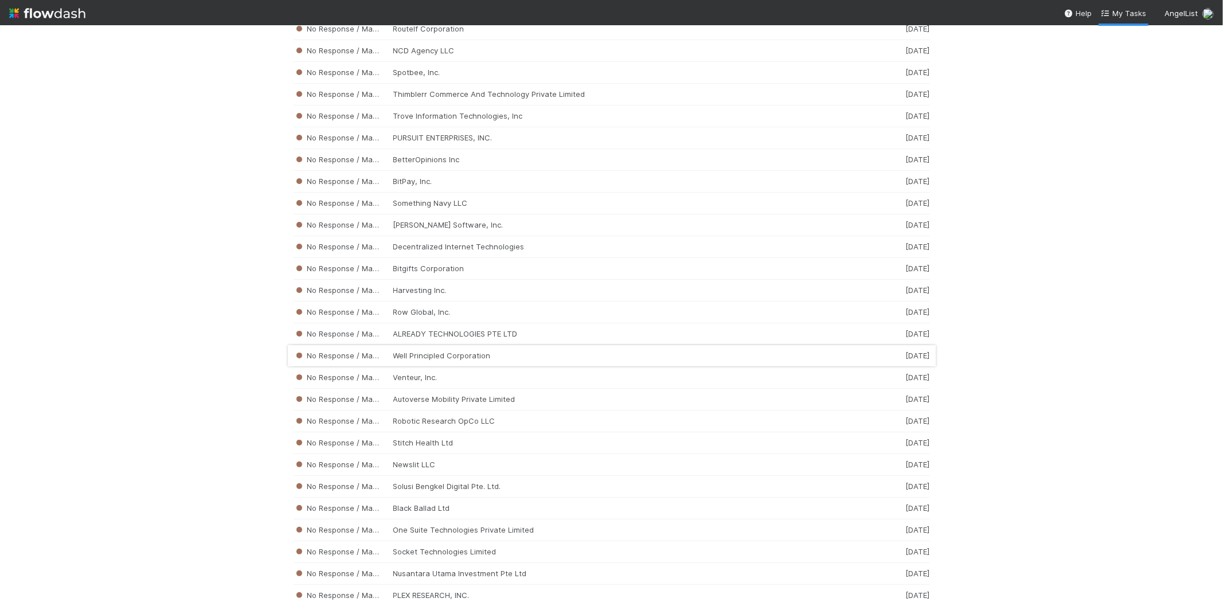
click at [406, 367] on div "No Response / Manual Review Well Principled Corporation 2 weeks ago" at bounding box center [612, 356] width 637 height 22
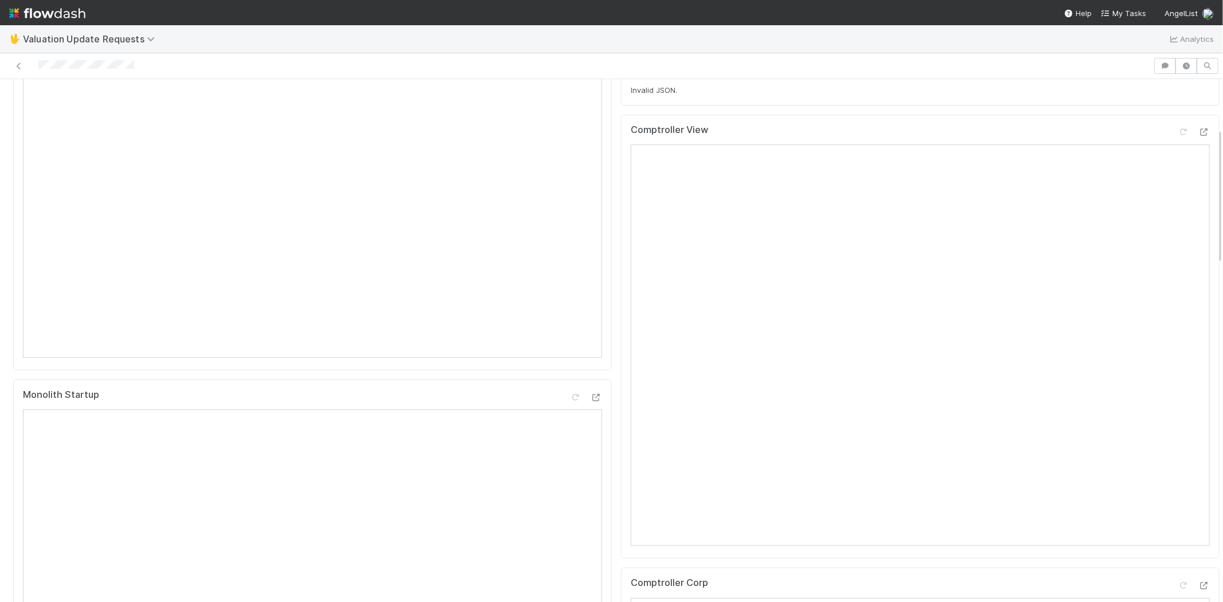
scroll to position [64, 0]
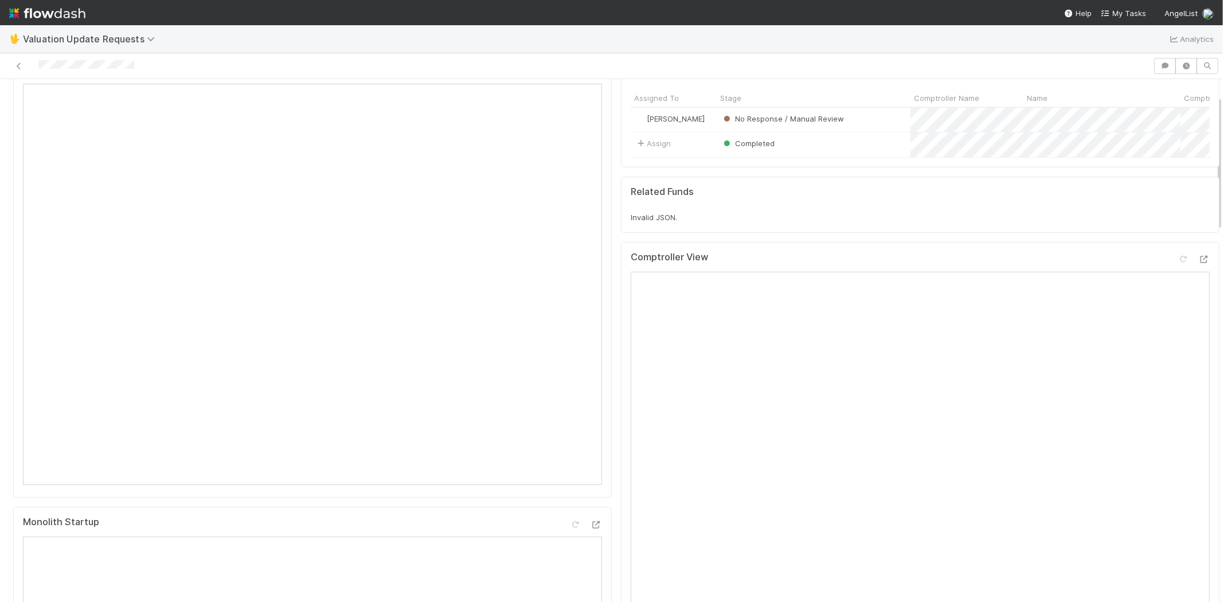
drag, startPoint x: 142, startPoint y: 60, endPoint x: 1220, endPoint y: 130, distance: 1081.0
click at [37, 55] on div at bounding box center [611, 66] width 1223 height 26
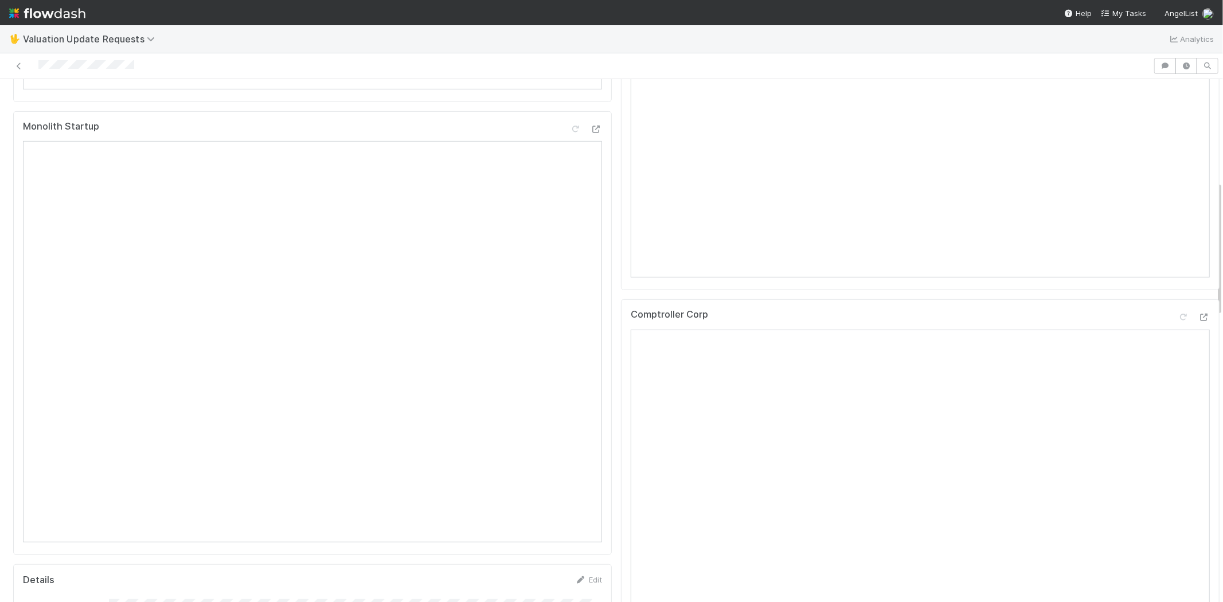
scroll to position [701, 0]
click at [131, 60] on div at bounding box center [86, 66] width 96 height 12
click at [38, 62] on div at bounding box center [577, 66] width 1144 height 16
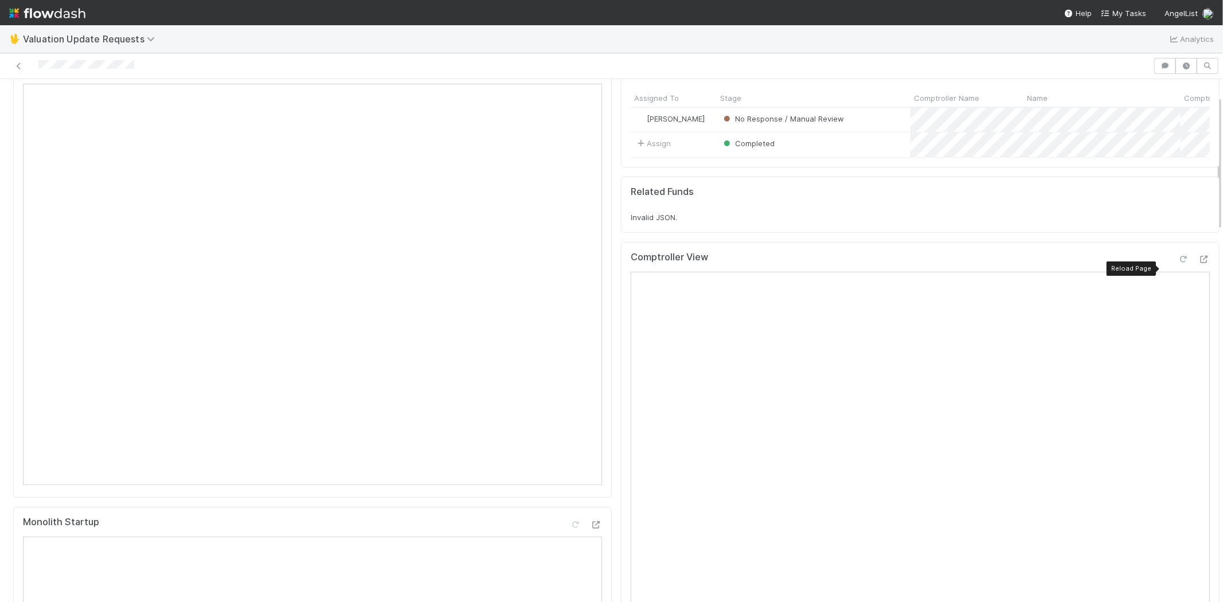
click at [1178, 263] on icon at bounding box center [1183, 259] width 11 height 7
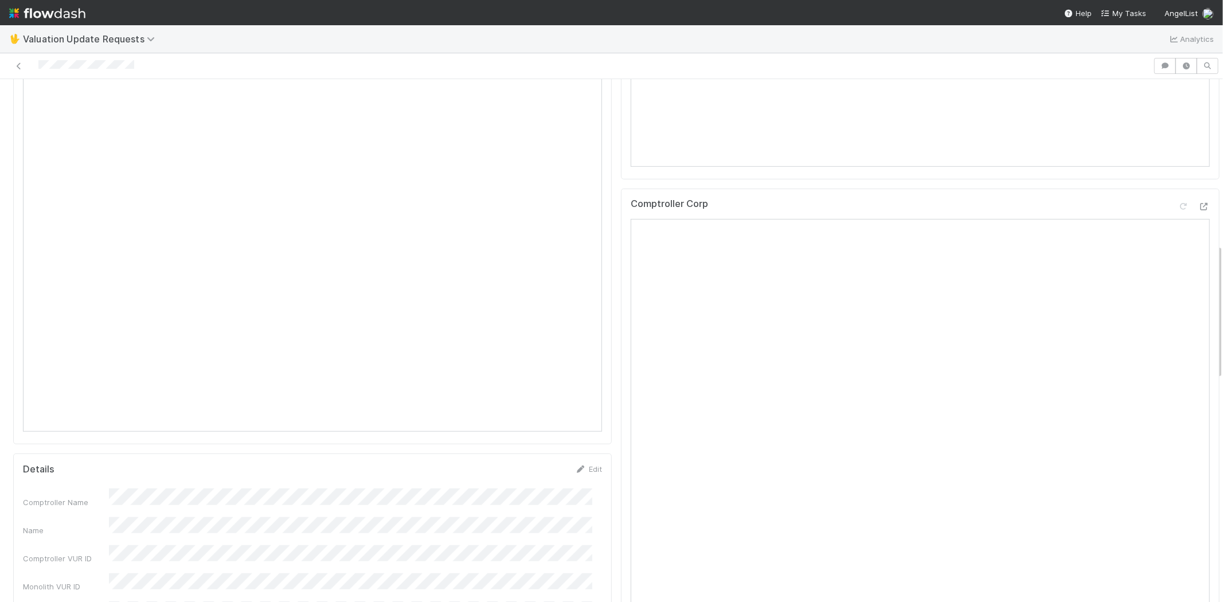
scroll to position [637, 0]
click at [1178, 143] on icon at bounding box center [1183, 139] width 11 height 7
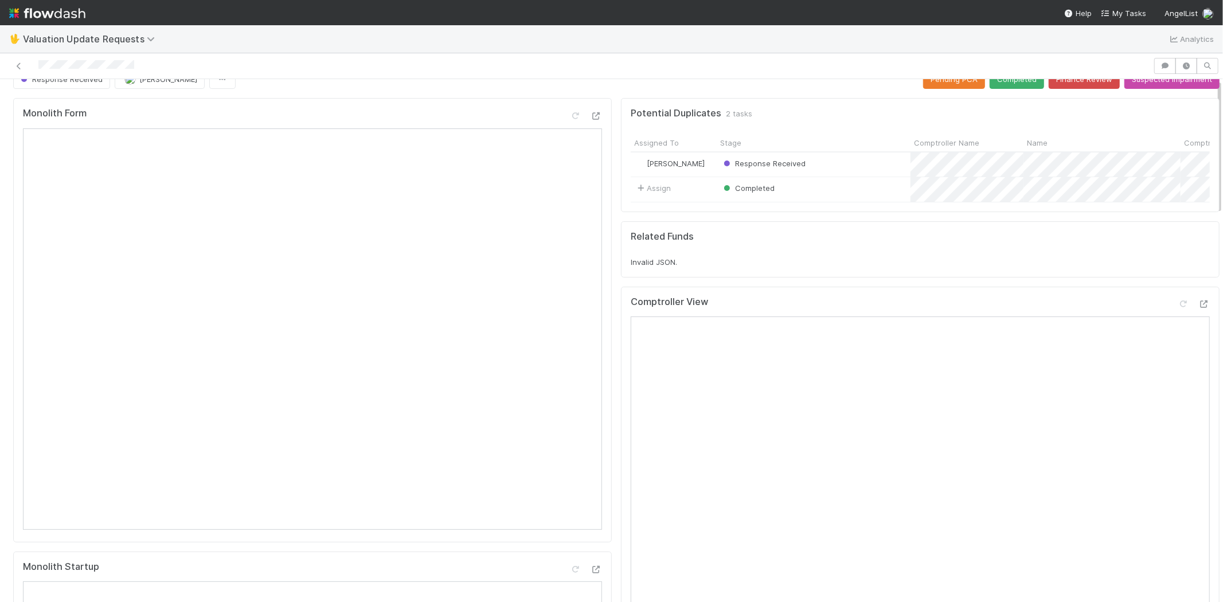
scroll to position [0, 0]
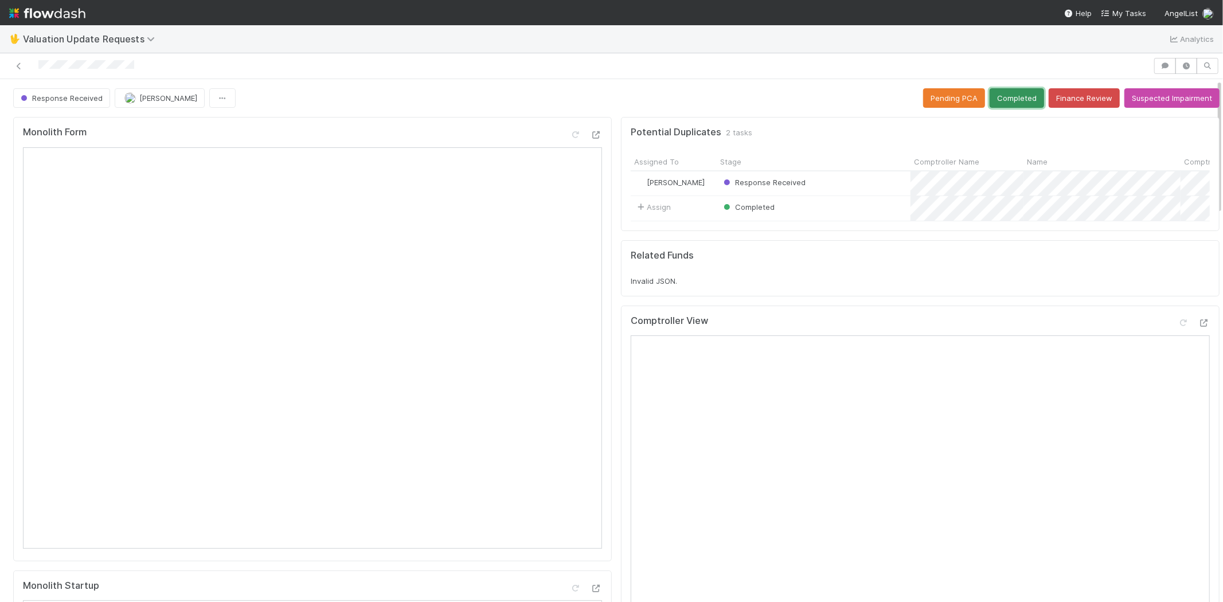
click at [1001, 94] on button "Completed" at bounding box center [1017, 97] width 54 height 19
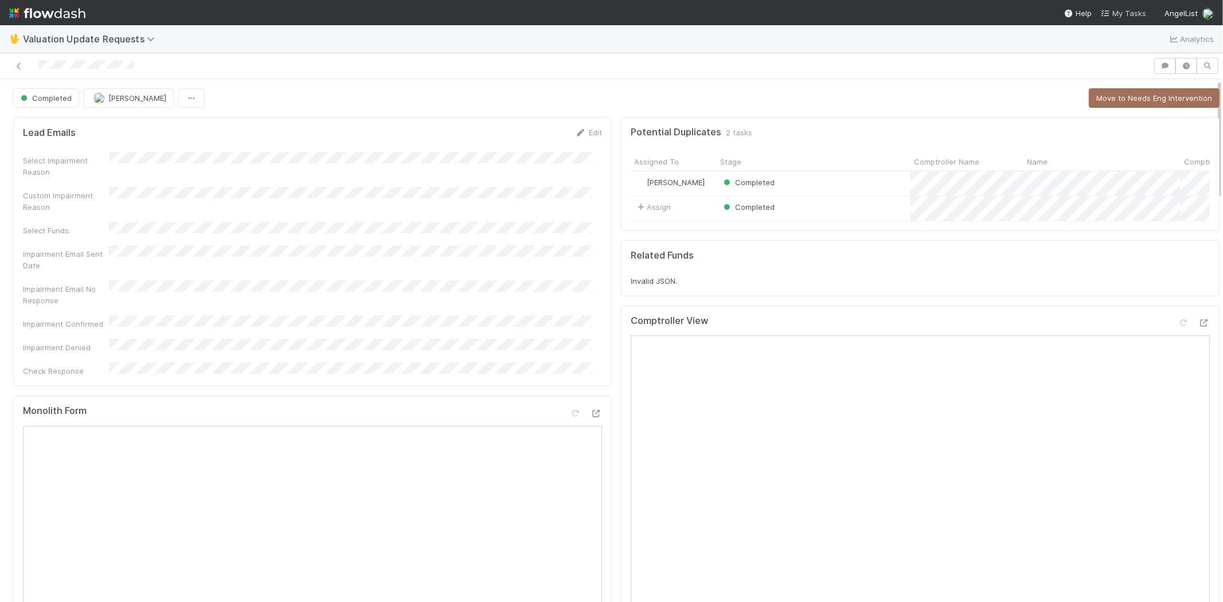
drag, startPoint x: 1118, startPoint y: 13, endPoint x: 1138, endPoint y: 17, distance: 19.9
click at [1119, 13] on span "My Tasks" at bounding box center [1123, 13] width 45 height 9
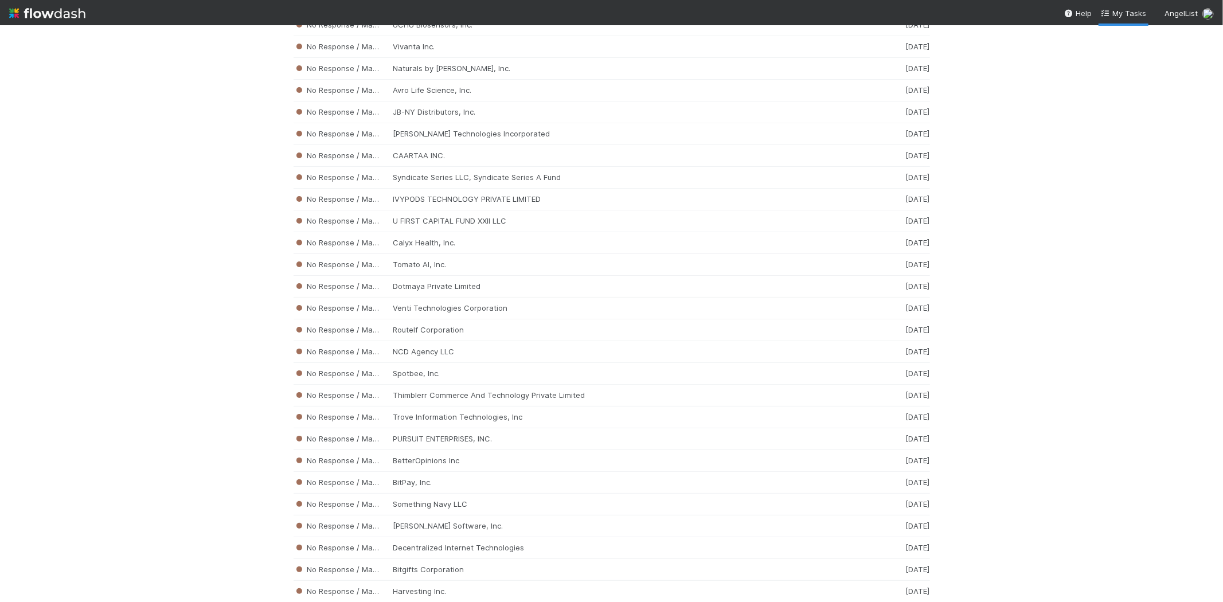
scroll to position [3762, 0]
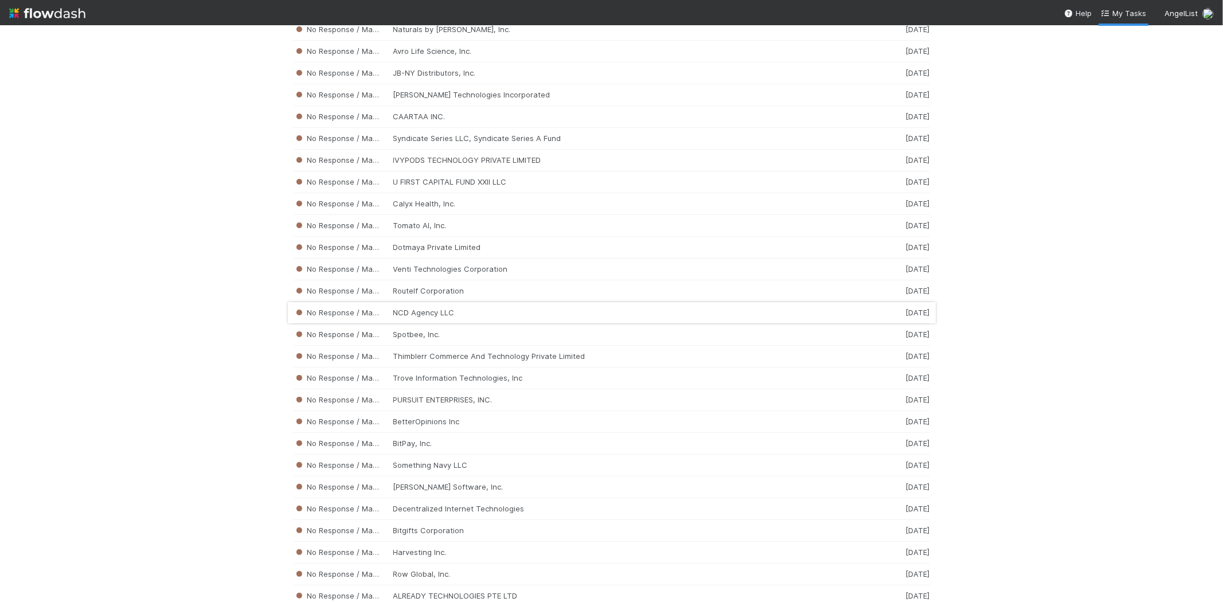
click at [434, 324] on div "No Response / Manual Review NCD Agency LLC 2 weeks ago" at bounding box center [612, 313] width 637 height 22
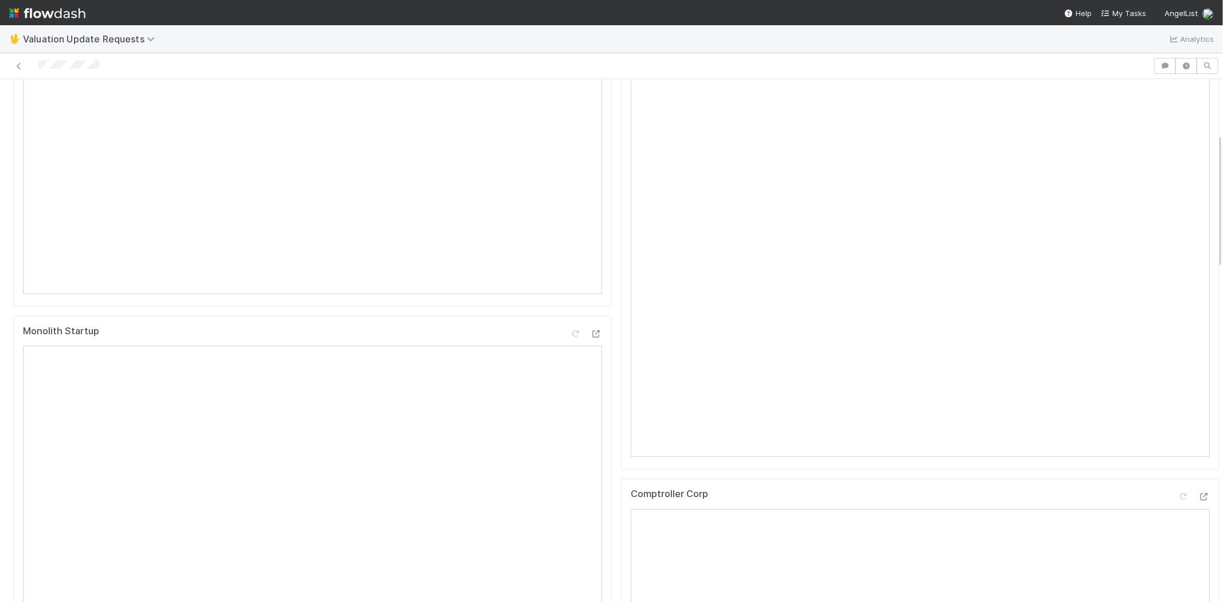
scroll to position [127, 0]
click at [38, 65] on div at bounding box center [577, 66] width 1144 height 16
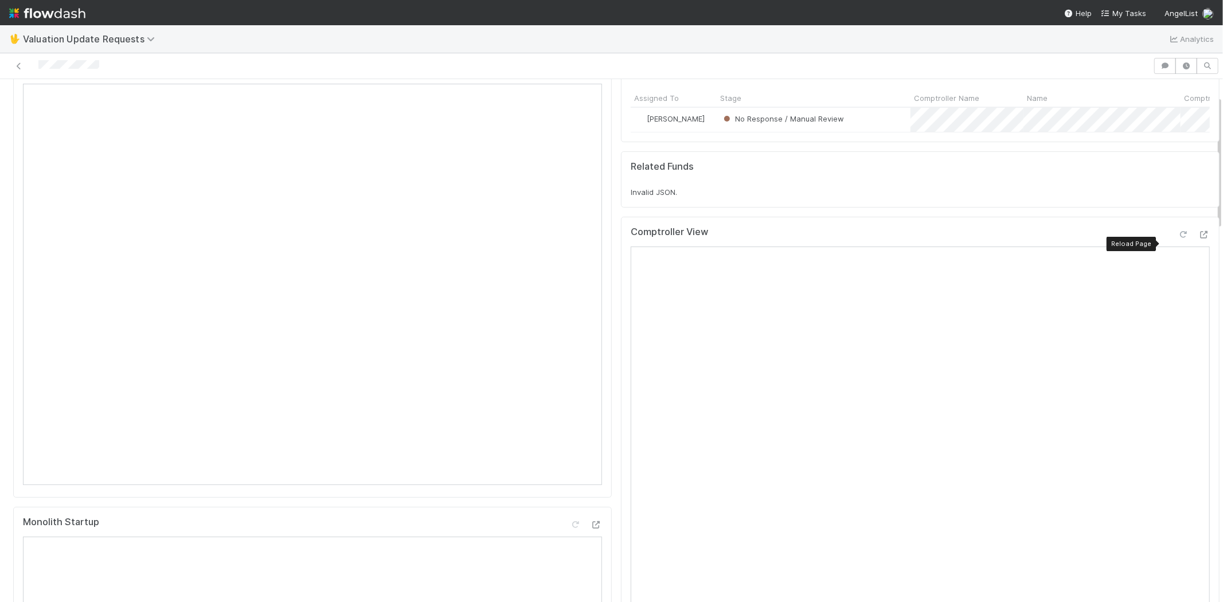
click at [1178, 239] on icon at bounding box center [1183, 234] width 11 height 7
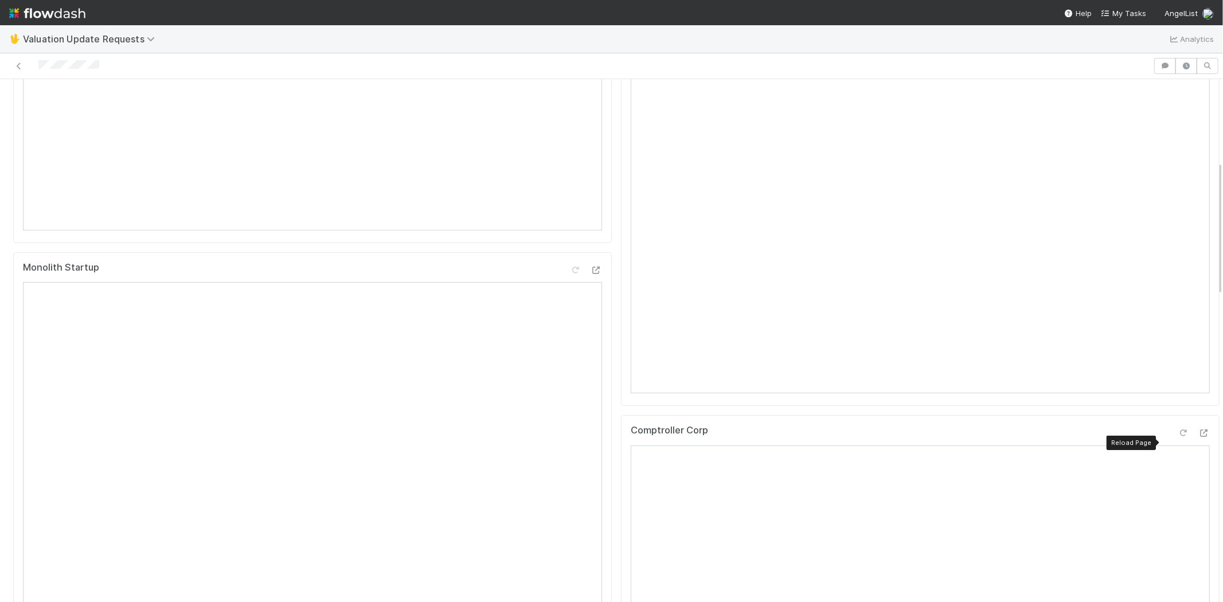
click at [1178, 437] on icon at bounding box center [1183, 433] width 11 height 7
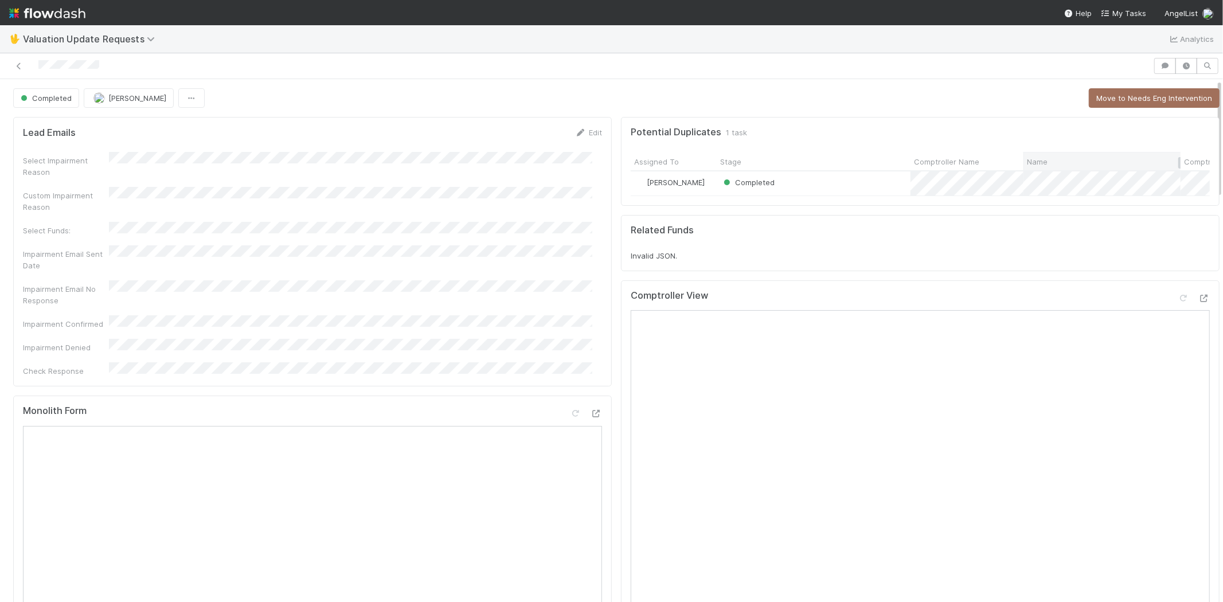
scroll to position [0, 0]
click at [1126, 9] on span "My Tasks" at bounding box center [1123, 13] width 45 height 9
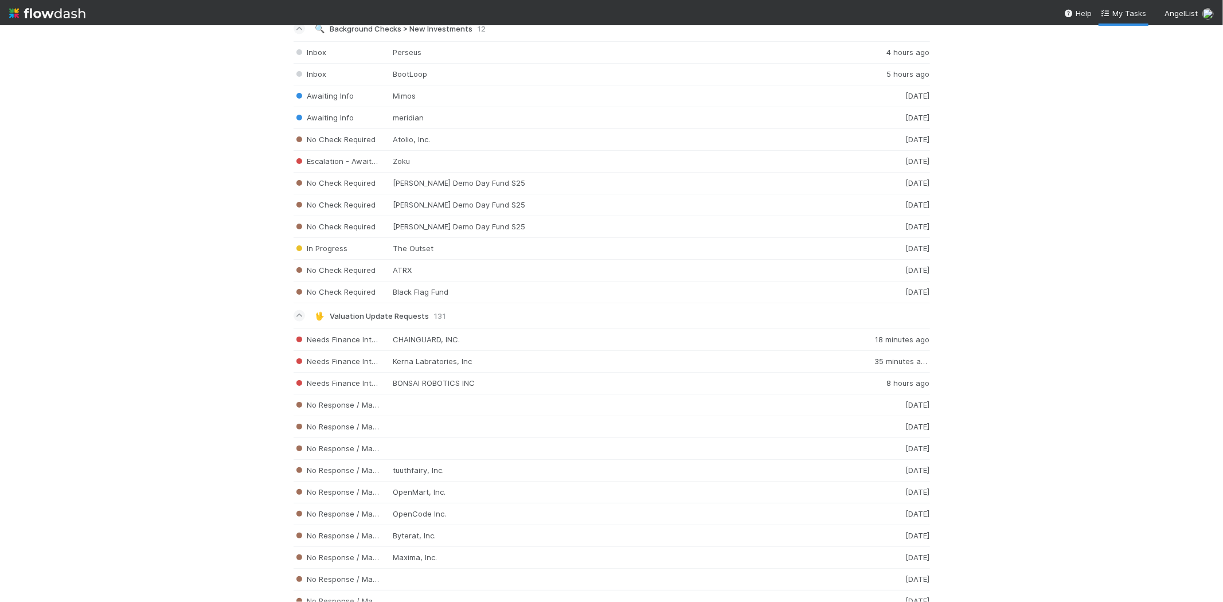
scroll to position [1648, 0]
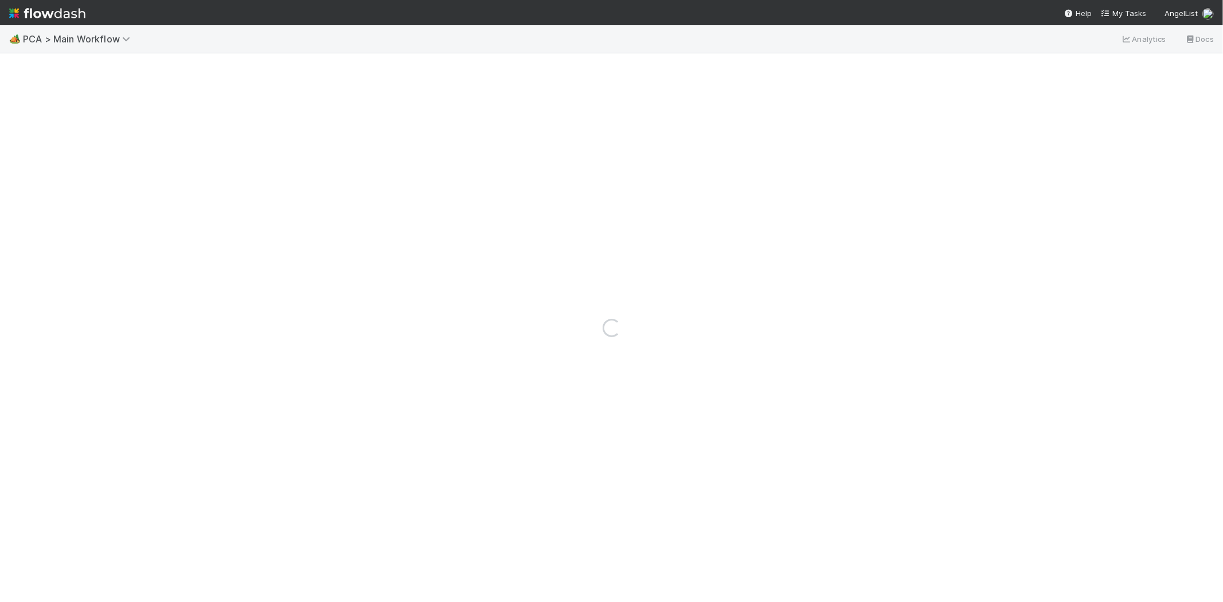
click at [53, 10] on img at bounding box center [47, 12] width 76 height 19
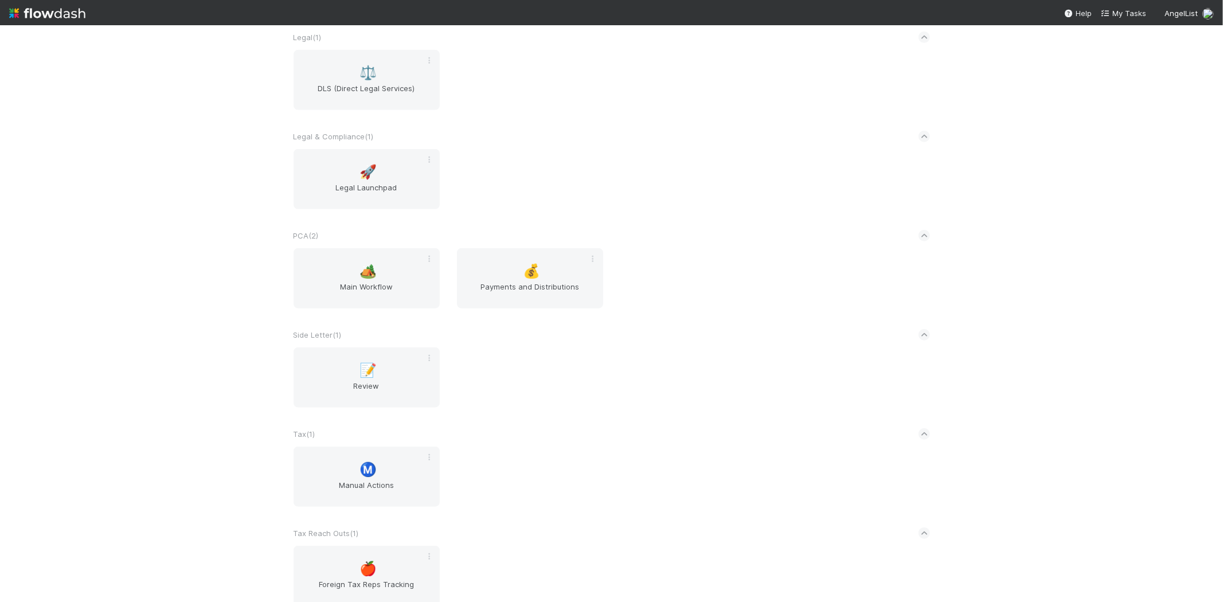
scroll to position [714, 0]
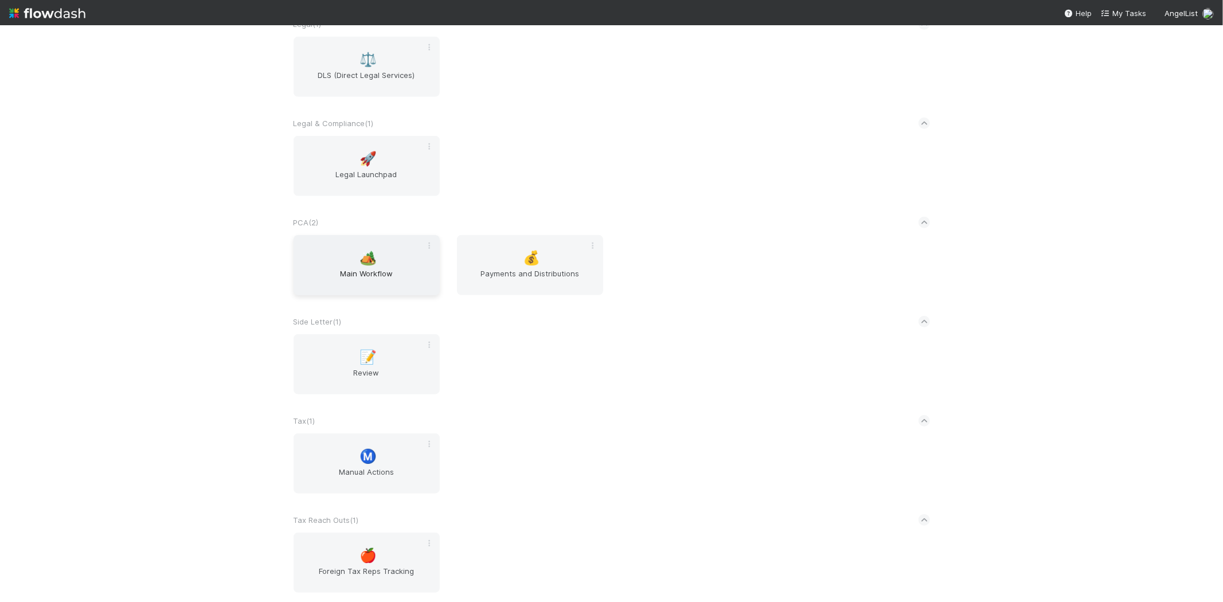
click at [377, 268] on span "Main Workflow" at bounding box center [366, 279] width 137 height 23
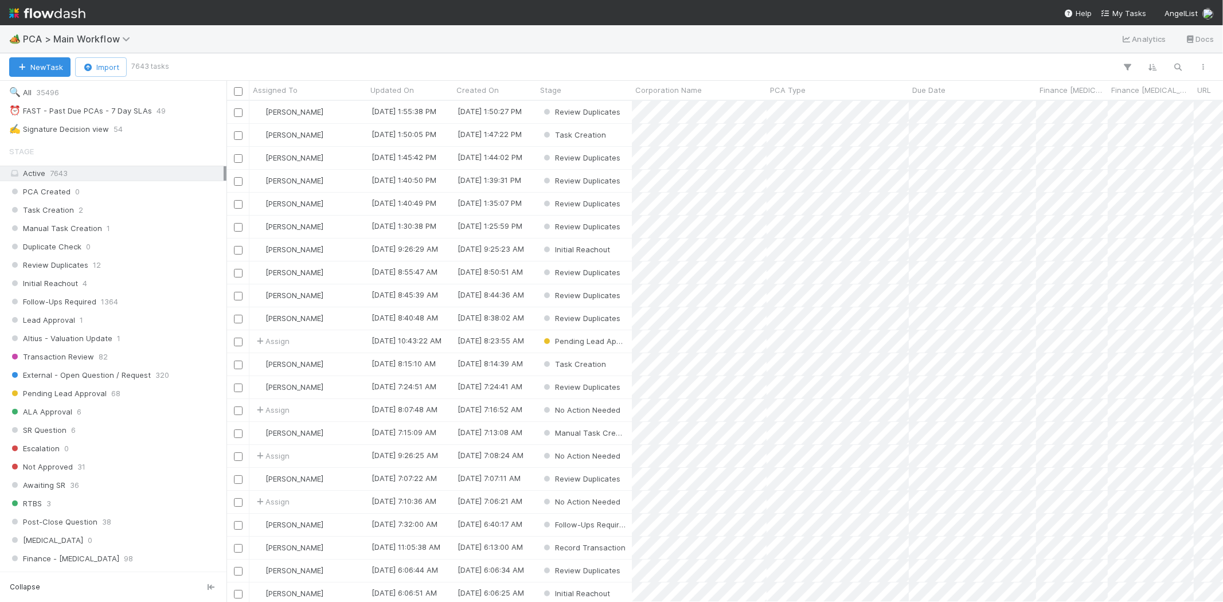
scroll to position [382, 0]
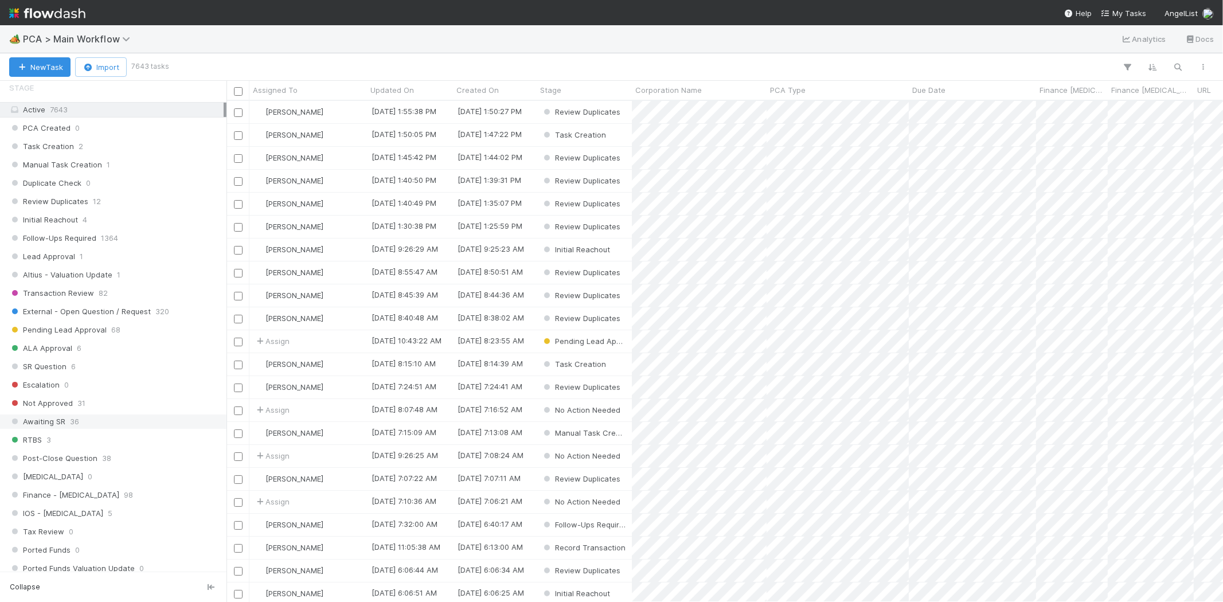
click at [80, 423] on div "Awaiting SR 36" at bounding box center [116, 422] width 214 height 14
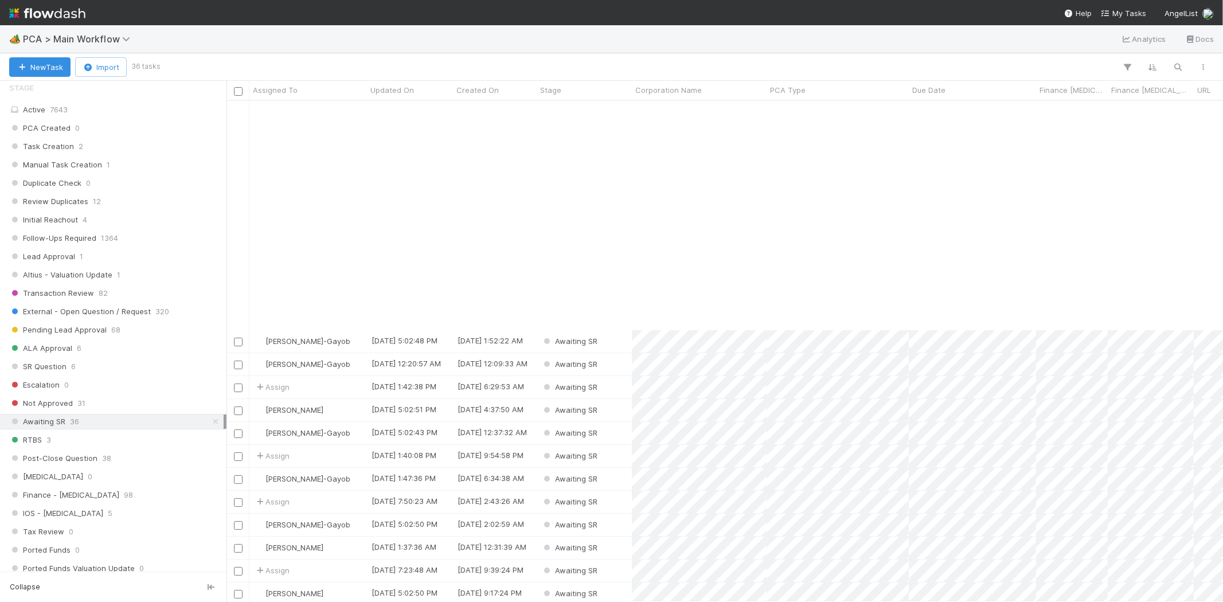
scroll to position [255, 0]
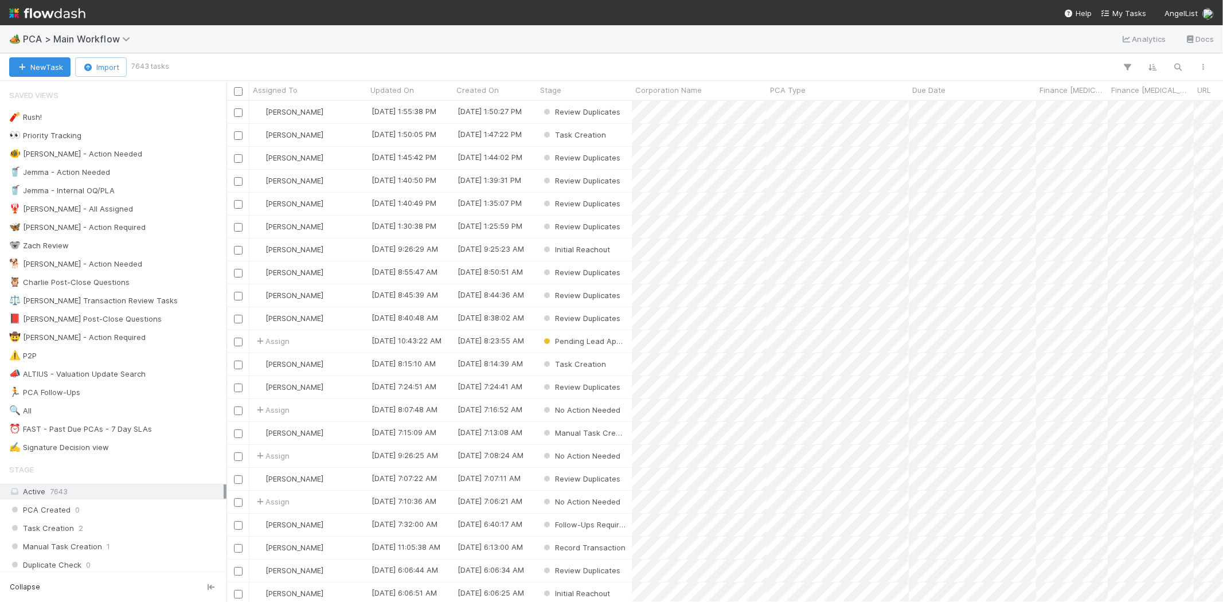
scroll to position [491, 987]
click at [1136, 12] on span "My Tasks" at bounding box center [1123, 13] width 45 height 9
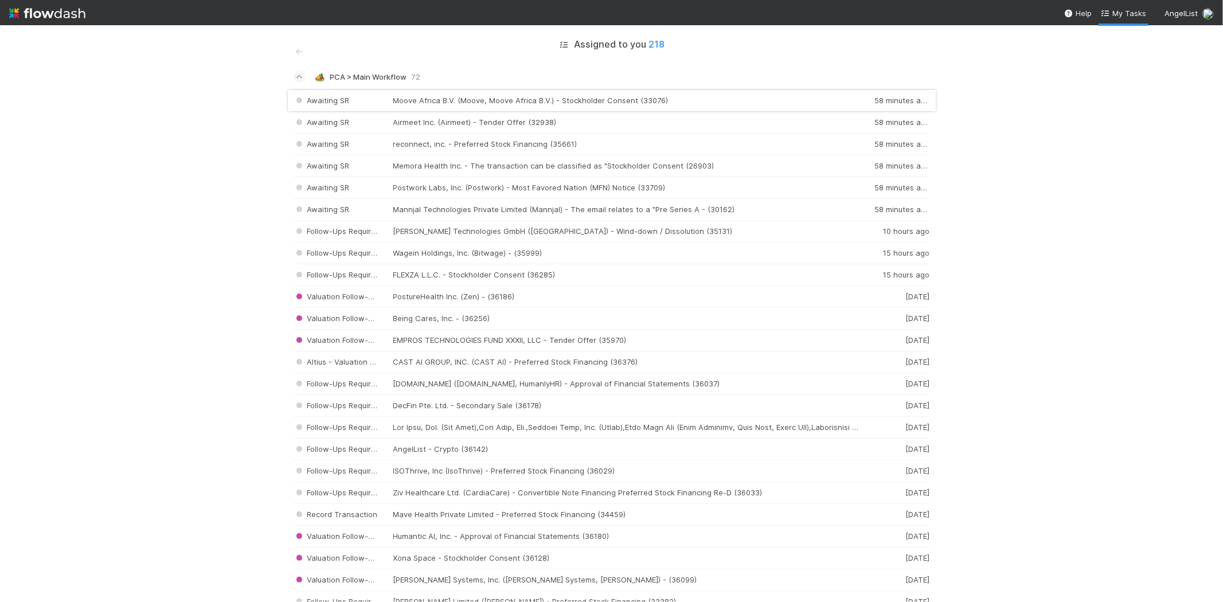
click at [490, 102] on div "Awaiting SR Moove Africa B.V. (Moove, Moove Africa B.V.) - Stockholder Consent …" at bounding box center [612, 100] width 637 height 22
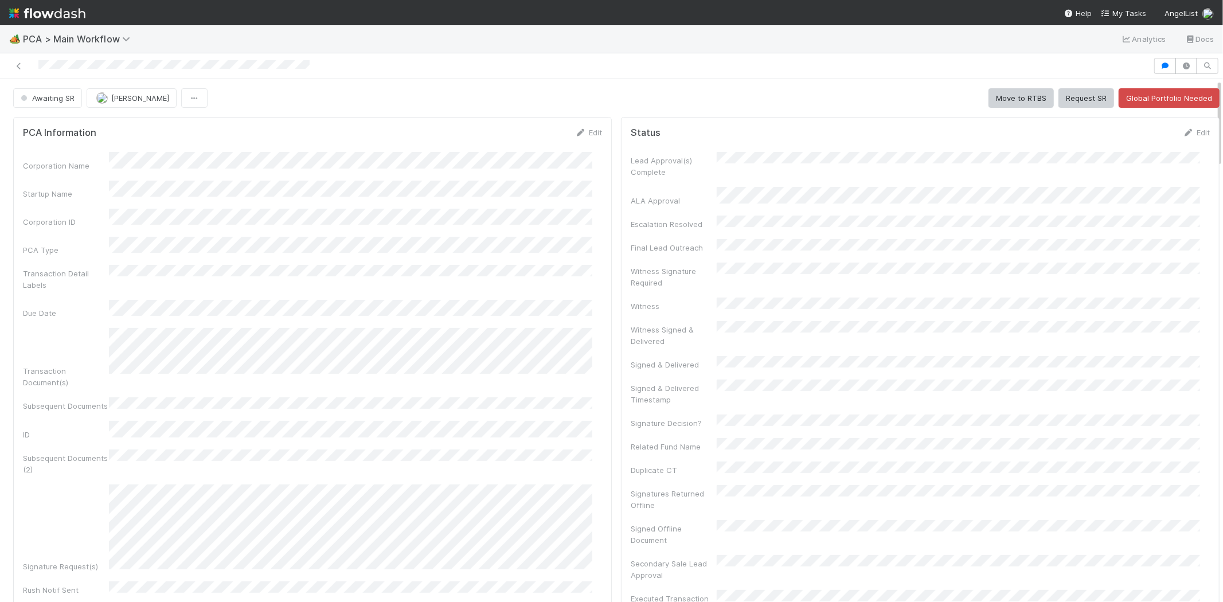
drag, startPoint x: 1212, startPoint y: 109, endPoint x: 1212, endPoint y: 169, distance: 60.2
click at [1223, 169] on div at bounding box center [1223, 340] width 1 height 523
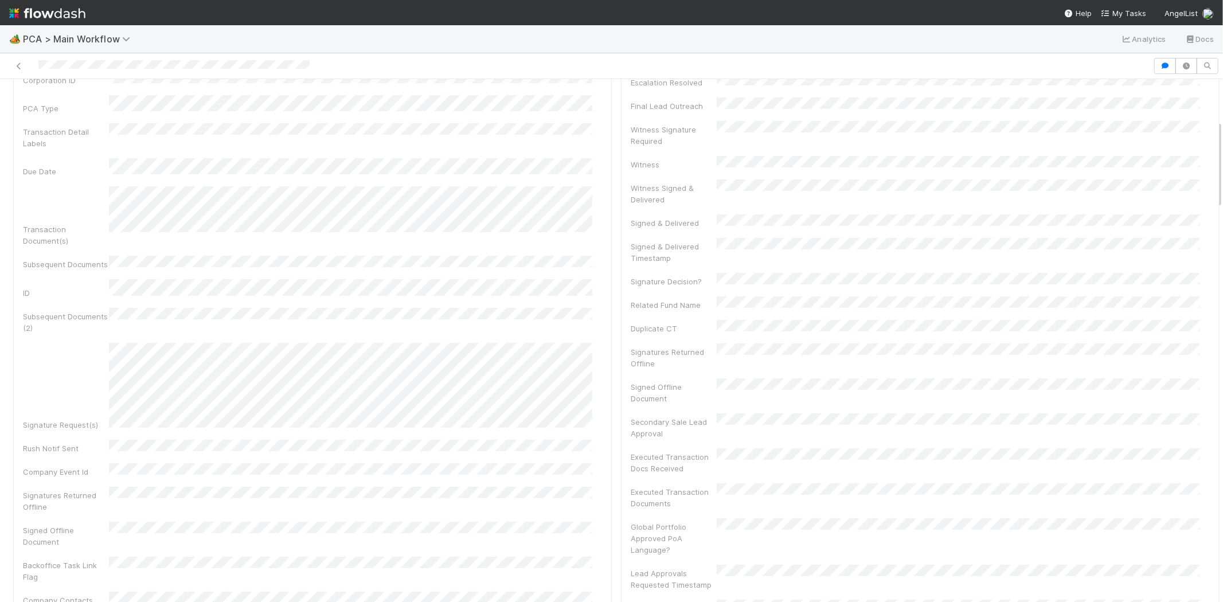
scroll to position [255, 0]
click at [1223, 155] on div at bounding box center [1223, 340] width 1 height 523
drag, startPoint x: 1212, startPoint y: 154, endPoint x: 1211, endPoint y: 171, distance: 17.3
click at [1211, 171] on div "Awaiting SR Michael Capilitan Move to RTBS Request SR Global Portfolio Needed P…" at bounding box center [611, 340] width 1223 height 523
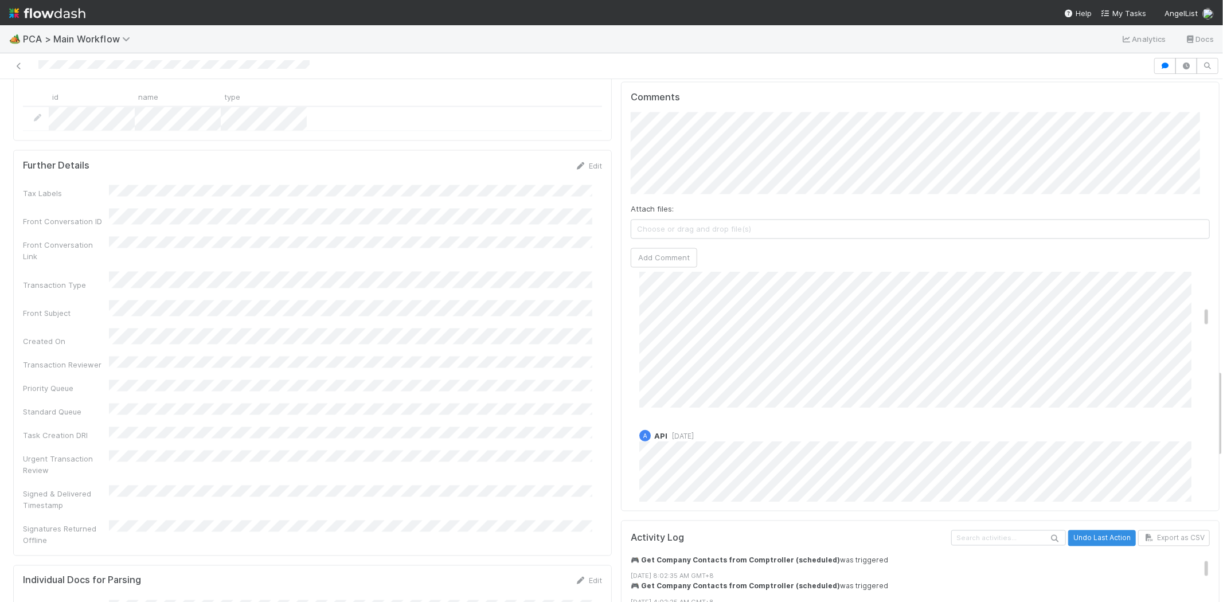
scroll to position [127, 0]
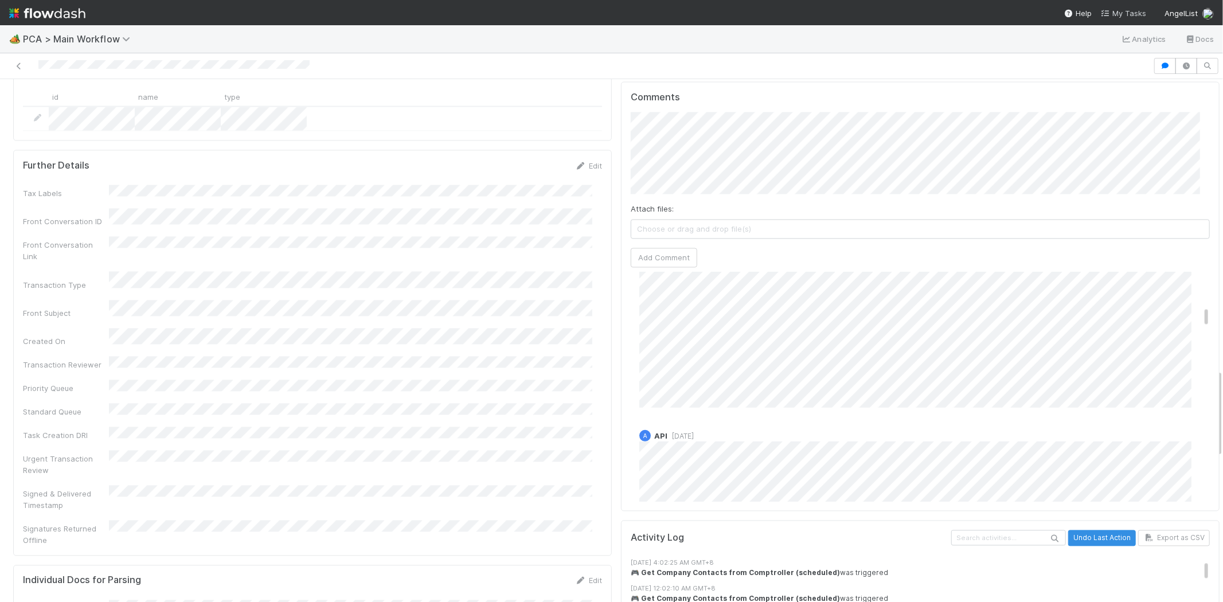
drag, startPoint x: 1126, startPoint y: 7, endPoint x: 1145, endPoint y: 7, distance: 18.9
click at [1126, 7] on link "My Tasks" at bounding box center [1123, 12] width 45 height 11
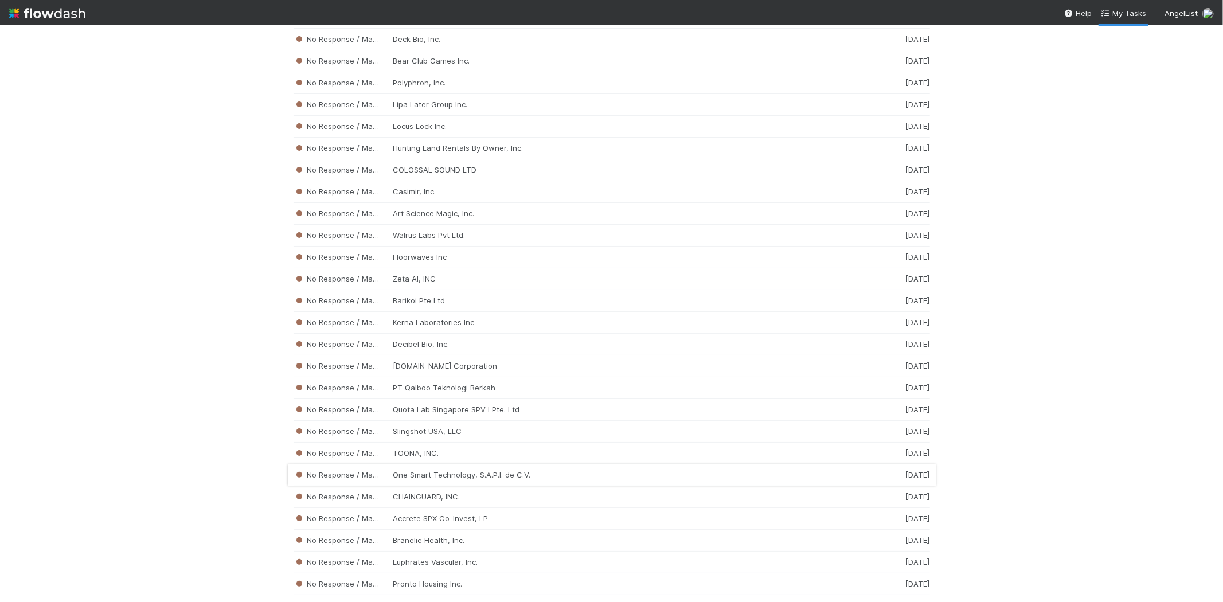
scroll to position [2676, 0]
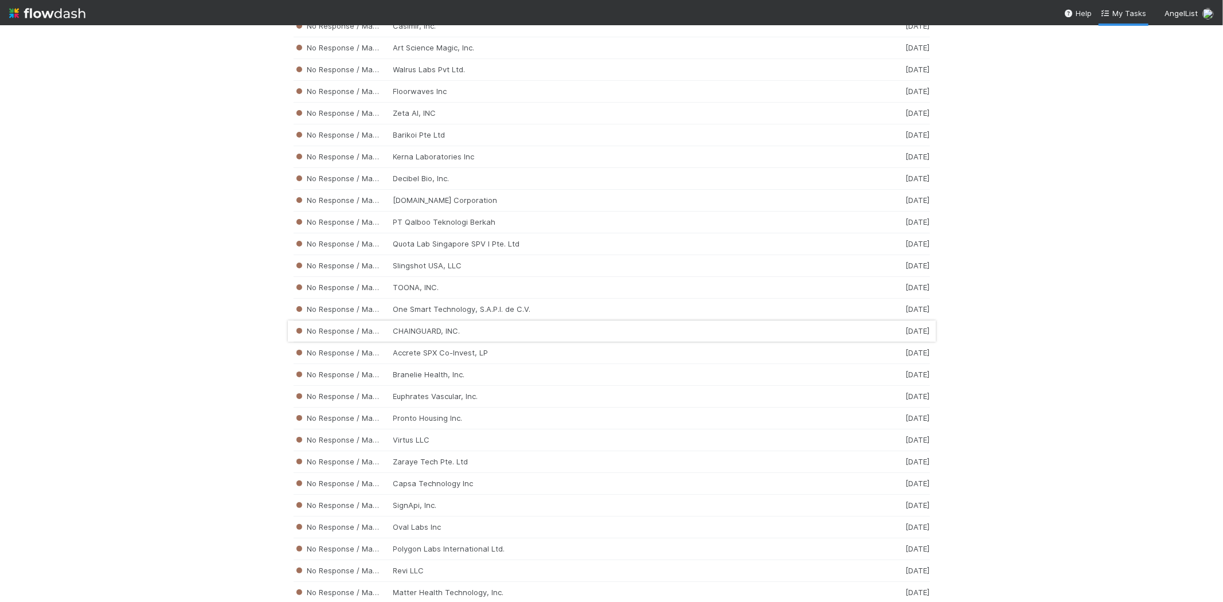
click at [467, 338] on div "No Response / Manual Review CHAINGUARD, INC. 2 weeks ago" at bounding box center [612, 332] width 637 height 22
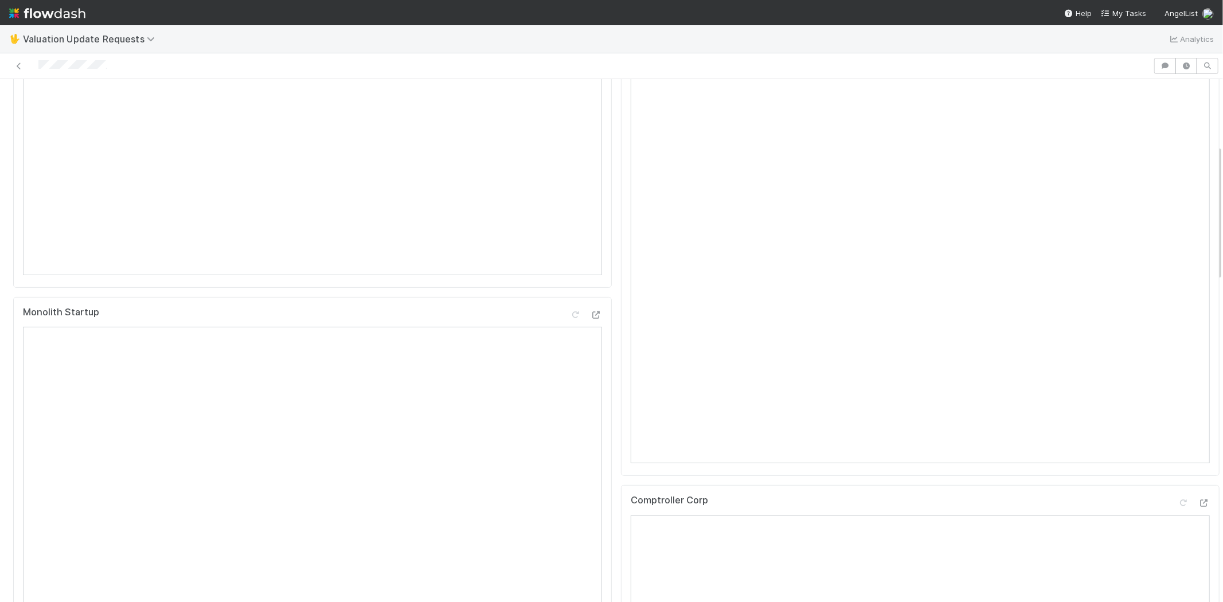
scroll to position [255, 0]
drag, startPoint x: 124, startPoint y: 65, endPoint x: 38, endPoint y: 58, distance: 86.3
click at [38, 58] on div at bounding box center [577, 66] width 1144 height 16
click at [135, 63] on div at bounding box center [577, 66] width 1144 height 16
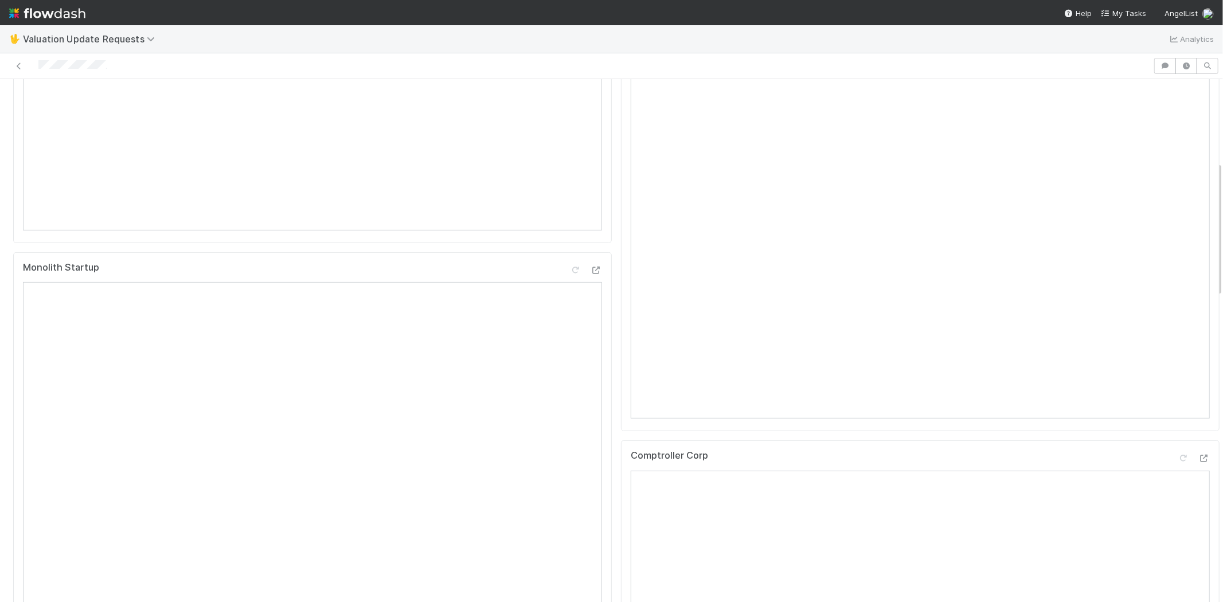
drag, startPoint x: 118, startPoint y: 64, endPoint x: 37, endPoint y: 67, distance: 80.9
click at [37, 67] on div at bounding box center [577, 66] width 1144 height 16
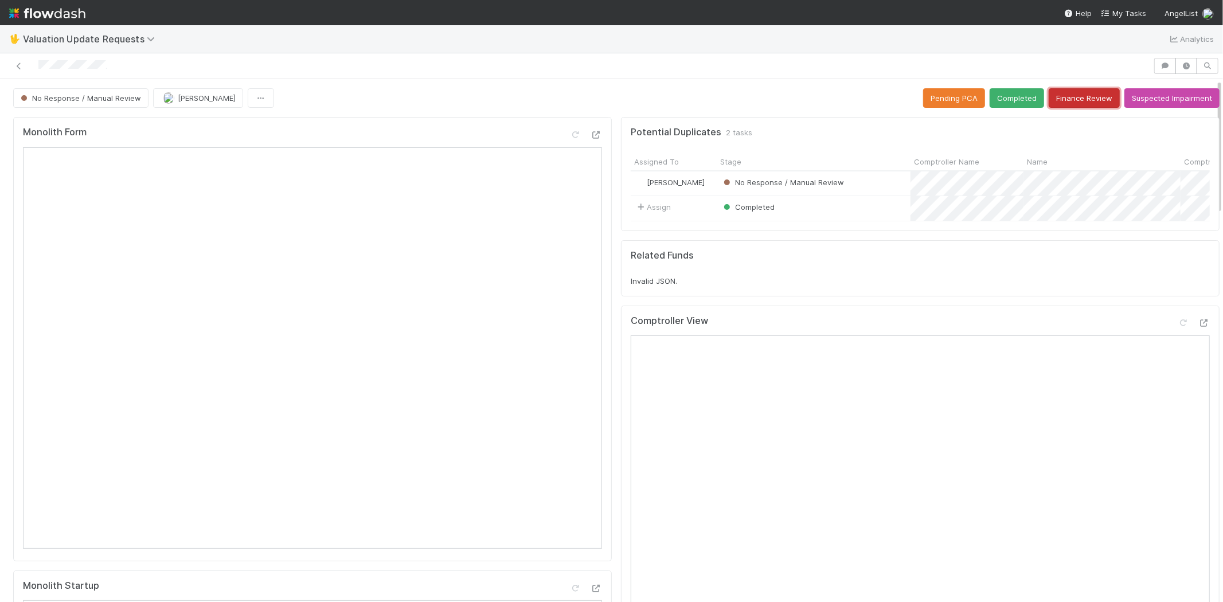
click at [1067, 98] on button "Finance Review" at bounding box center [1084, 97] width 71 height 19
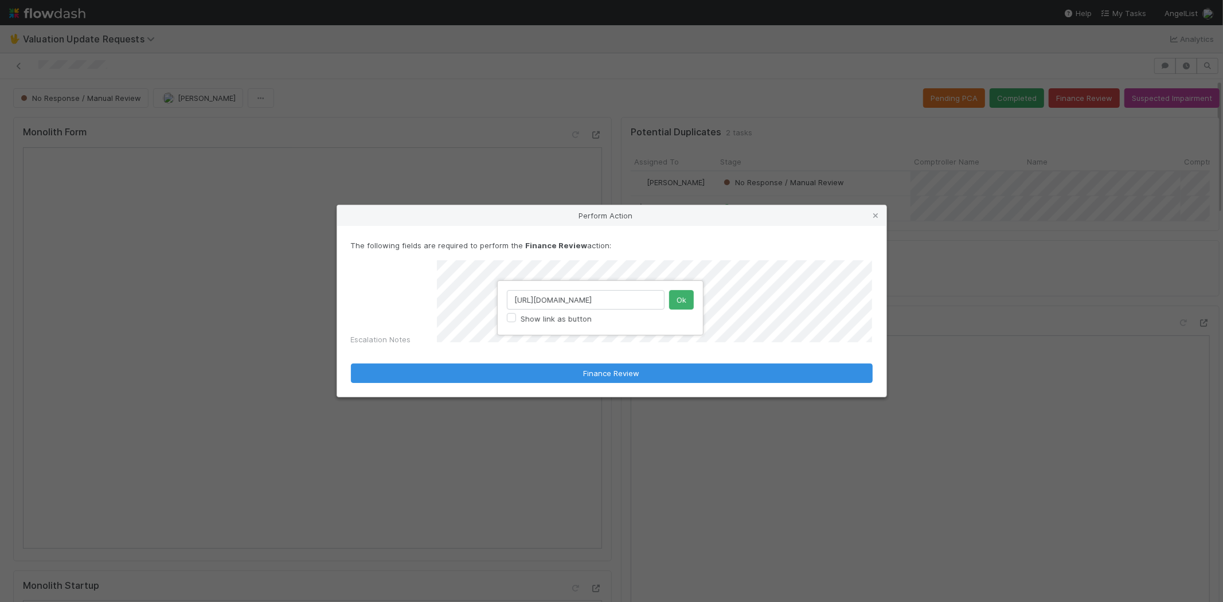
scroll to position [0, 219]
click at [618, 303] on input "https://www.crunchbase.com/search/funding_rounds/field/organizations/last_fundi…" at bounding box center [586, 299] width 158 height 19
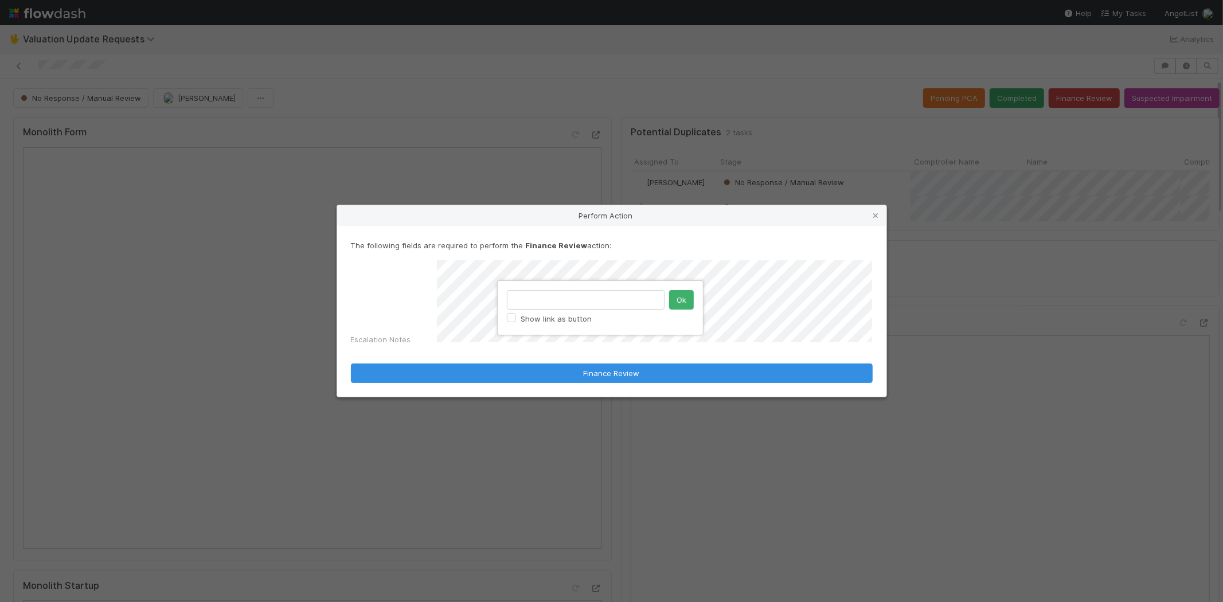
scroll to position [0, 0]
click at [673, 298] on button "Ok" at bounding box center [681, 299] width 25 height 19
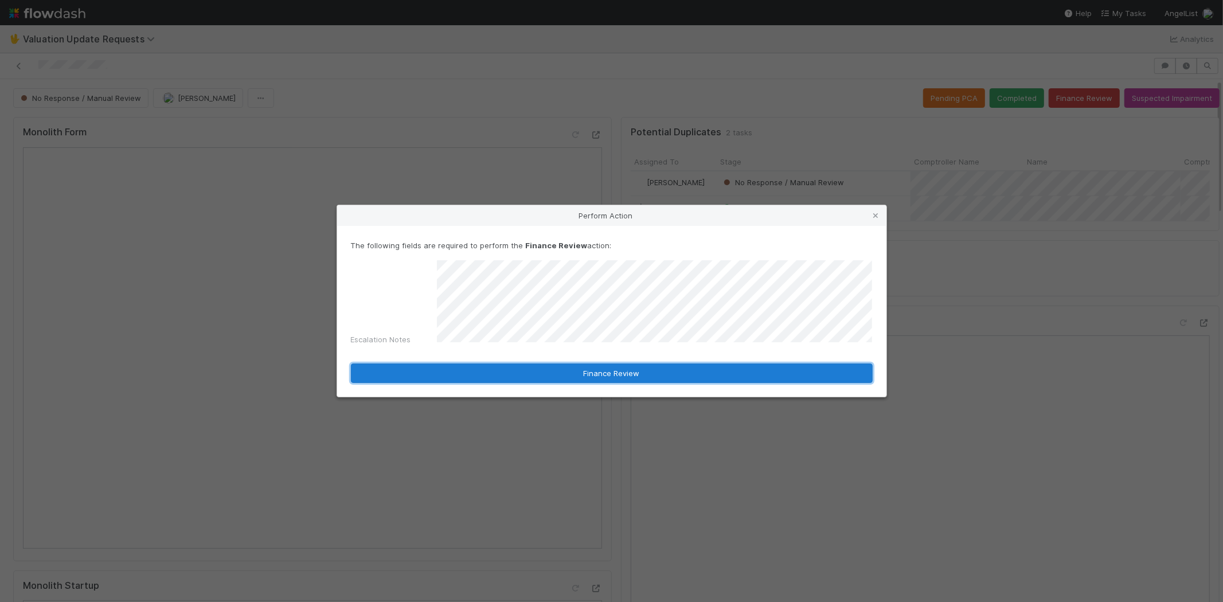
click at [606, 367] on button "Finance Review" at bounding box center [612, 373] width 522 height 19
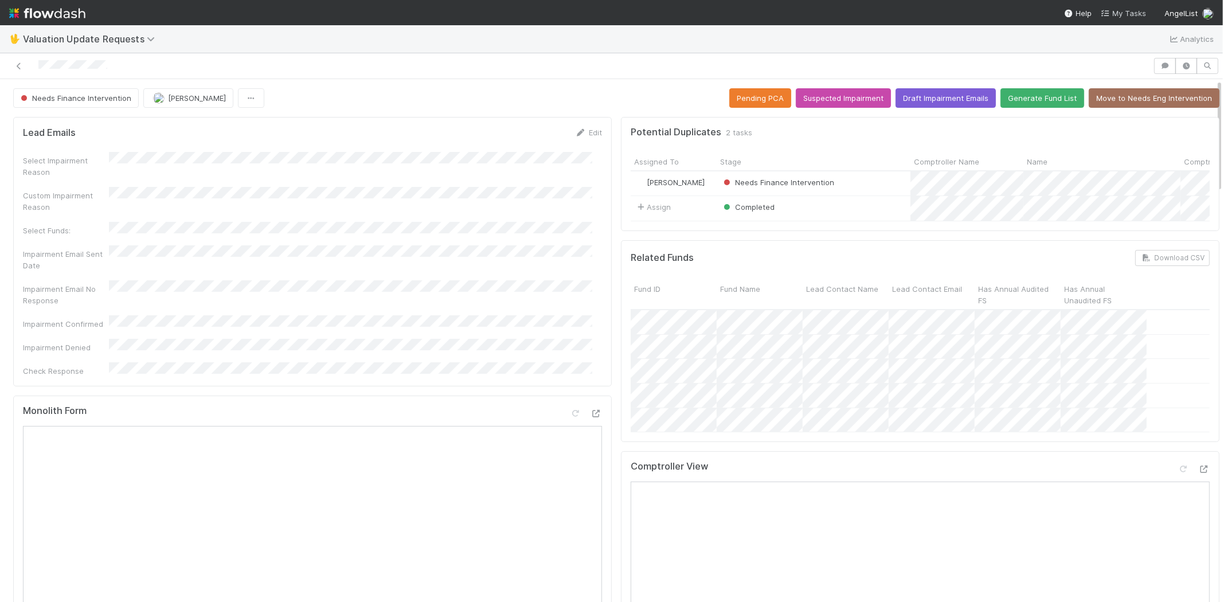
click at [1114, 9] on span "My Tasks" at bounding box center [1123, 13] width 45 height 9
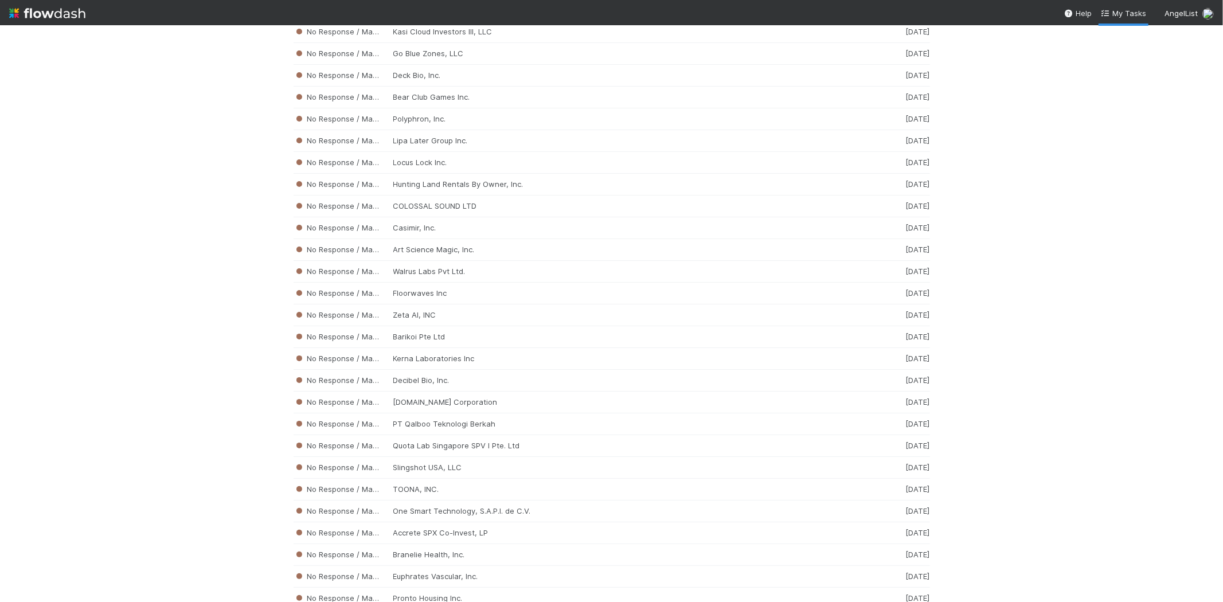
scroll to position [2524, 0]
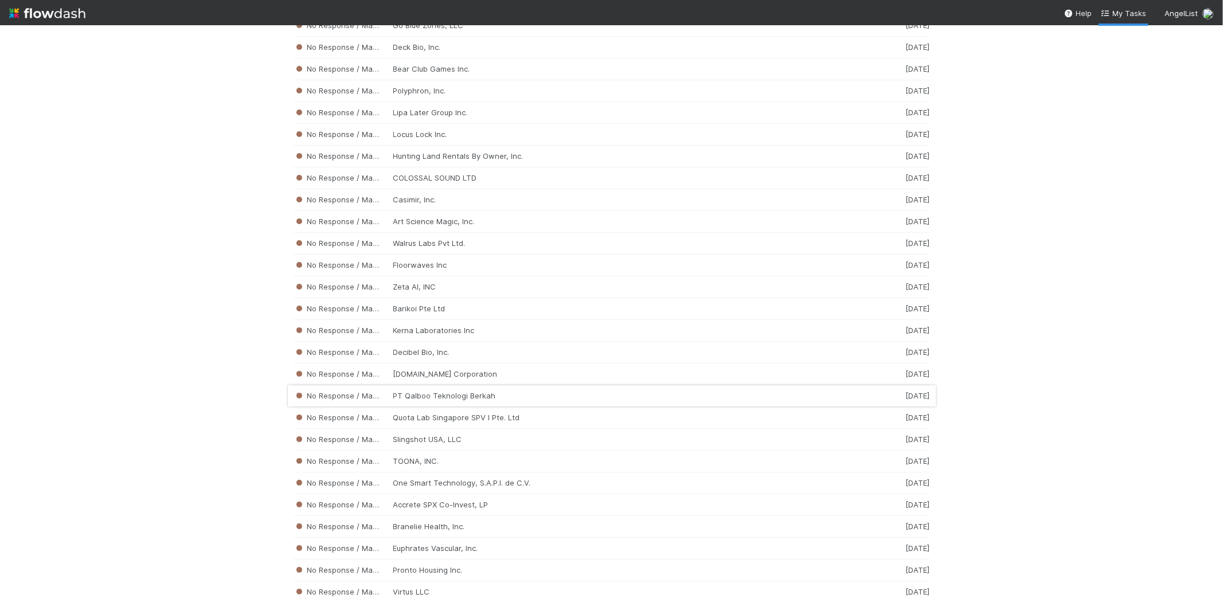
click at [385, 398] on div "No Response / Manual Review PT Qalboo Teknologi Berkah 2 weeks ago" at bounding box center [612, 396] width 637 height 22
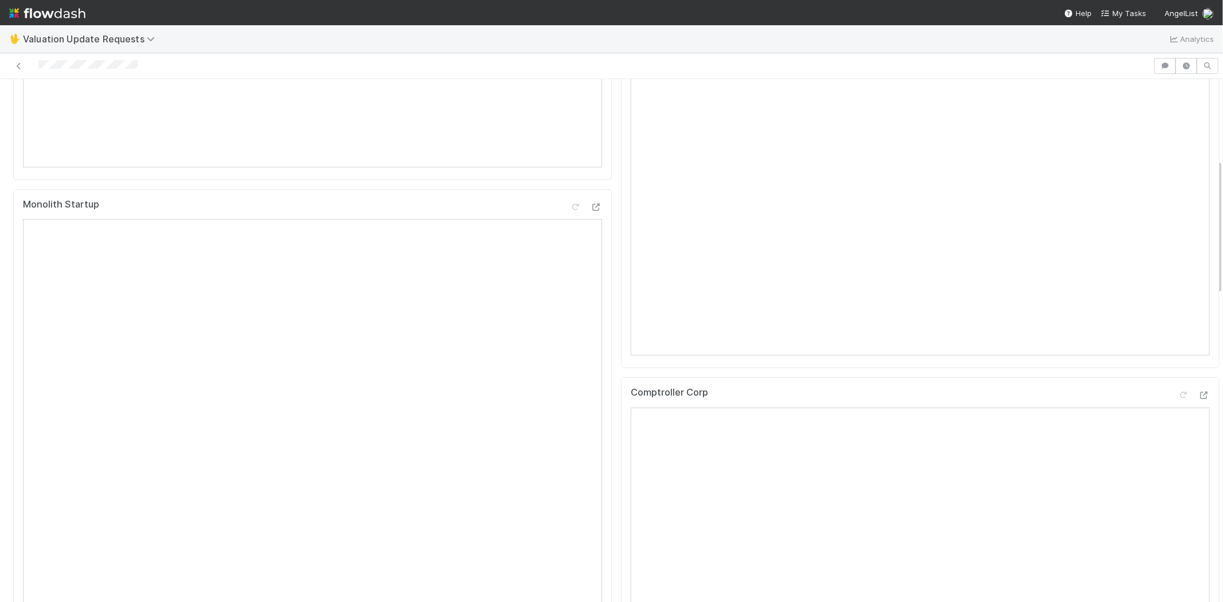
scroll to position [382, 0]
